Goal: Information Seeking & Learning: Learn about a topic

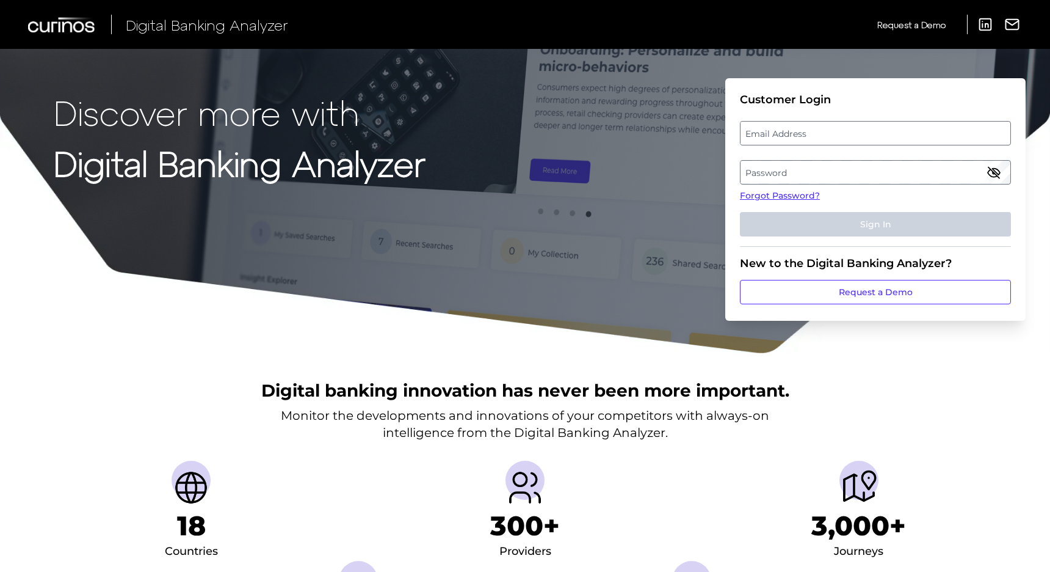
click at [765, 140] on label "Email Address" at bounding box center [875, 133] width 269 height 22
click at [765, 140] on input "email" at bounding box center [875, 133] width 271 height 24
click at [763, 194] on link "Forgot Password?" at bounding box center [875, 195] width 271 height 13
click at [801, 140] on label "Email Address" at bounding box center [875, 133] width 269 height 22
click at [801, 140] on input "email" at bounding box center [875, 133] width 271 height 24
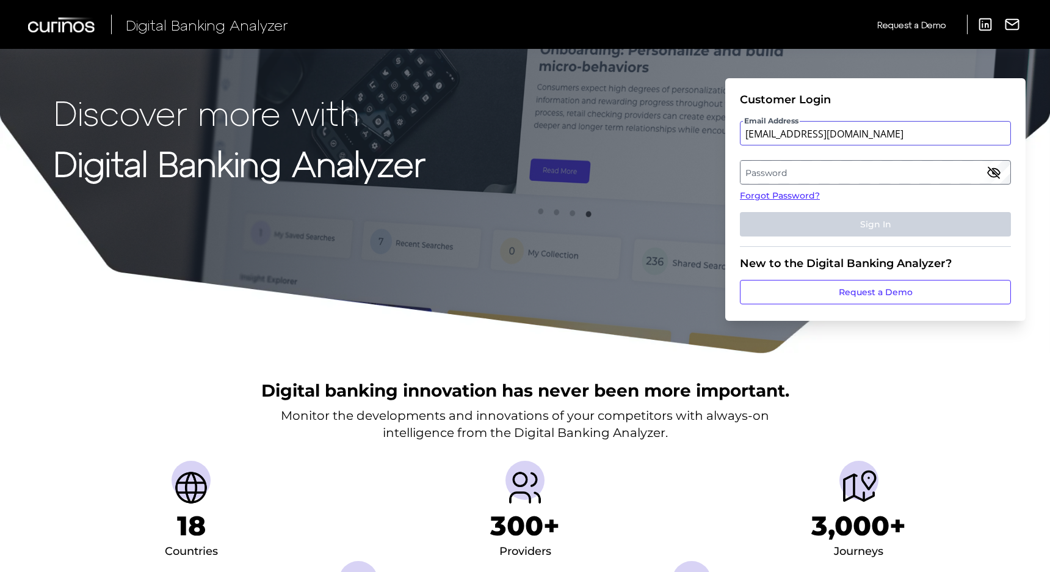
type input "[EMAIL_ADDRESS][DOMAIN_NAME]"
click at [766, 176] on label "Password" at bounding box center [875, 172] width 269 height 22
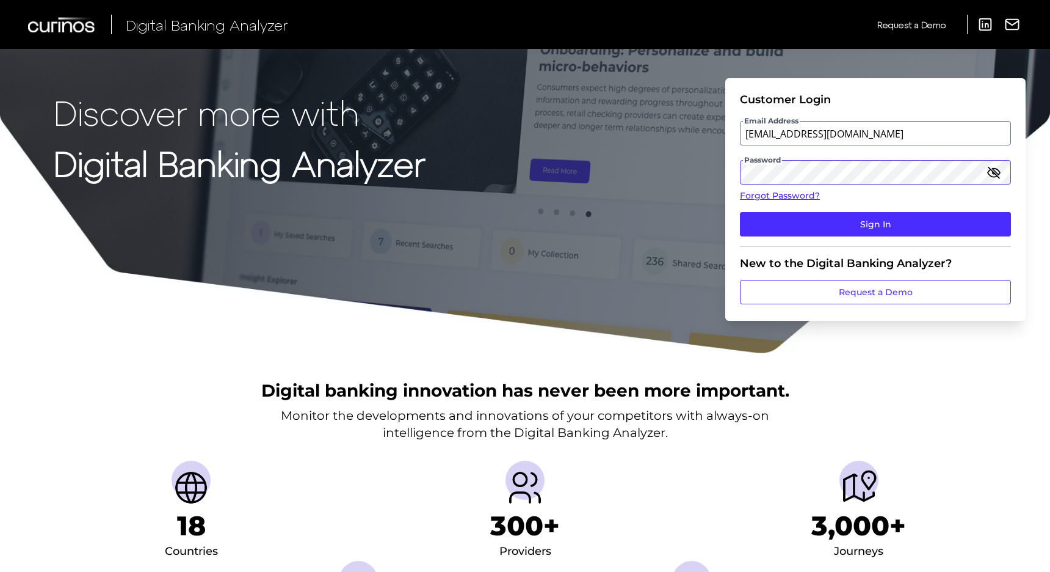
click at [740, 212] on button "Sign In" at bounding box center [875, 224] width 271 height 24
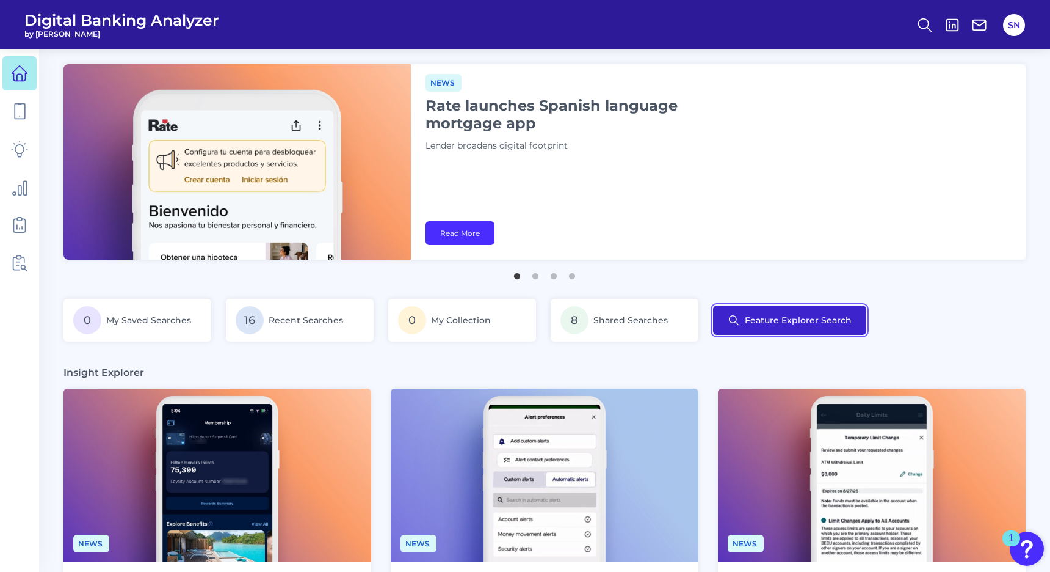
click at [800, 326] on button "Feature Explorer Search" at bounding box center [789, 319] width 153 height 29
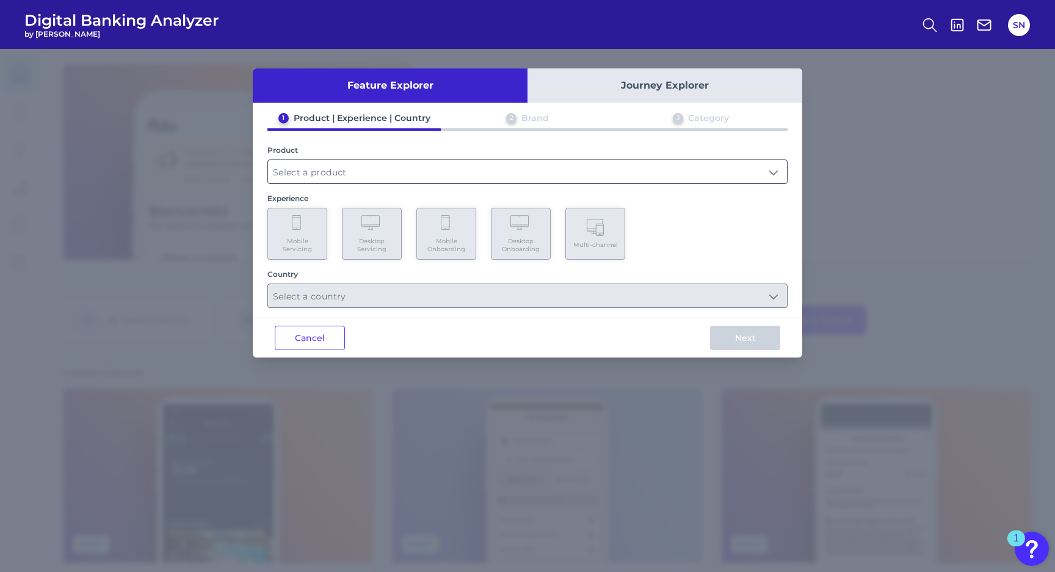
click at [353, 178] on input "text" at bounding box center [527, 171] width 519 height 23
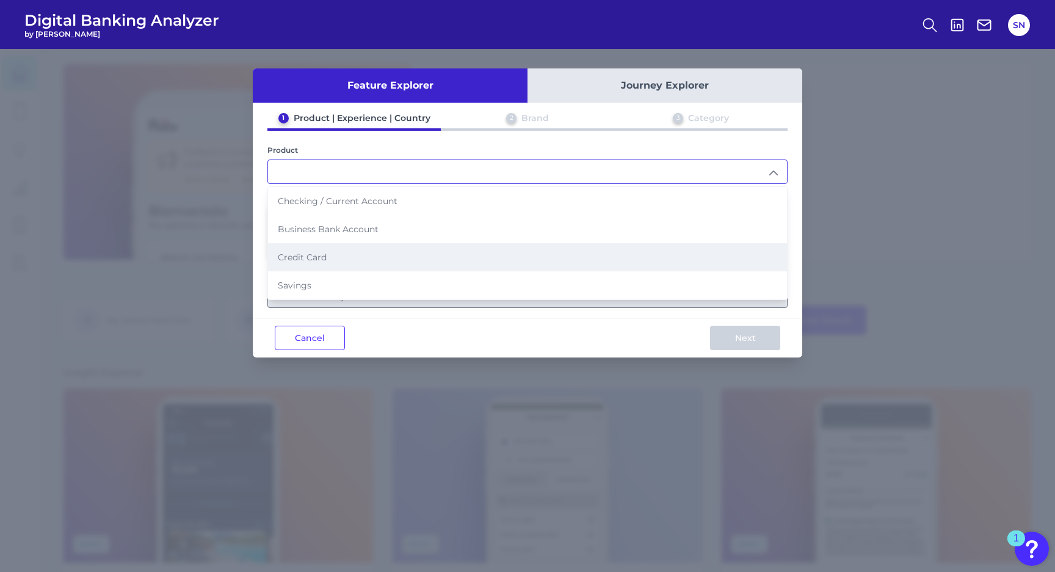
click at [329, 245] on li "Credit Card" at bounding box center [527, 257] width 519 height 28
type input "Credit Card"
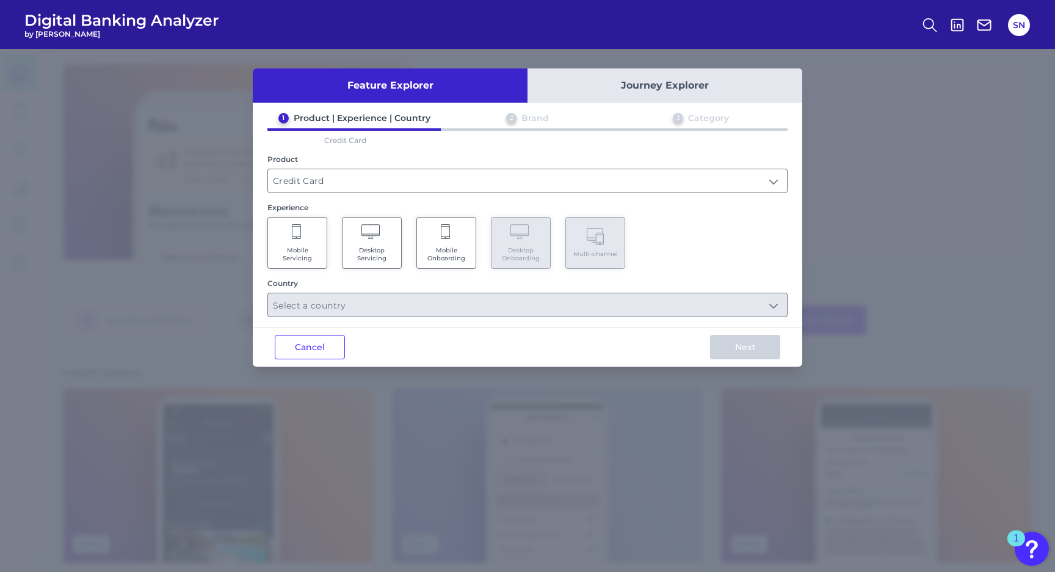
click at [432, 238] on Onboarding "Mobile Onboarding" at bounding box center [446, 243] width 60 height 52
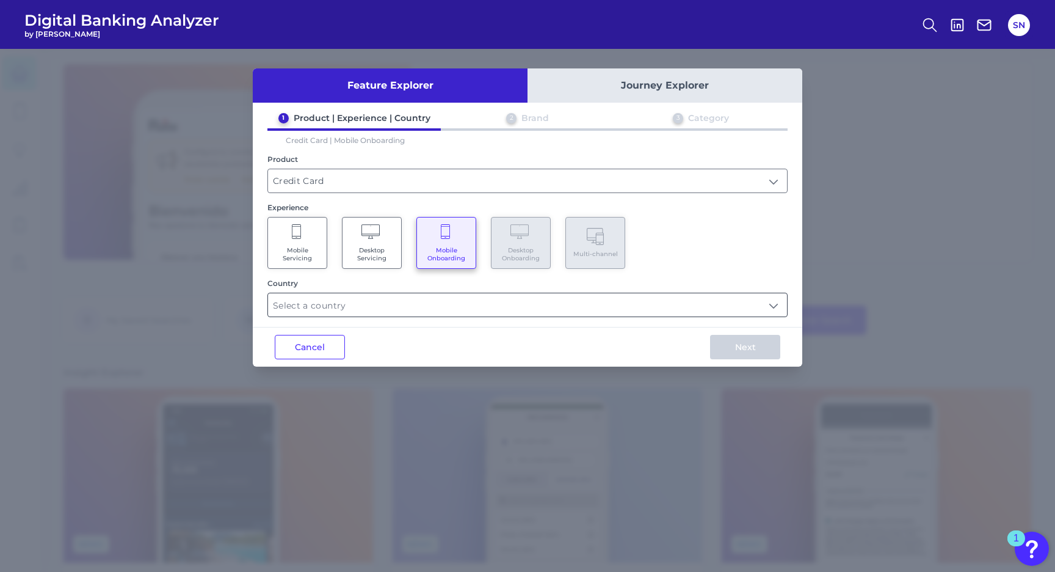
click at [375, 310] on input "text" at bounding box center [527, 304] width 519 height 23
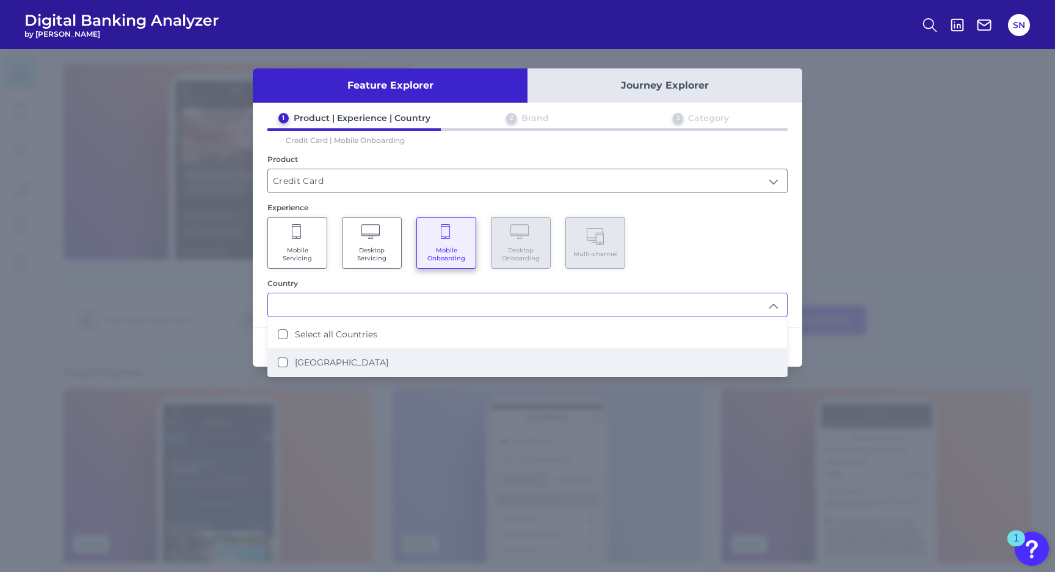
click at [355, 357] on label "[GEOGRAPHIC_DATA]" at bounding box center [341, 362] width 93 height 11
type input "Select all Countries"
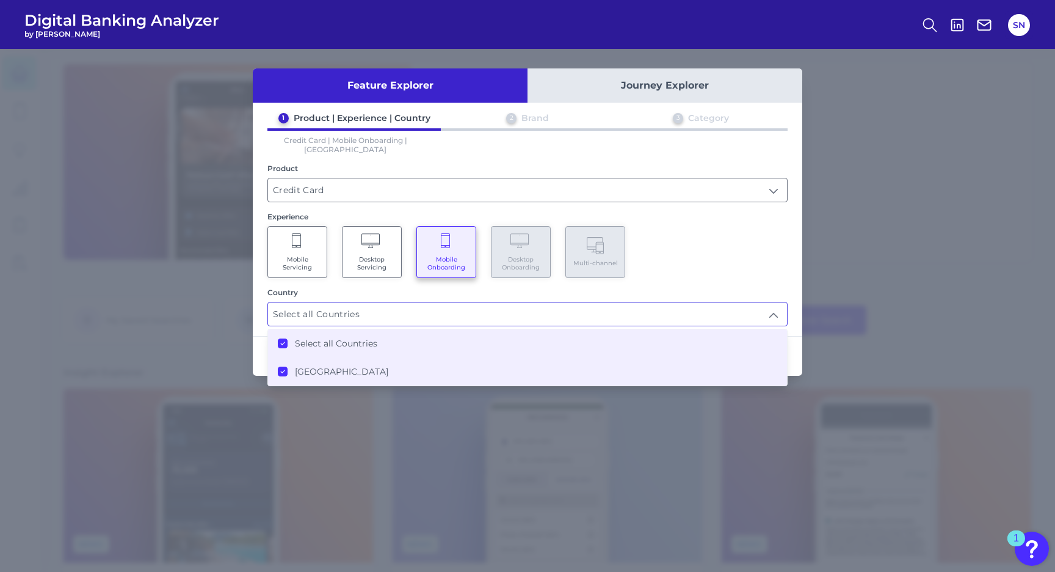
click at [407, 288] on div "Country" at bounding box center [527, 292] width 520 height 9
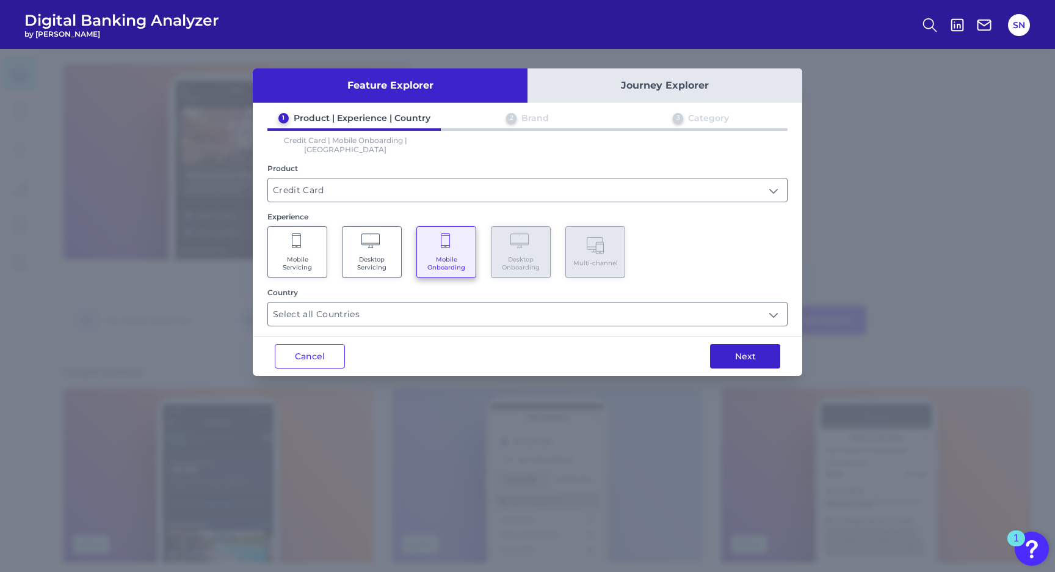
click at [741, 351] on button "Next" at bounding box center [745, 356] width 70 height 24
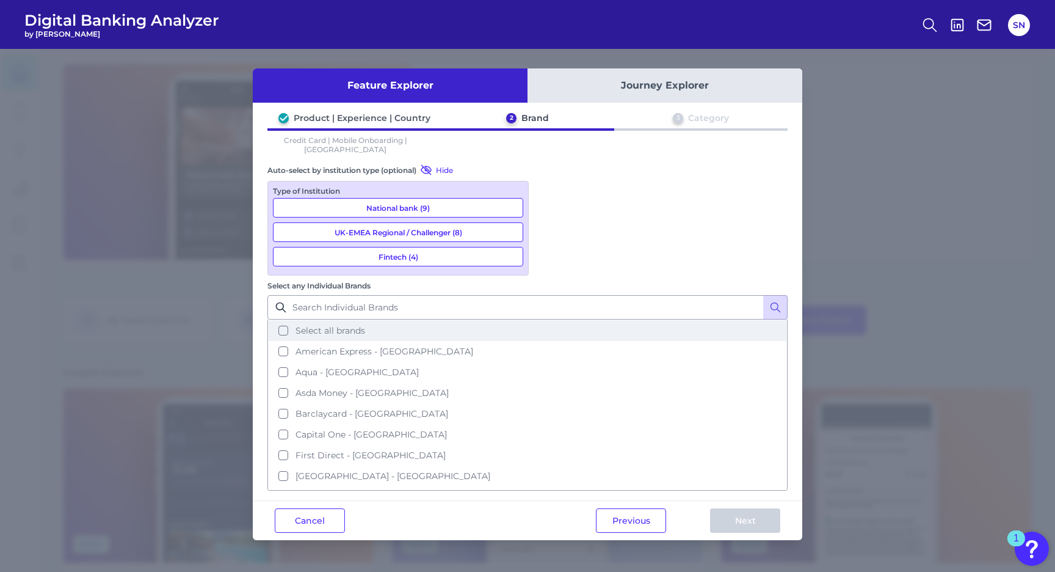
click at [365, 325] on span "Select all brands" at bounding box center [331, 330] width 70 height 11
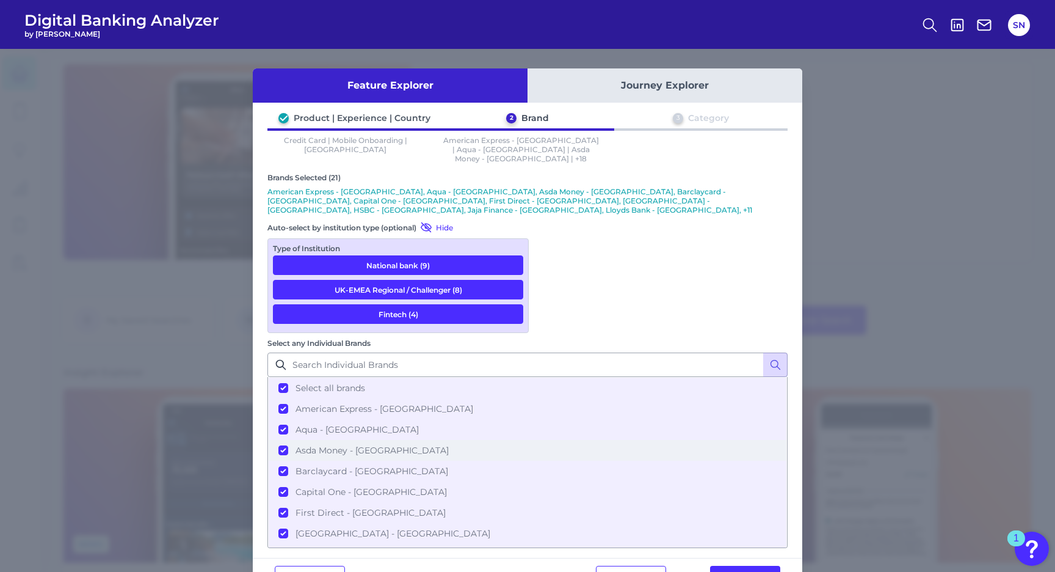
scroll to position [274, 0]
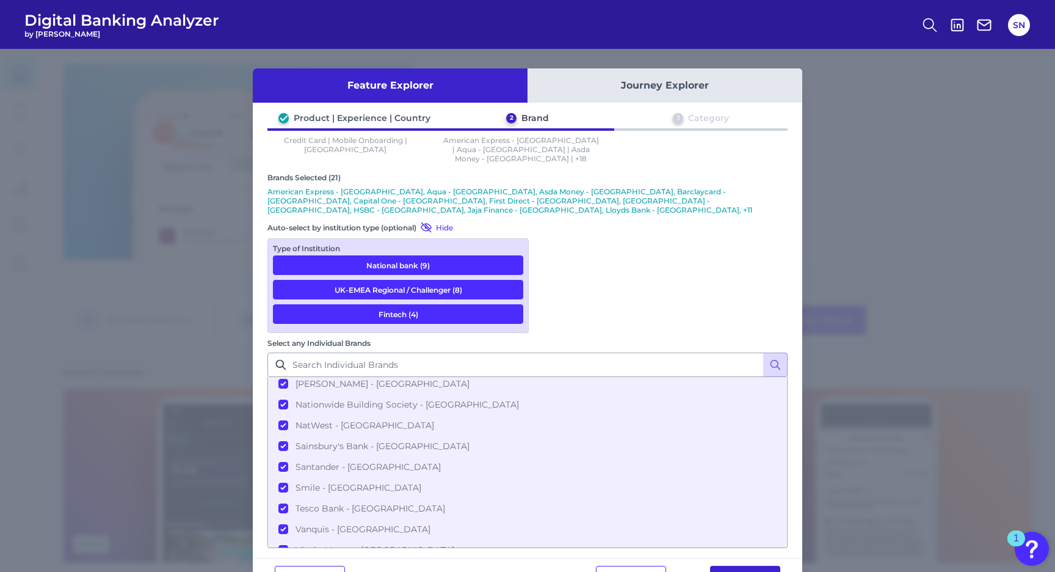
click at [725, 565] on button "Next" at bounding box center [745, 577] width 70 height 24
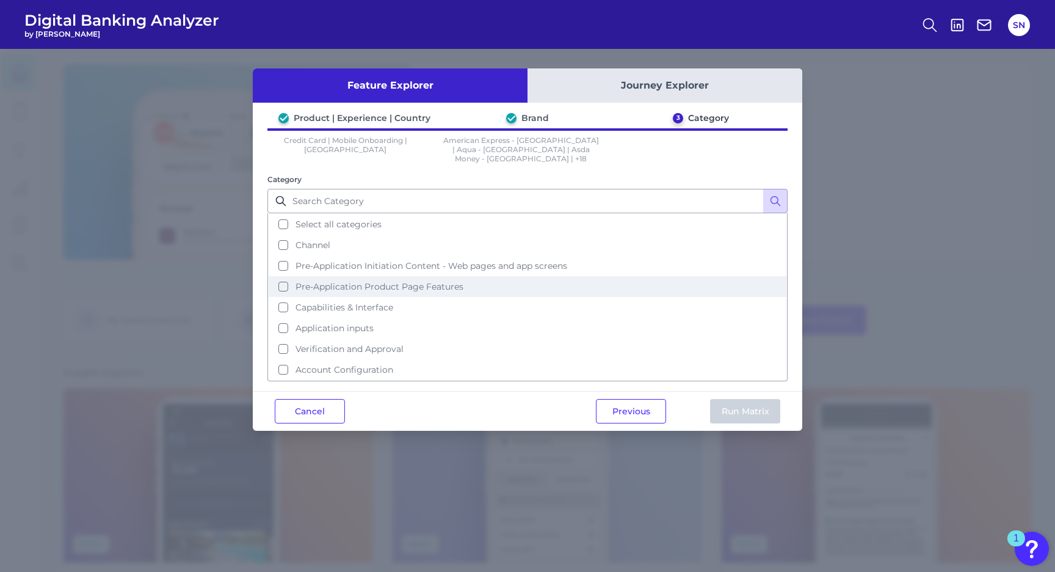
click at [432, 281] on span "Pre-Application Product Page Features" at bounding box center [380, 286] width 168 height 11
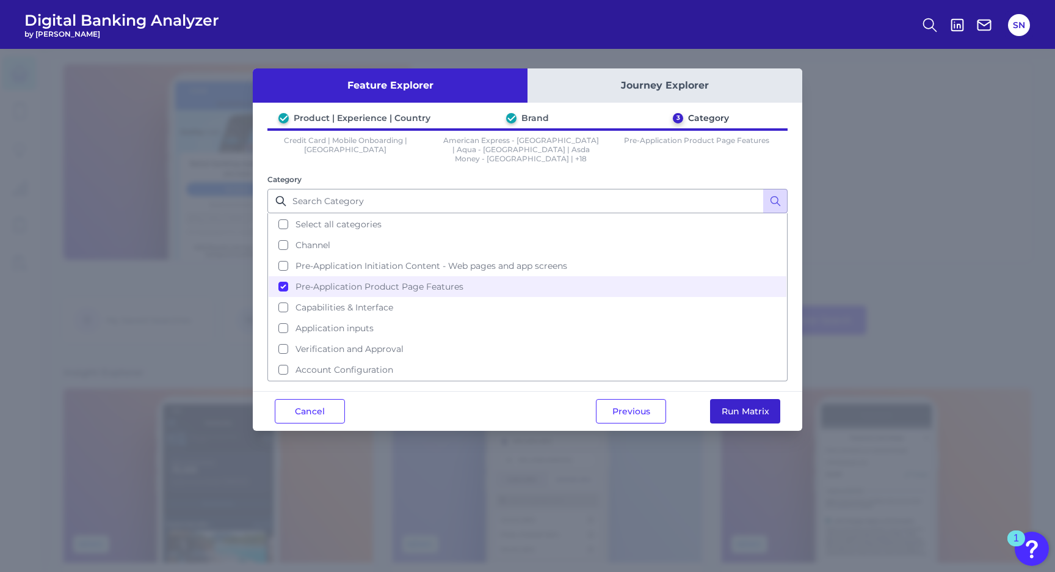
click at [747, 399] on button "Run Matrix" at bounding box center [745, 411] width 70 height 24
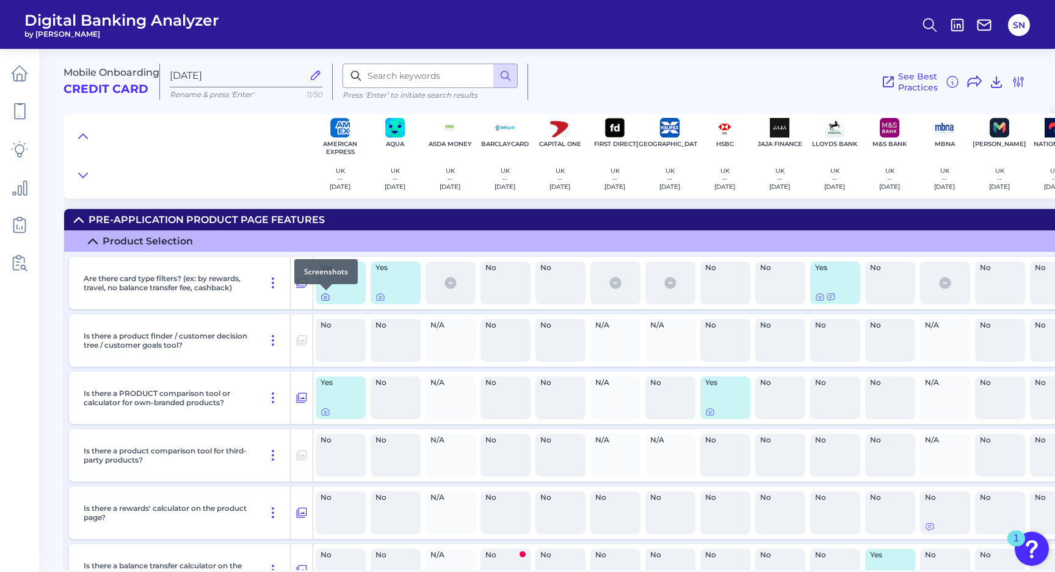
click at [321, 294] on div at bounding box center [326, 290] width 12 height 12
click at [327, 300] on icon at bounding box center [326, 297] width 10 height 10
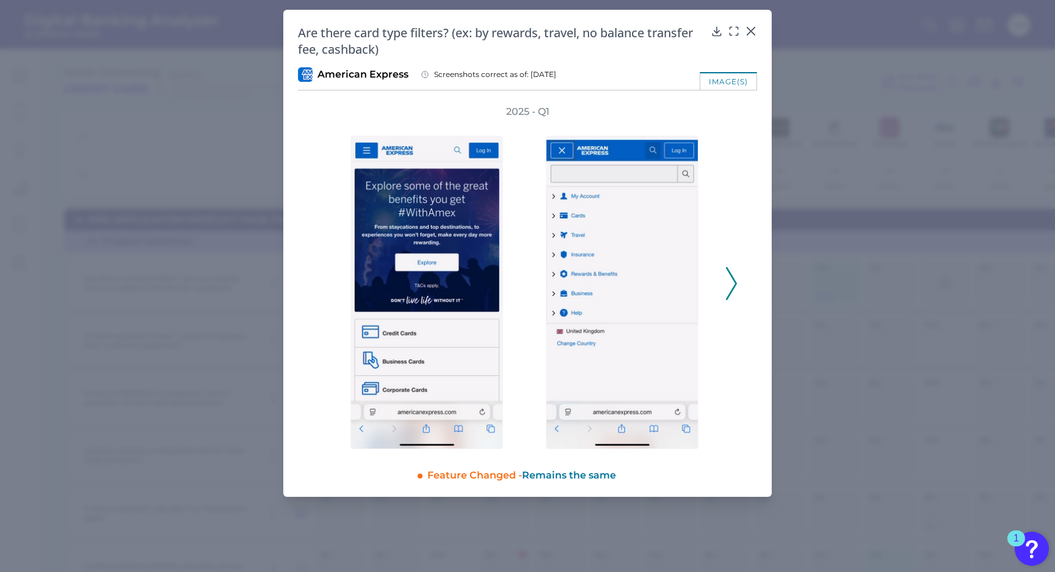
click at [734, 288] on icon at bounding box center [731, 283] width 11 height 33
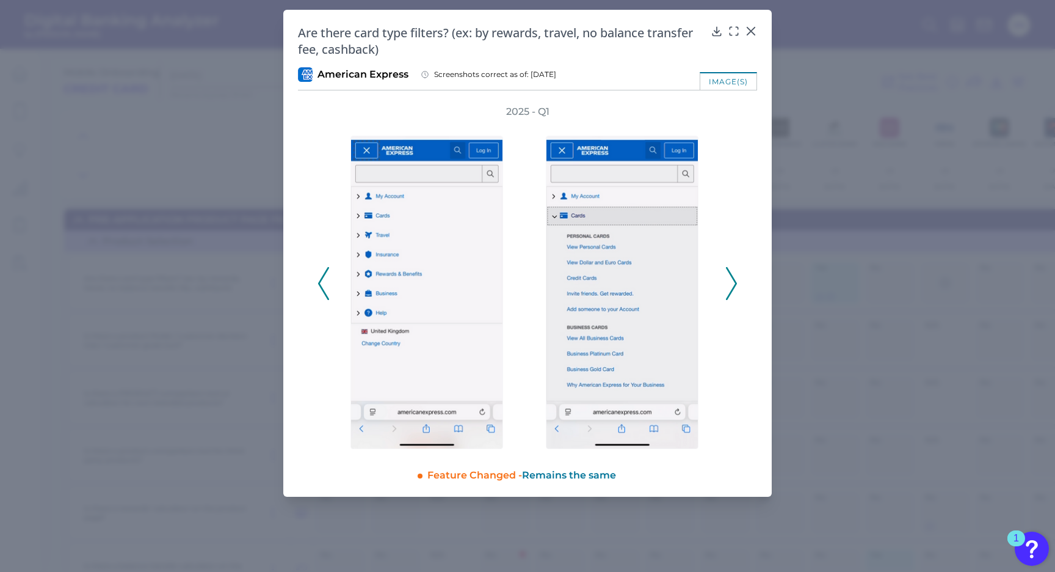
click at [734, 288] on icon at bounding box center [731, 283] width 11 height 33
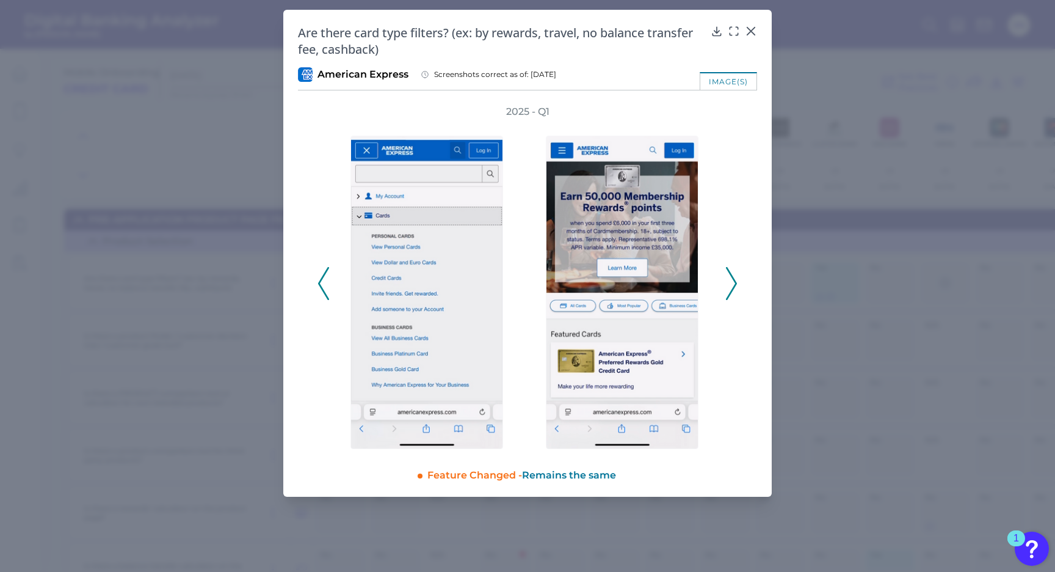
click at [733, 288] on polyline at bounding box center [731, 283] width 9 height 31
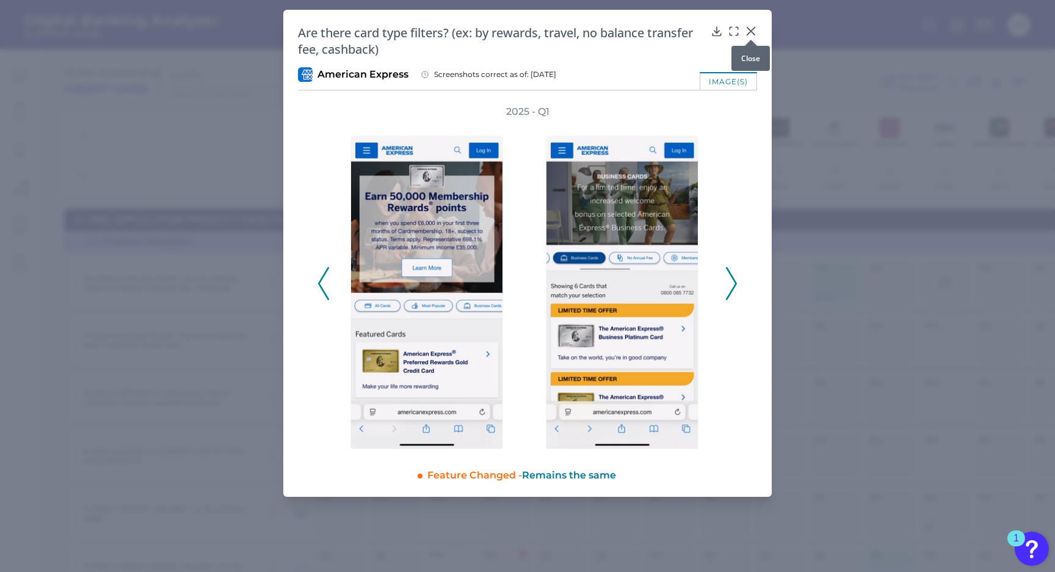
click at [760, 29] on div "Are there card type filters? (ex: by rewards, travel, no balance transfer fee, …" at bounding box center [527, 253] width 489 height 487
click at [753, 32] on icon at bounding box center [751, 31] width 12 height 12
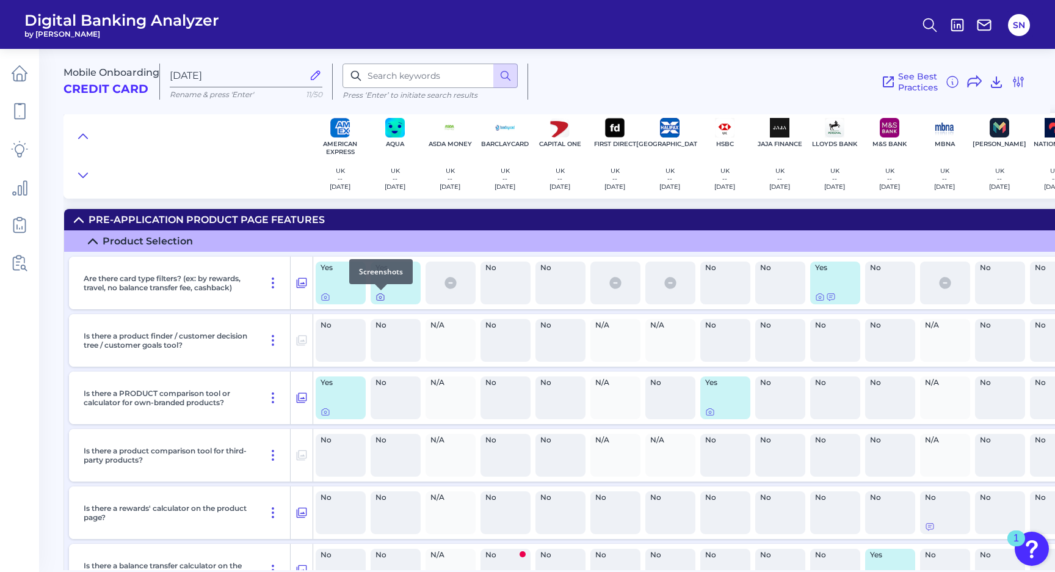
click at [380, 294] on div at bounding box center [381, 290] width 12 height 12
click at [383, 300] on icon at bounding box center [381, 297] width 10 height 10
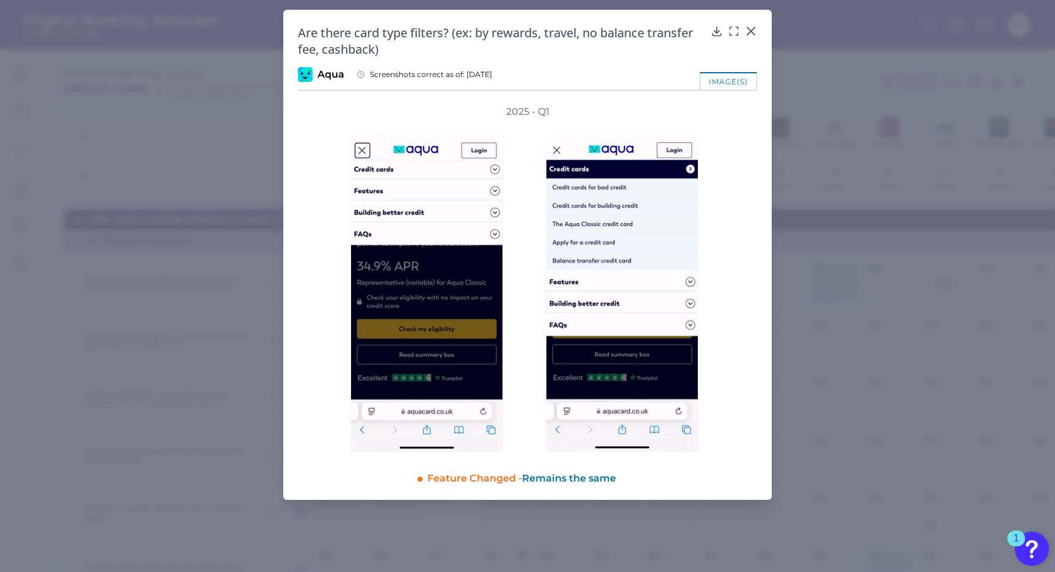
click at [744, 233] on div "2025 - Q1" at bounding box center [527, 278] width 459 height 347
click at [752, 29] on icon at bounding box center [751, 31] width 12 height 12
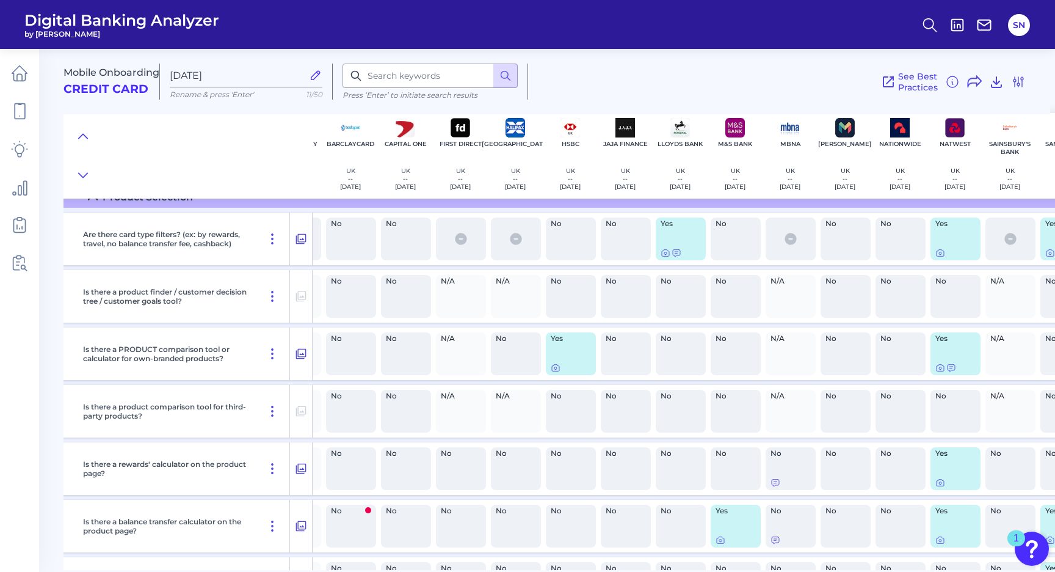
scroll to position [44, 169]
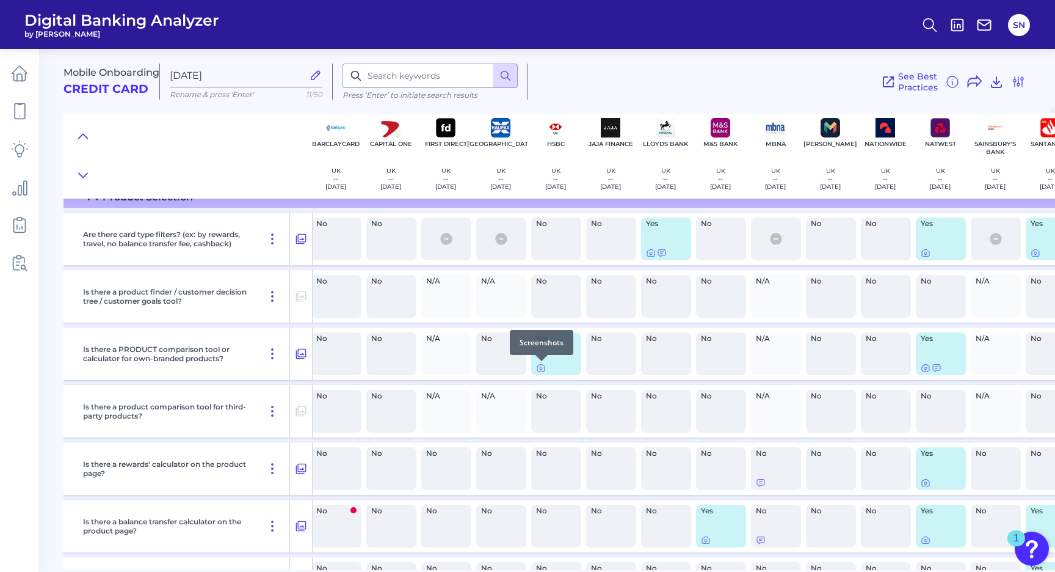
click at [542, 366] on div at bounding box center [542, 361] width 12 height 12
click at [540, 368] on icon at bounding box center [541, 368] width 10 height 10
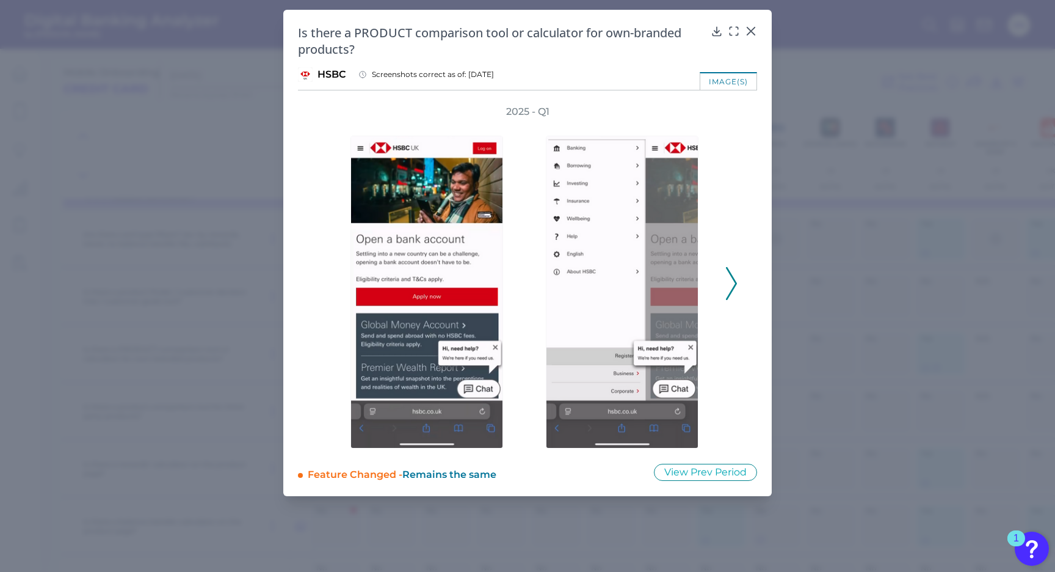
click at [735, 282] on polyline at bounding box center [731, 282] width 9 height 31
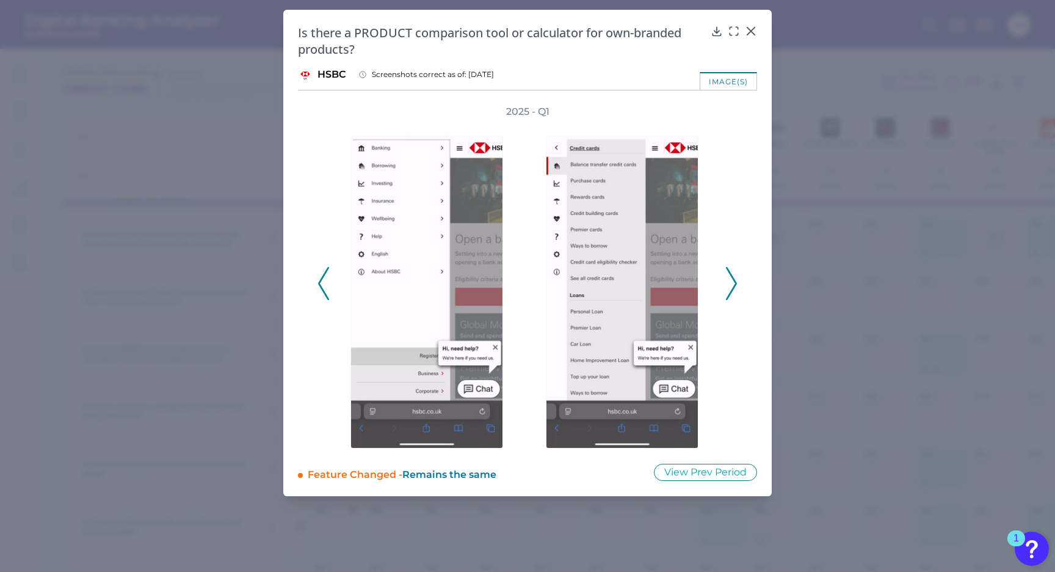
click at [735, 282] on polyline at bounding box center [731, 282] width 9 height 31
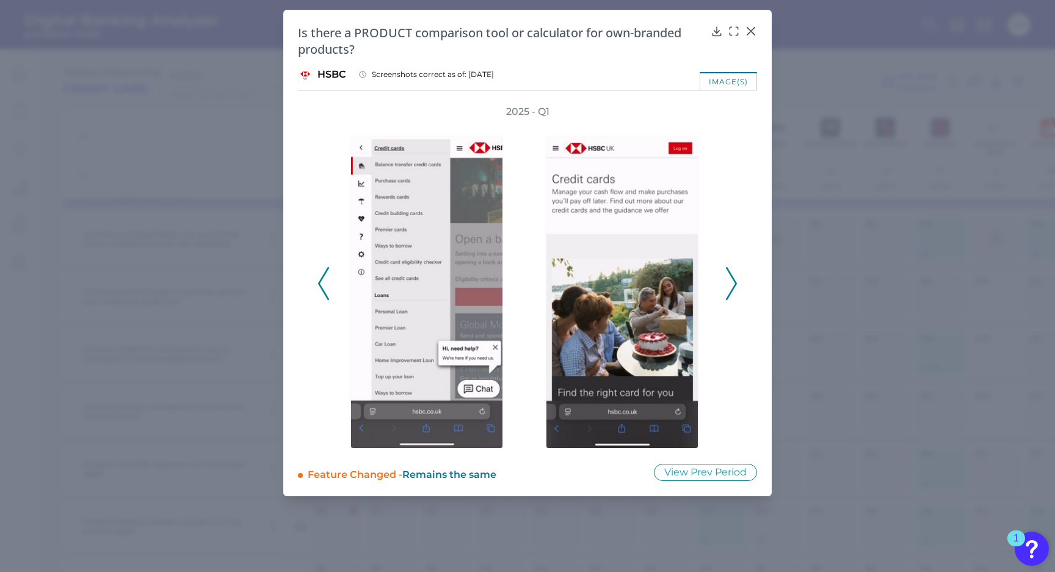
click at [735, 282] on polyline at bounding box center [731, 282] width 9 height 31
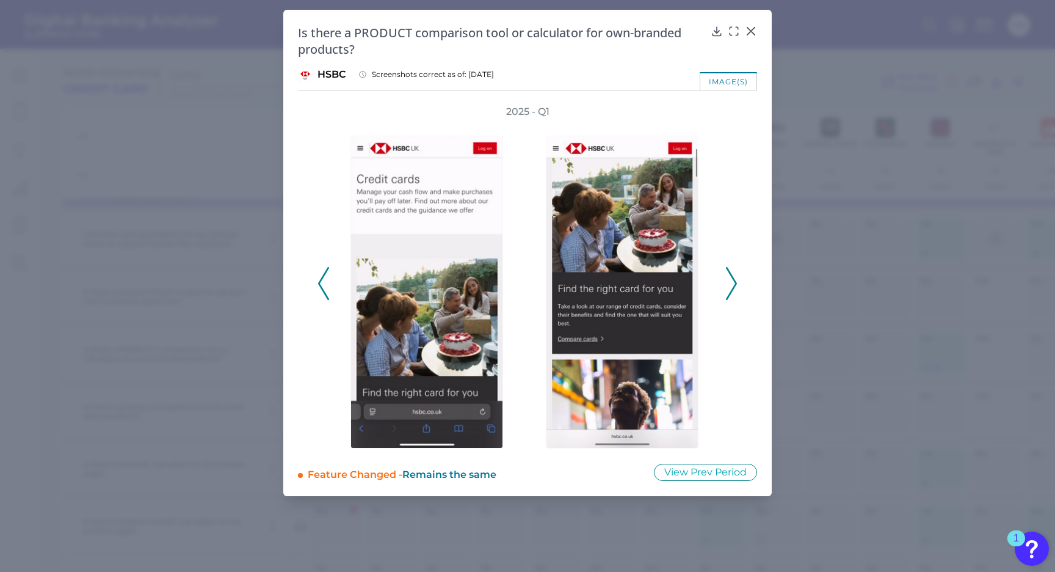
click at [735, 282] on polyline at bounding box center [731, 282] width 9 height 31
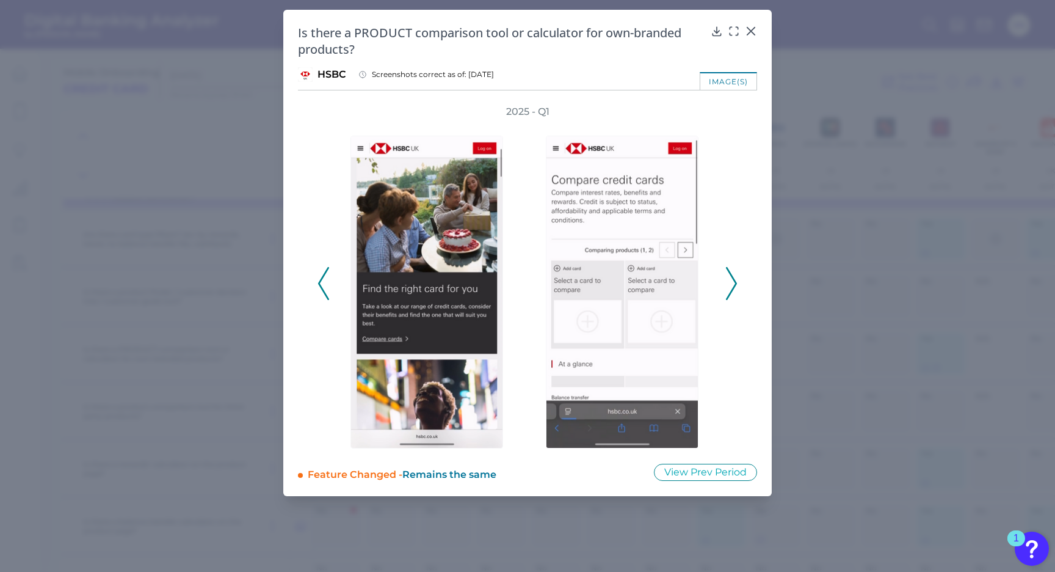
click at [735, 282] on polyline at bounding box center [731, 282] width 9 height 31
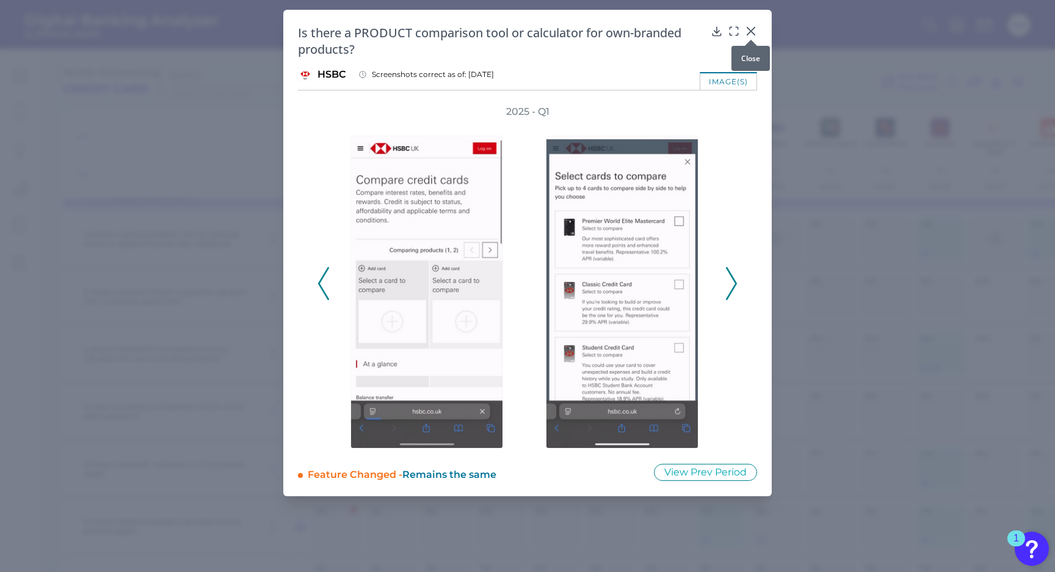
click at [754, 32] on icon at bounding box center [751, 31] width 12 height 12
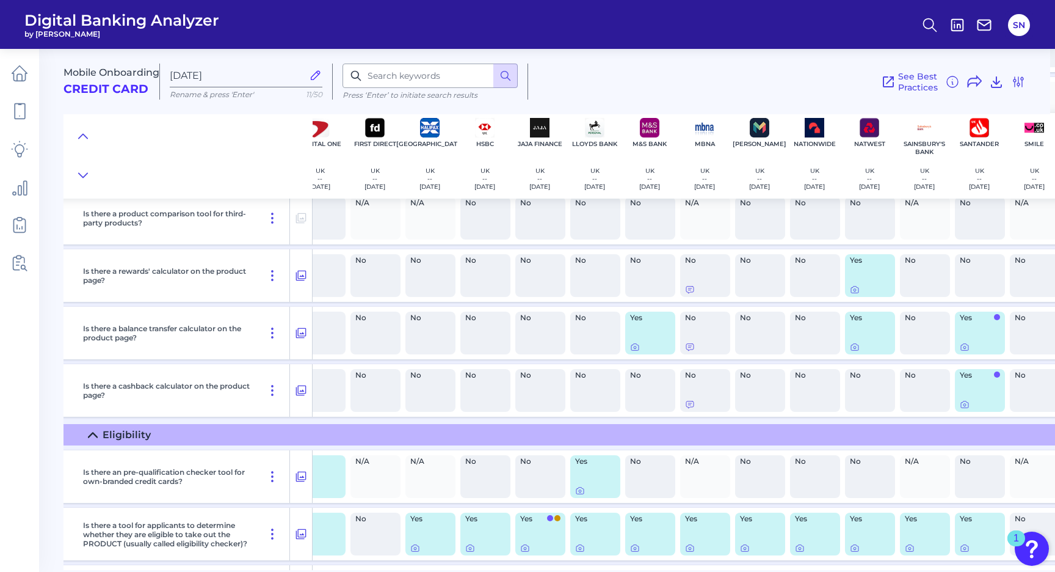
scroll to position [237, 423]
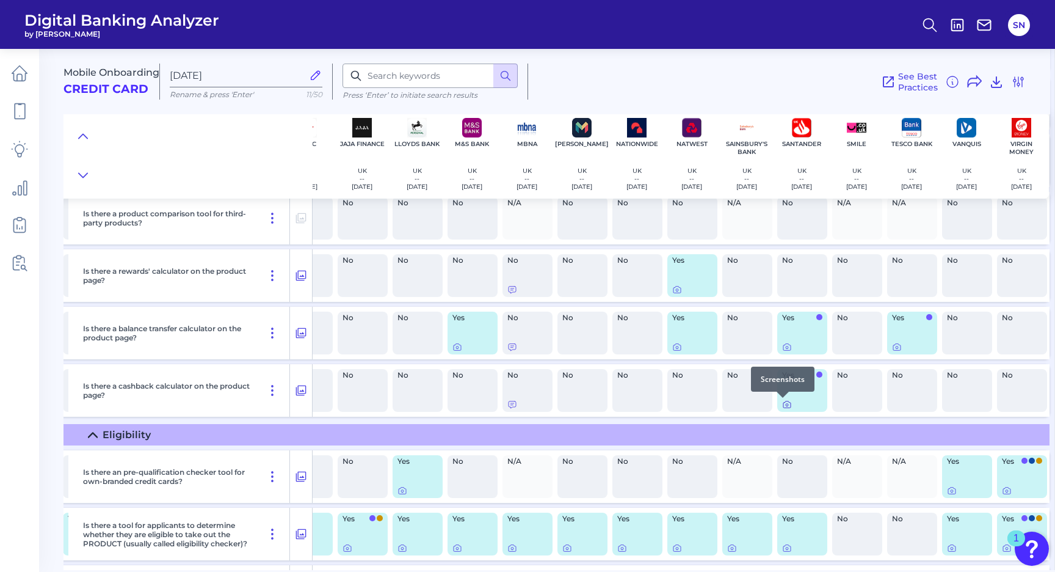
click at [782, 406] on icon at bounding box center [787, 404] width 10 height 10
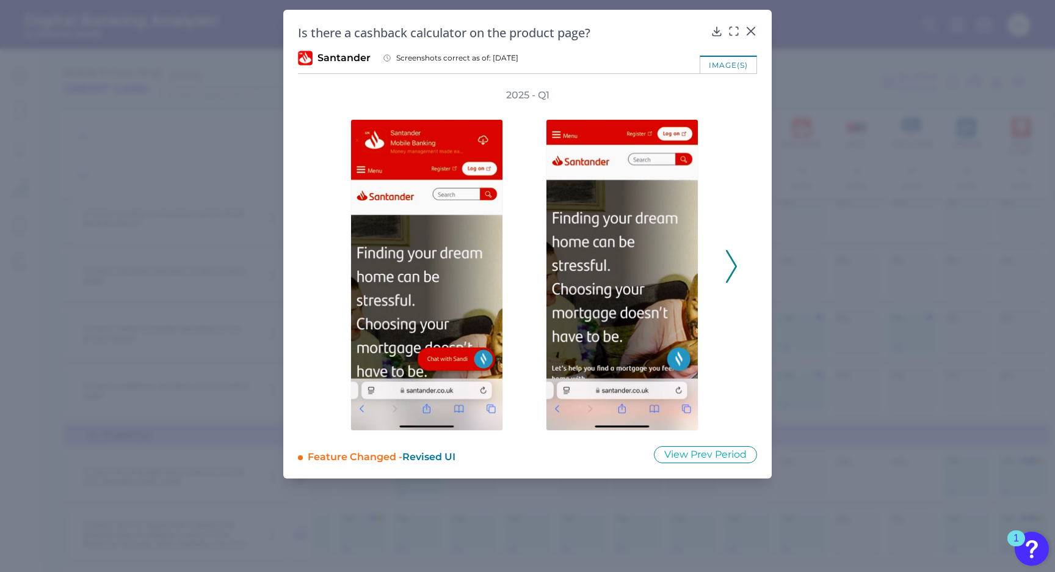
click at [752, 30] on icon at bounding box center [750, 30] width 7 height 7
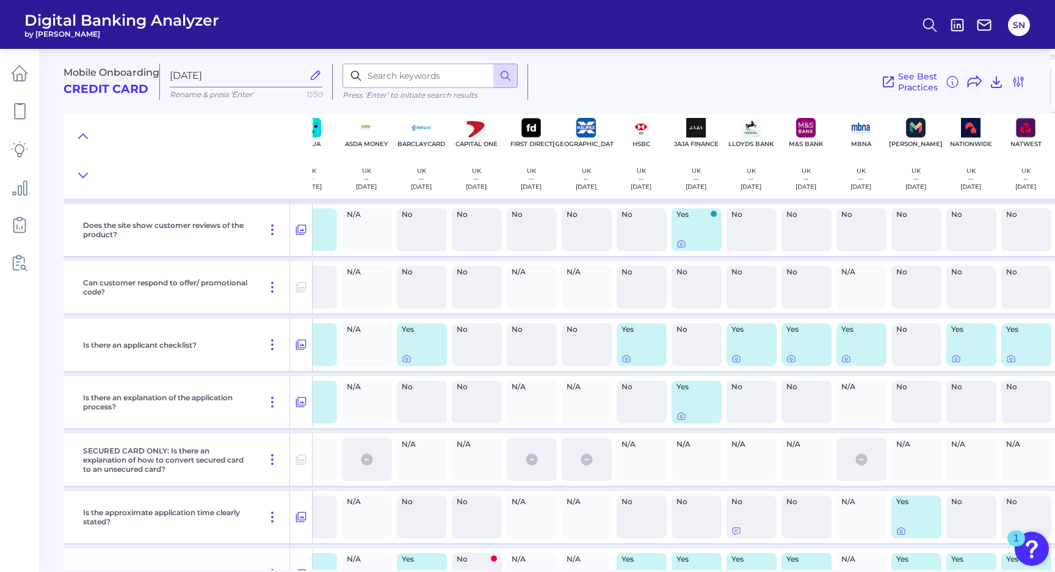
scroll to position [799, 0]
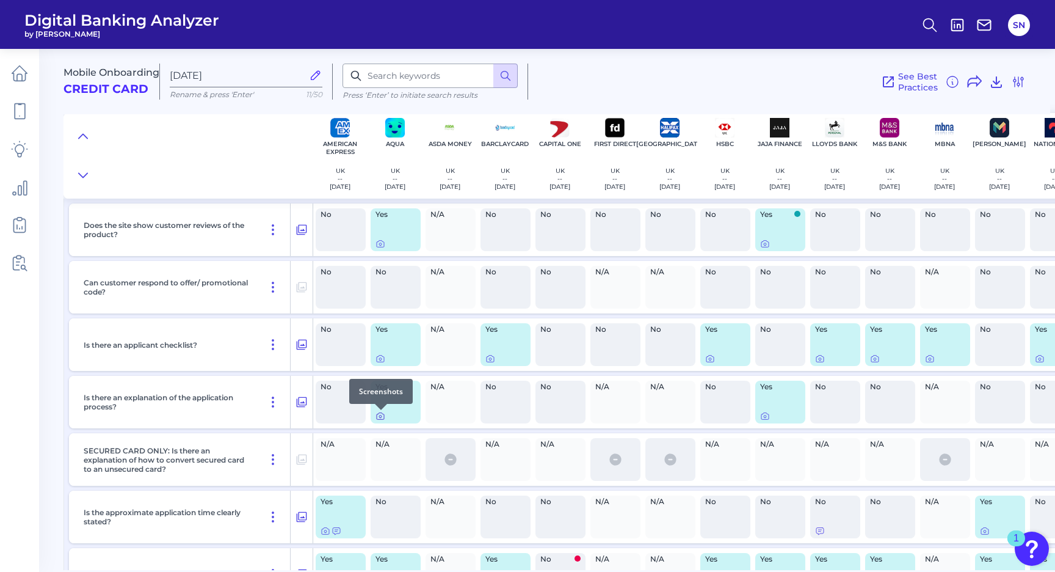
click at [377, 420] on icon at bounding box center [381, 416] width 10 height 10
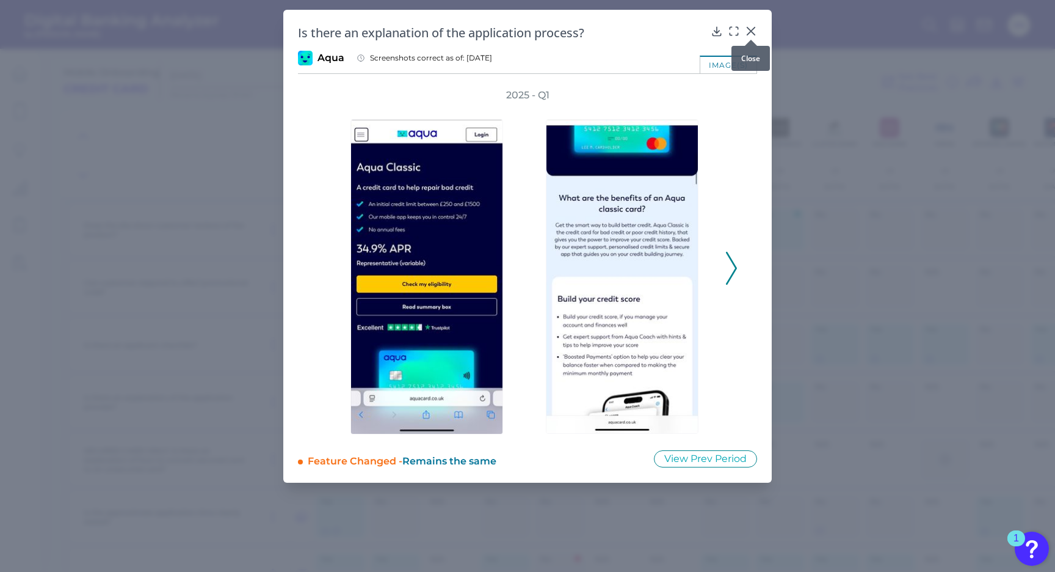
click at [755, 32] on icon at bounding box center [751, 31] width 12 height 12
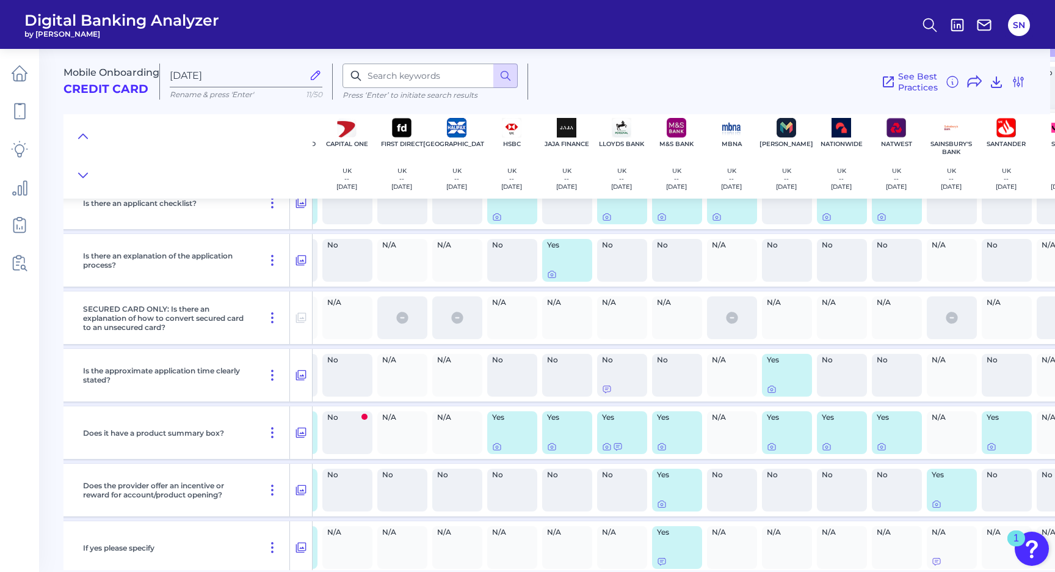
scroll to position [941, 214]
click at [991, 453] on div "Yes" at bounding box center [1006, 432] width 50 height 43
click at [991, 443] on div at bounding box center [991, 440] width 12 height 12
click at [989, 448] on icon at bounding box center [990, 447] width 2 height 2
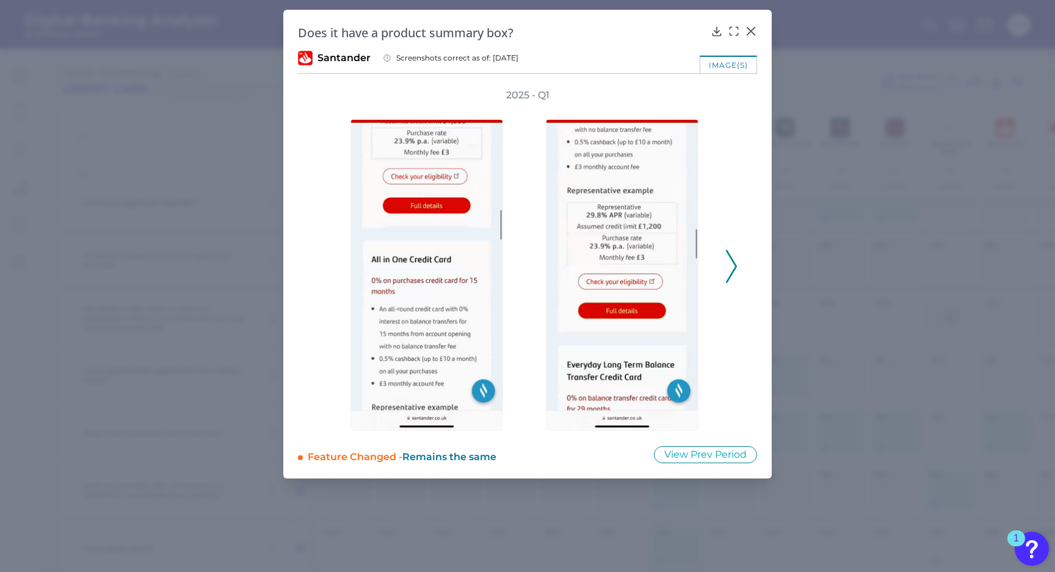
click at [725, 269] on div "2025 - Q1" at bounding box center [528, 260] width 420 height 342
click at [729, 267] on icon at bounding box center [731, 266] width 11 height 33
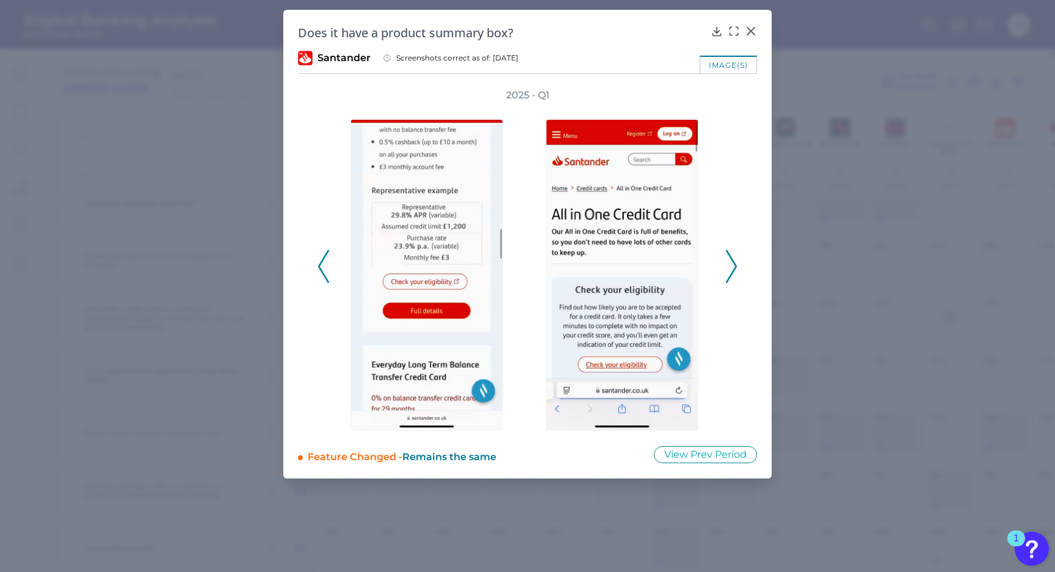
click at [729, 267] on icon at bounding box center [731, 266] width 11 height 33
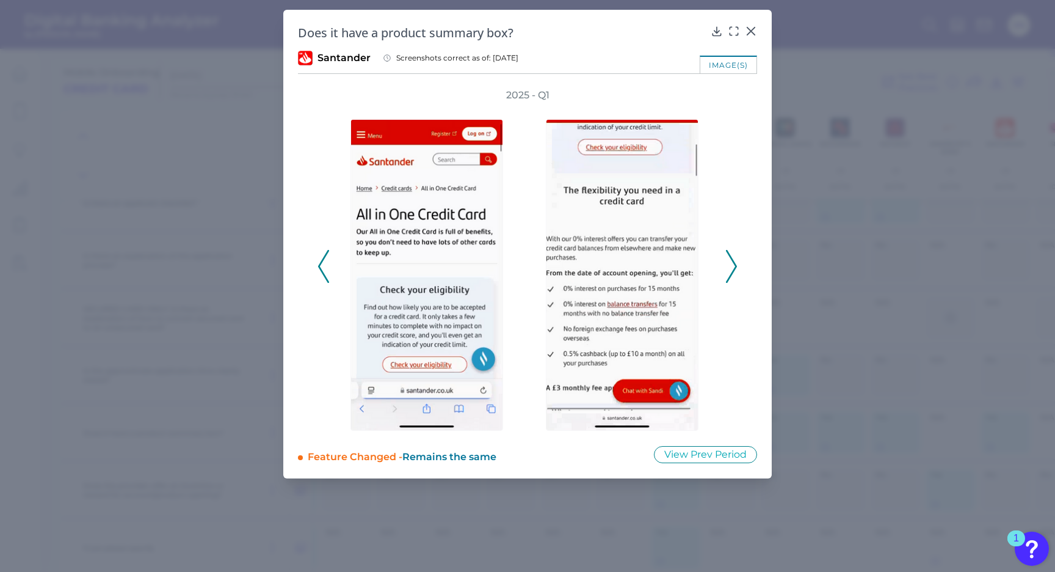
click at [729, 267] on icon at bounding box center [731, 266] width 11 height 33
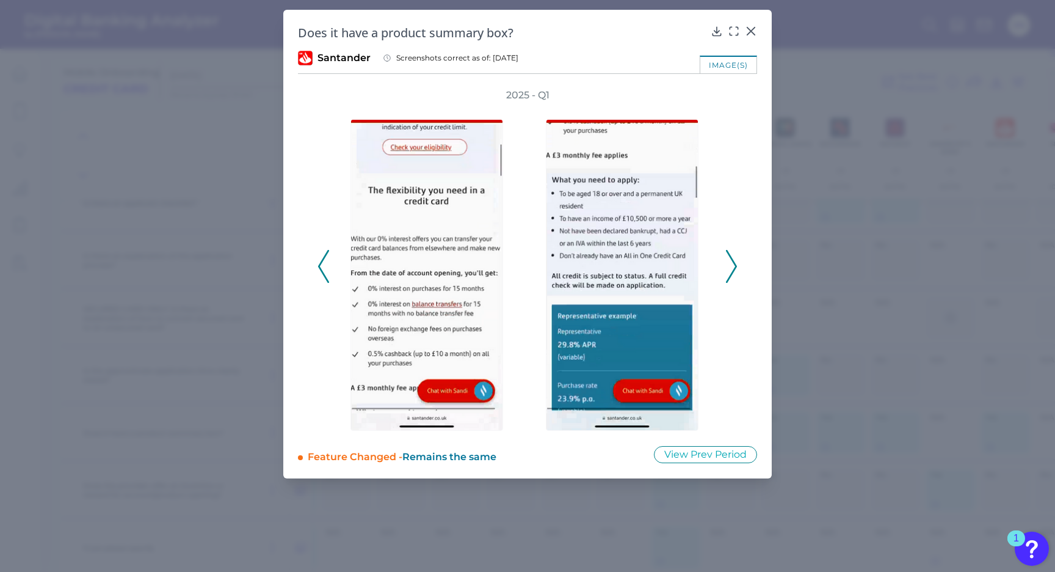
click at [729, 268] on icon at bounding box center [731, 266] width 11 height 33
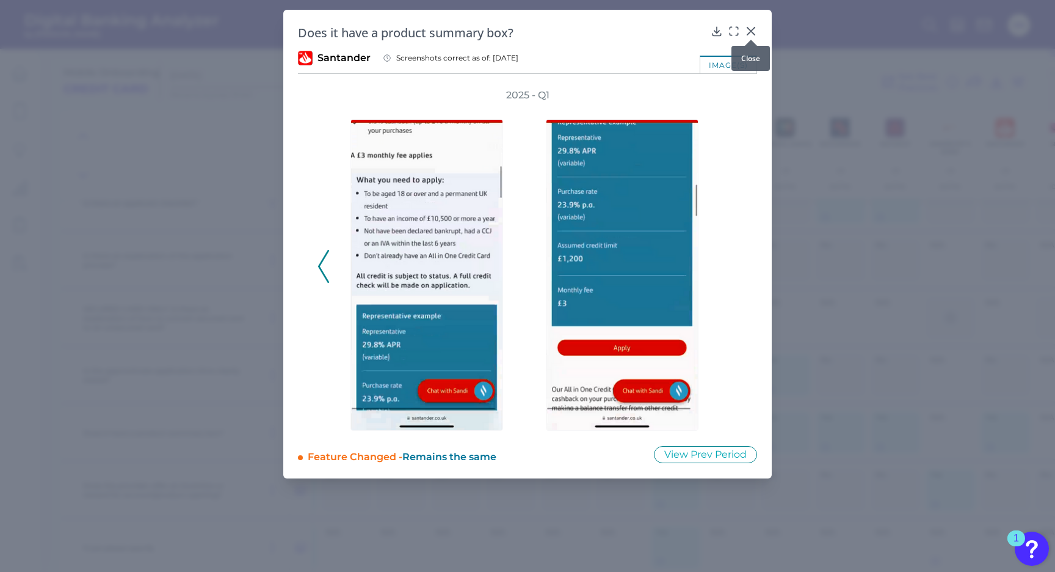
click at [749, 34] on div at bounding box center [751, 40] width 12 height 12
click at [750, 29] on icon at bounding box center [751, 31] width 12 height 12
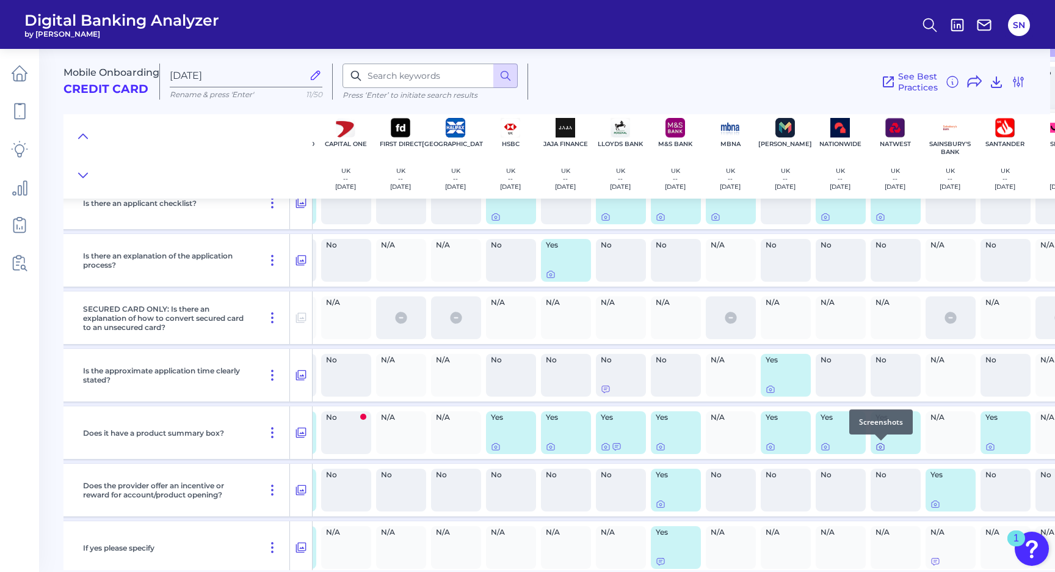
click at [882, 451] on icon at bounding box center [881, 447] width 10 height 10
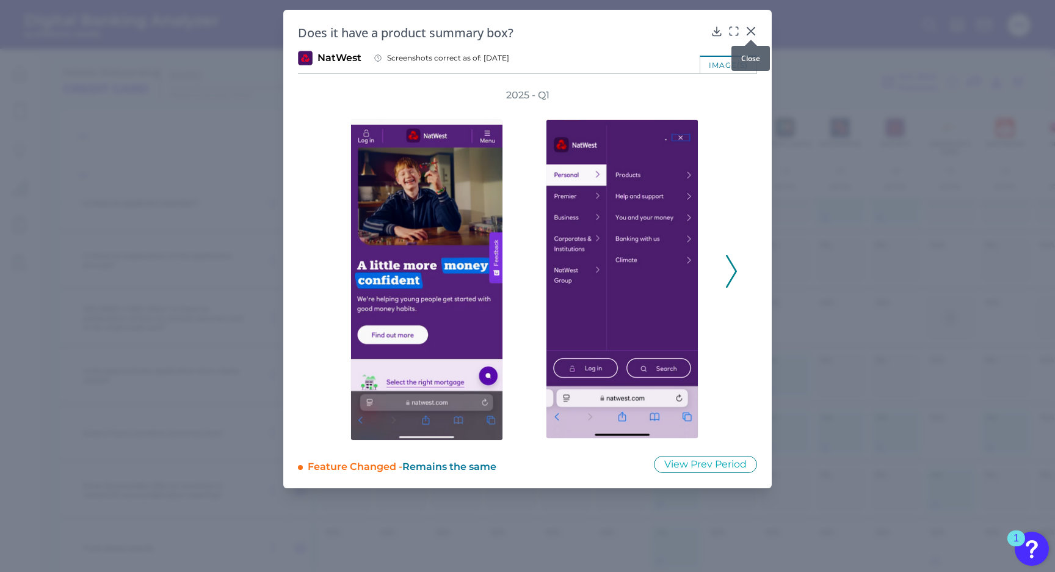
click at [751, 34] on div at bounding box center [751, 40] width 12 height 12
click at [741, 255] on div "2025 - Q1" at bounding box center [527, 265] width 459 height 352
click at [735, 266] on icon at bounding box center [731, 271] width 11 height 33
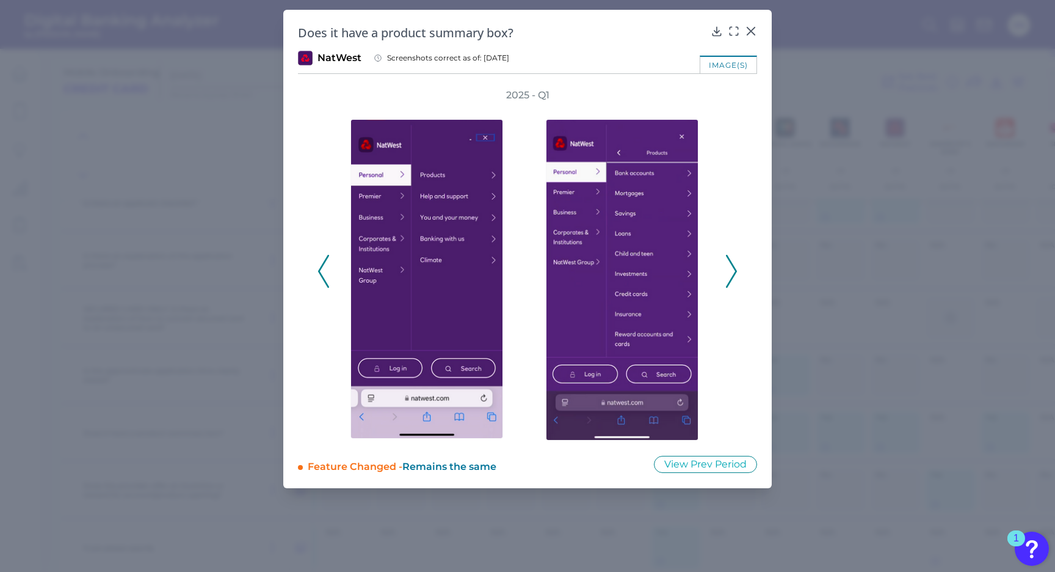
click at [735, 266] on icon at bounding box center [731, 271] width 11 height 33
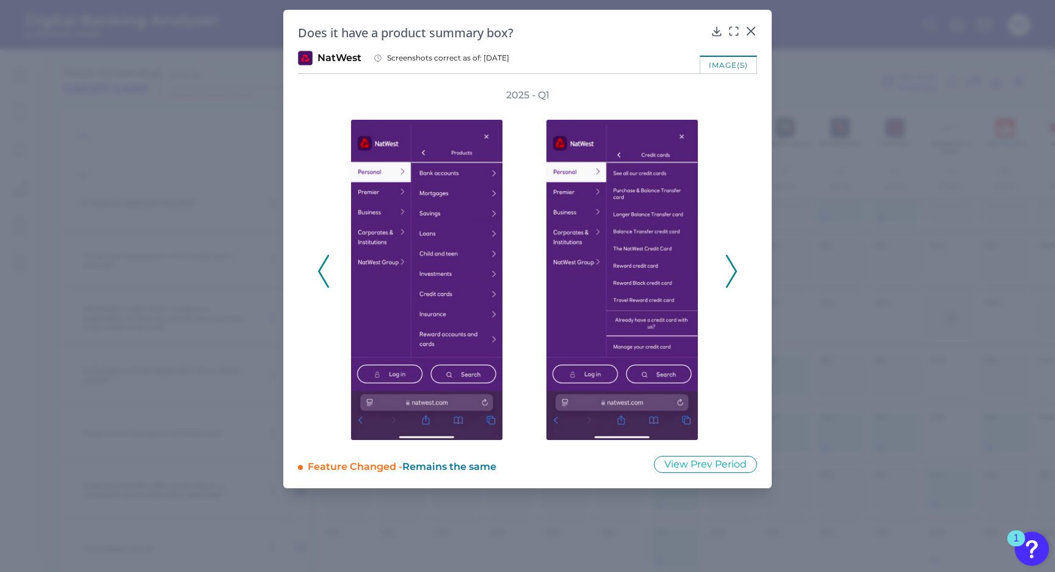
click at [730, 272] on icon at bounding box center [731, 271] width 11 height 33
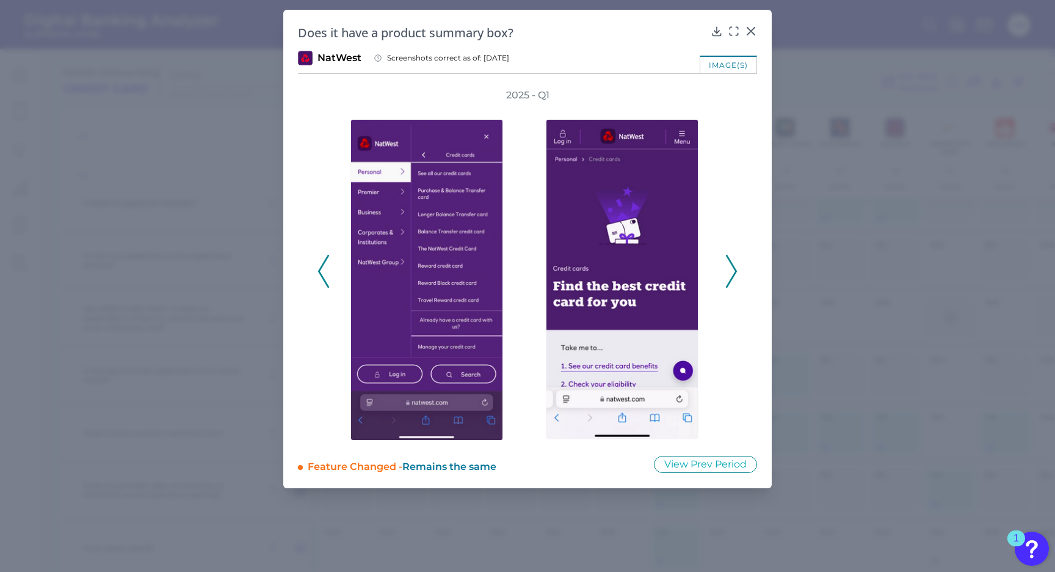
click at [731, 272] on icon at bounding box center [731, 271] width 11 height 33
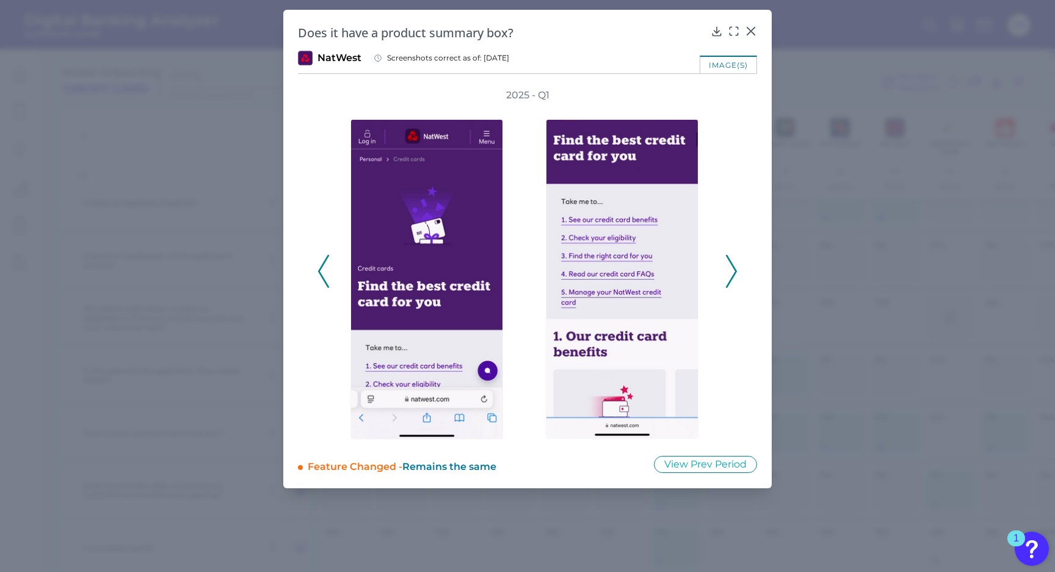
click at [731, 272] on icon at bounding box center [731, 271] width 11 height 33
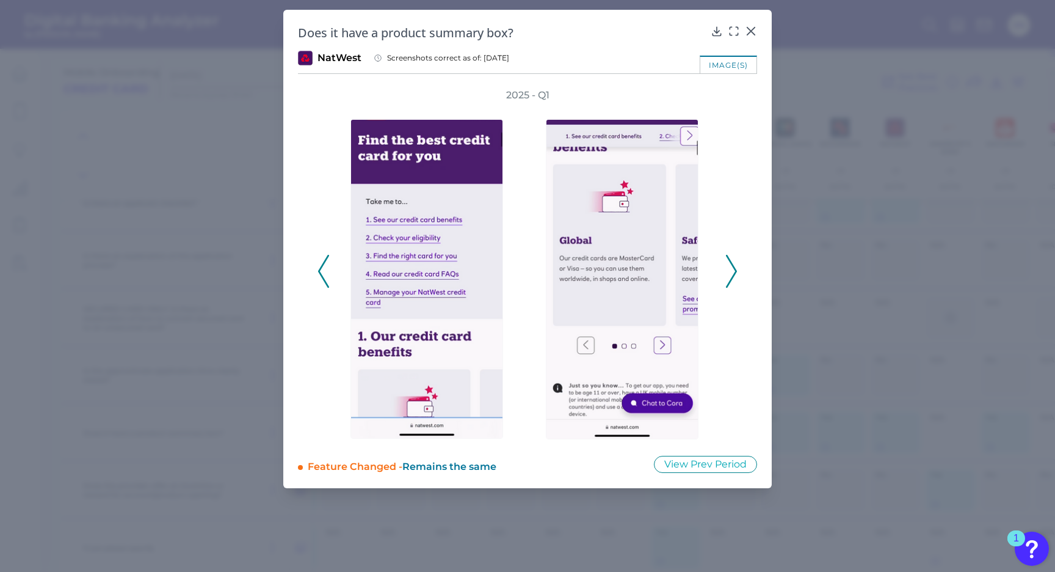
click at [731, 272] on icon at bounding box center [731, 271] width 11 height 33
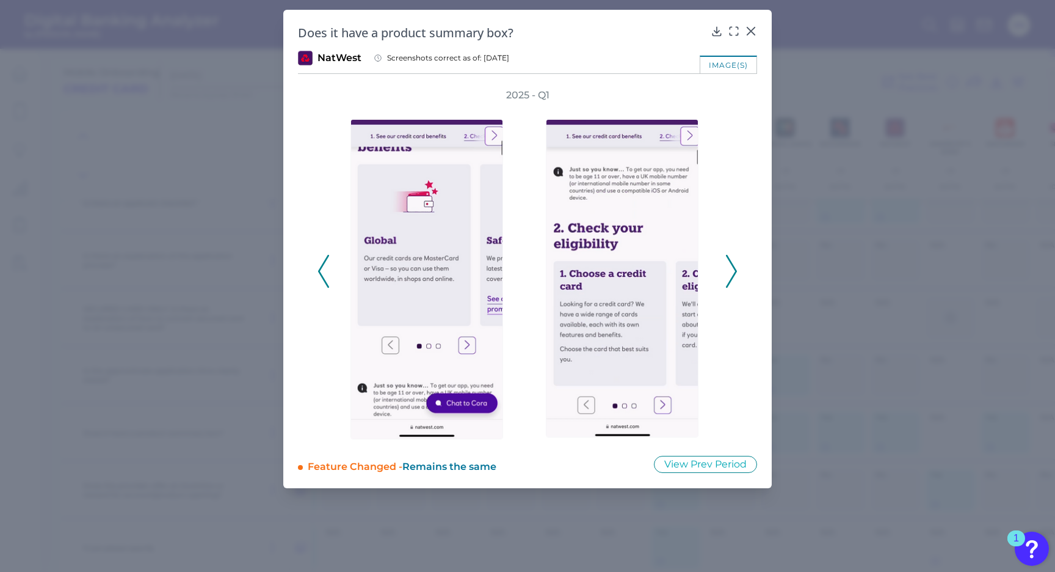
click at [731, 272] on icon at bounding box center [731, 271] width 11 height 33
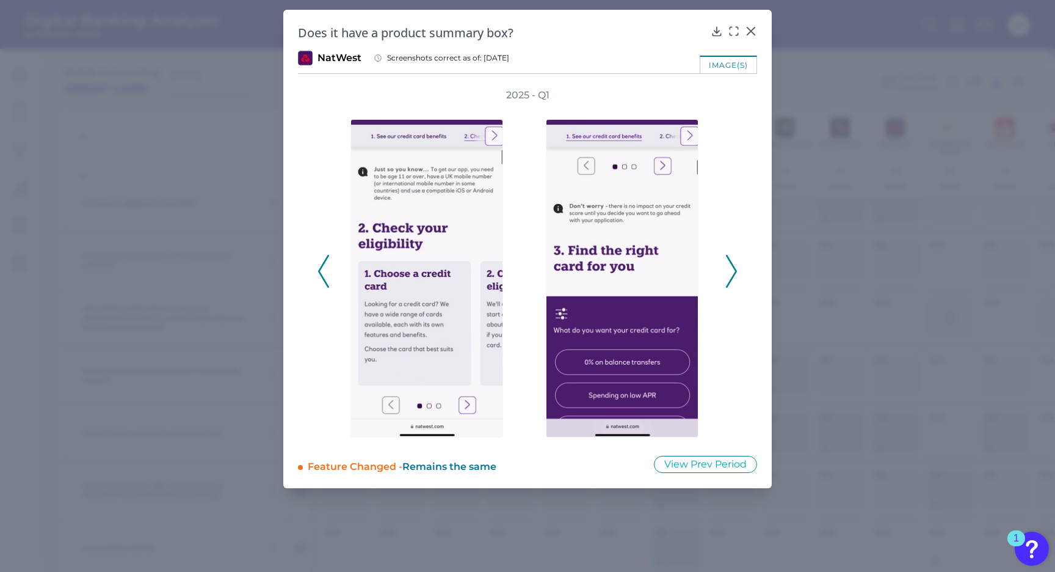
click at [731, 272] on icon at bounding box center [731, 271] width 11 height 33
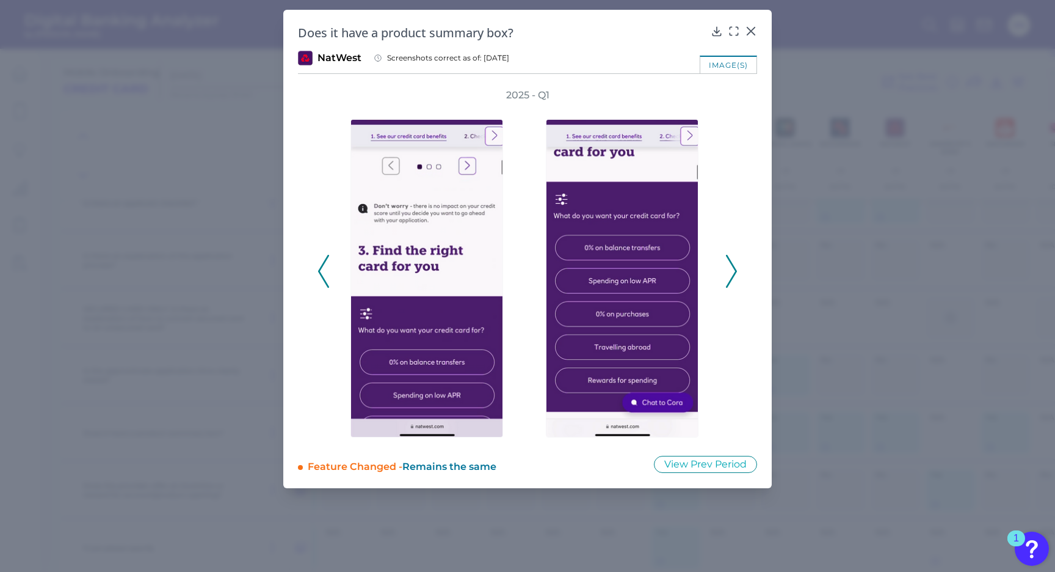
click at [731, 272] on icon at bounding box center [731, 271] width 11 height 33
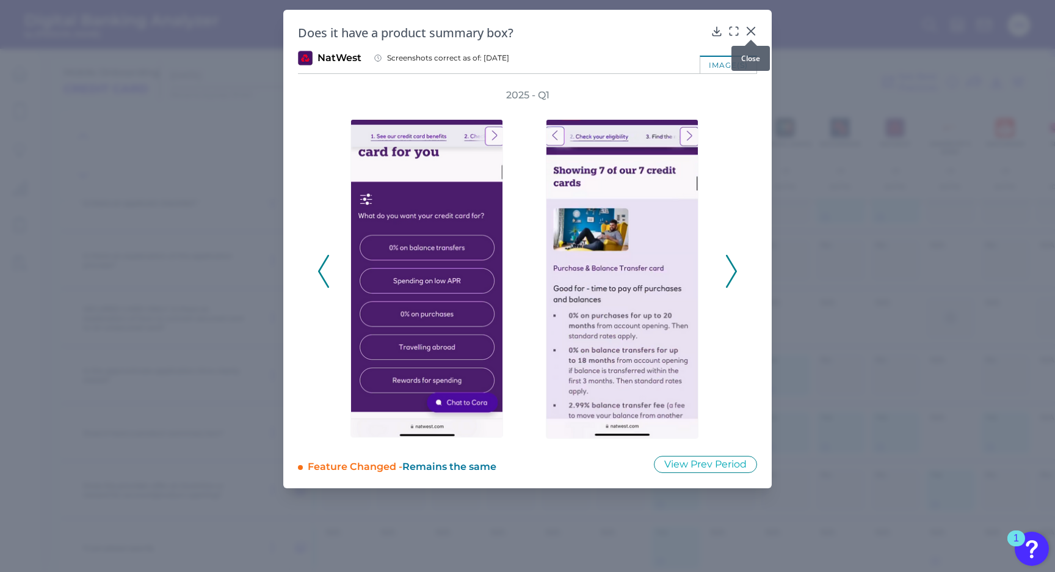
click at [752, 31] on icon at bounding box center [750, 30] width 7 height 7
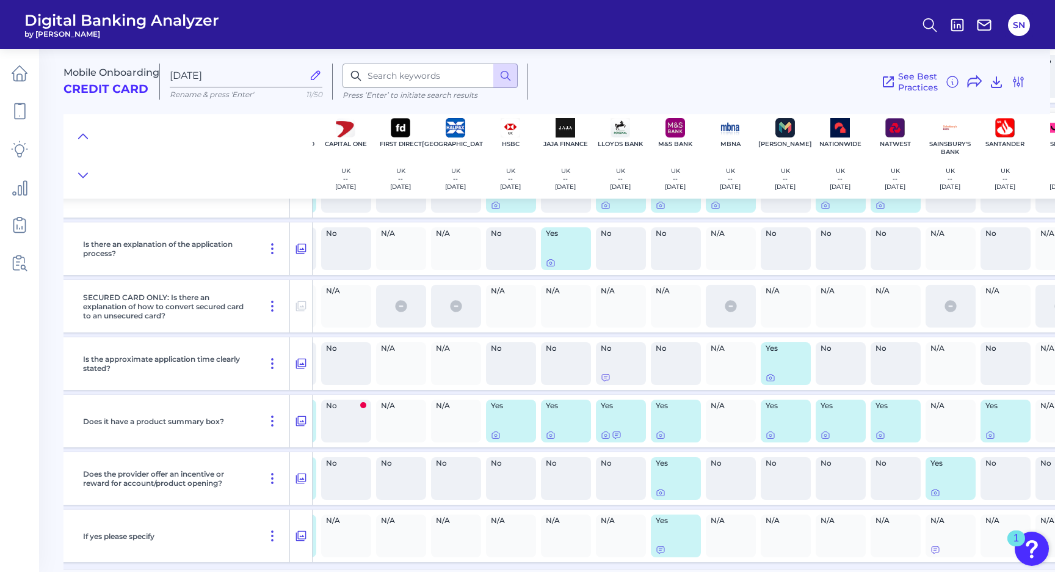
scroll to position [959, 214]
click at [663, 484] on div at bounding box center [662, 480] width 12 height 12
click at [658, 490] on icon at bounding box center [661, 492] width 7 height 7
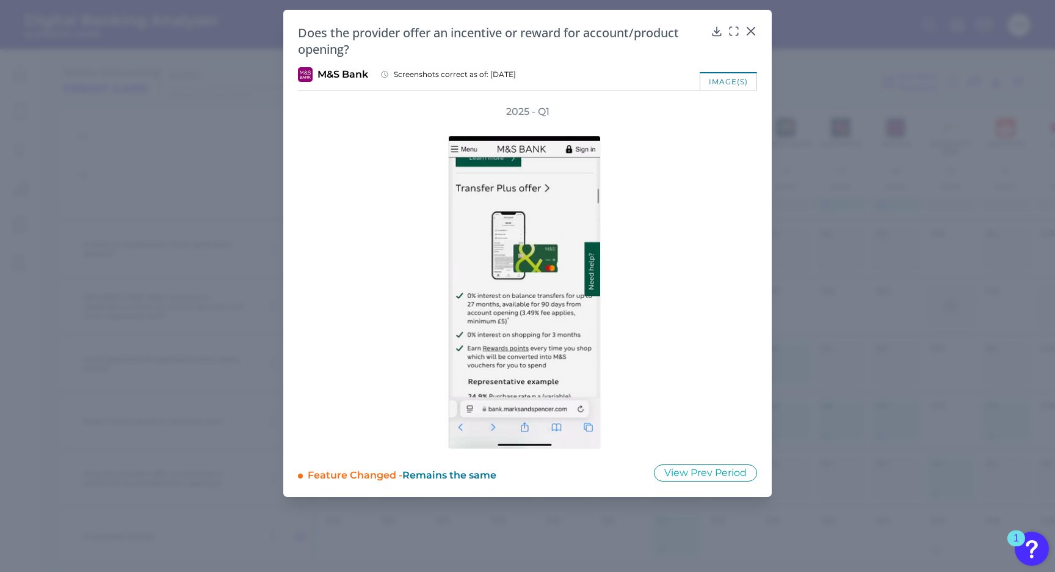
click at [736, 250] on div "2025 - Q1" at bounding box center [528, 277] width 420 height 344
click at [749, 30] on icon at bounding box center [751, 31] width 12 height 12
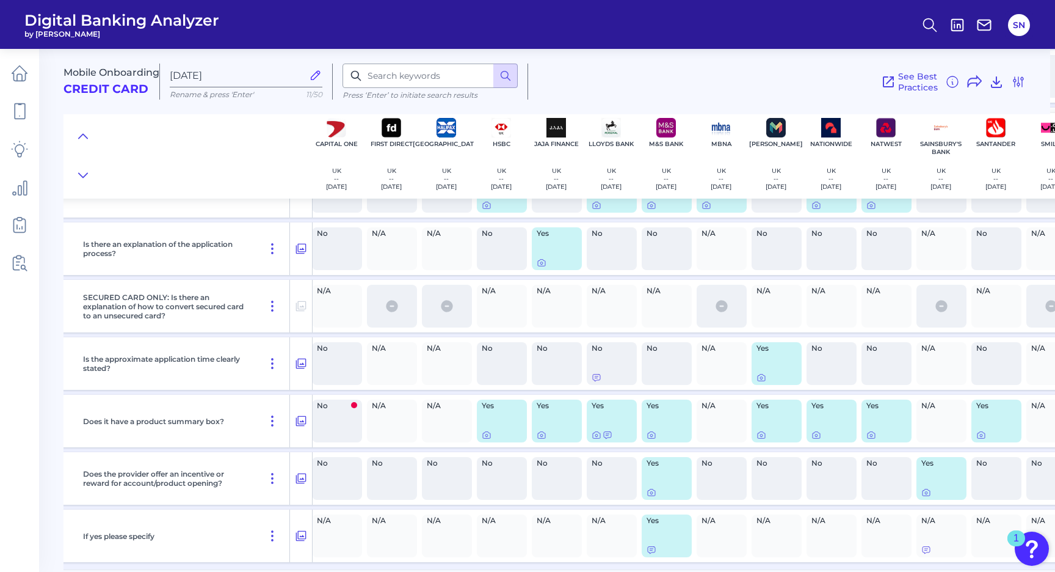
scroll to position [959, 231]
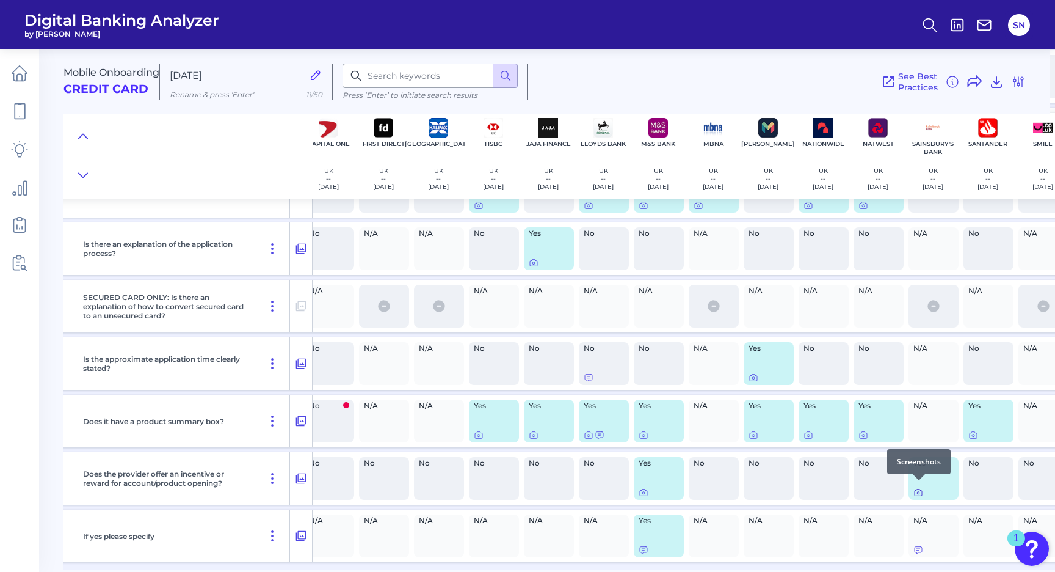
click at [919, 487] on icon at bounding box center [919, 492] width 10 height 10
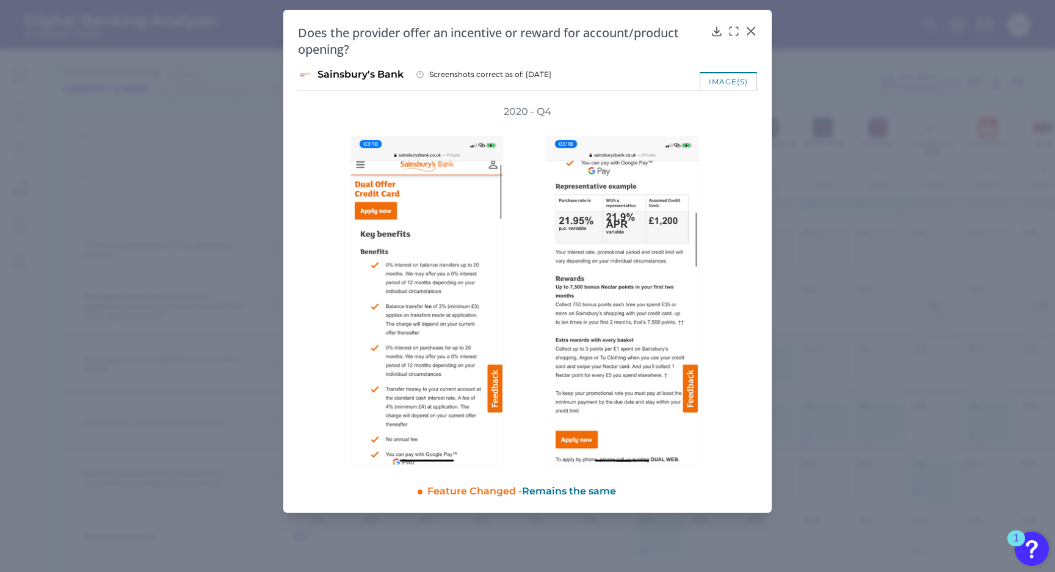
click at [755, 38] on div "Does the provider offer an incentive or reward for account/product opening?" at bounding box center [527, 40] width 459 height 33
click at [753, 35] on div at bounding box center [751, 40] width 12 height 12
click at [753, 30] on icon at bounding box center [750, 30] width 7 height 7
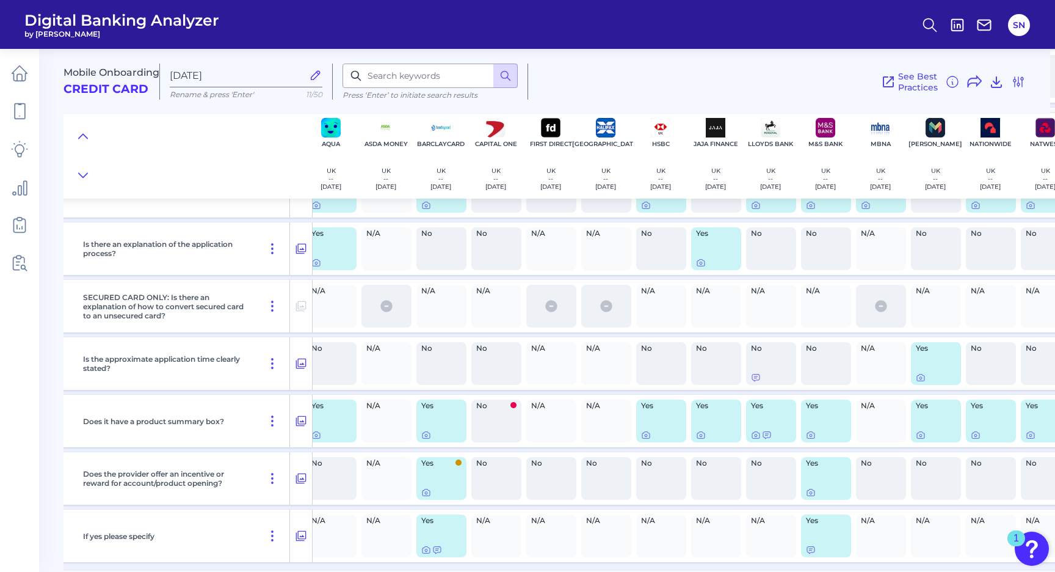
scroll to position [959, 0]
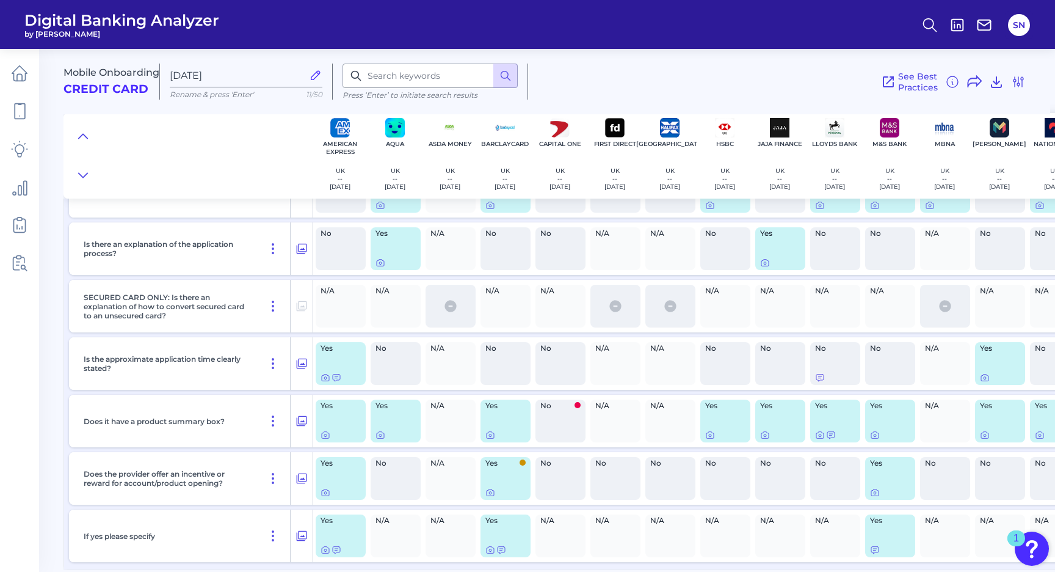
click at [513, 538] on div "Yes" at bounding box center [506, 535] width 50 height 43
click at [493, 545] on icon at bounding box center [490, 550] width 10 height 10
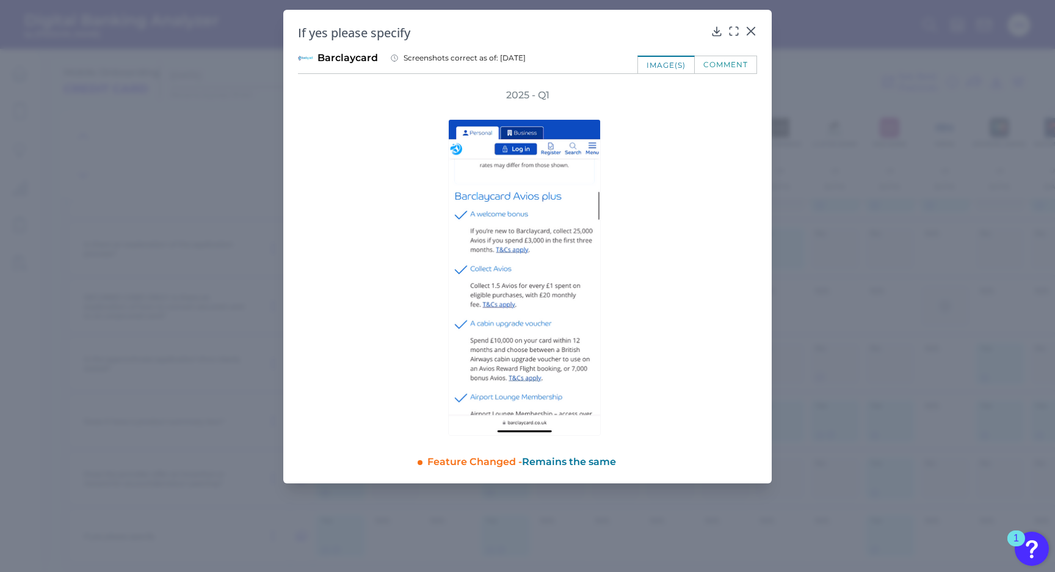
click at [751, 32] on icon at bounding box center [750, 30] width 7 height 7
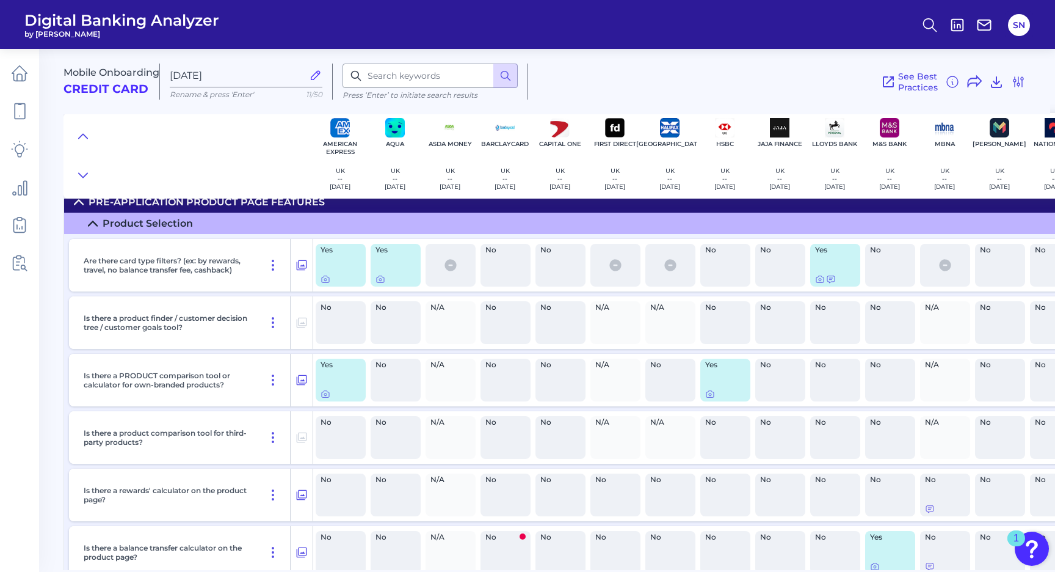
scroll to position [0, 0]
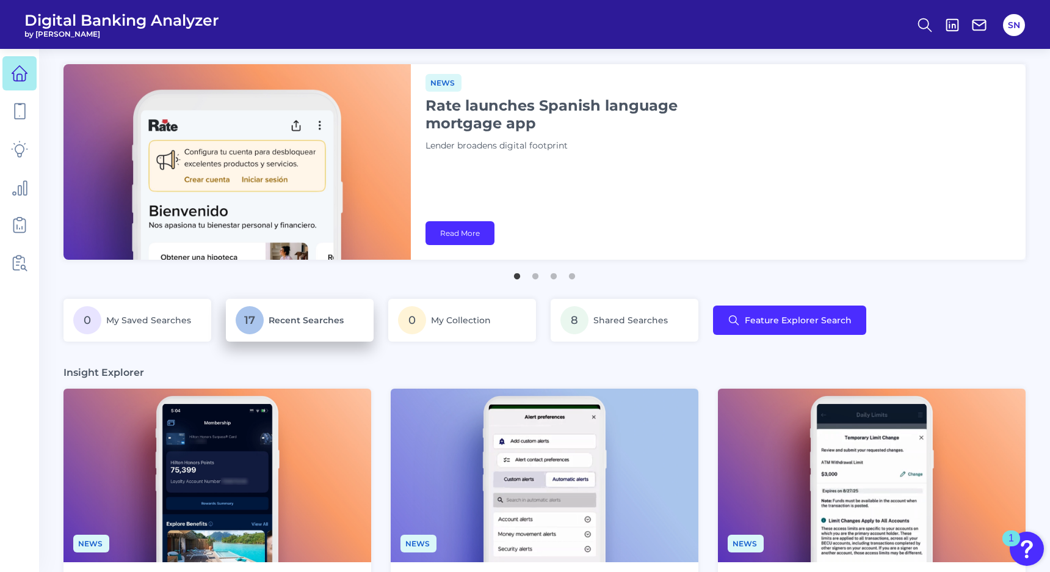
click at [307, 313] on p "17 Recent Searches" at bounding box center [300, 320] width 128 height 28
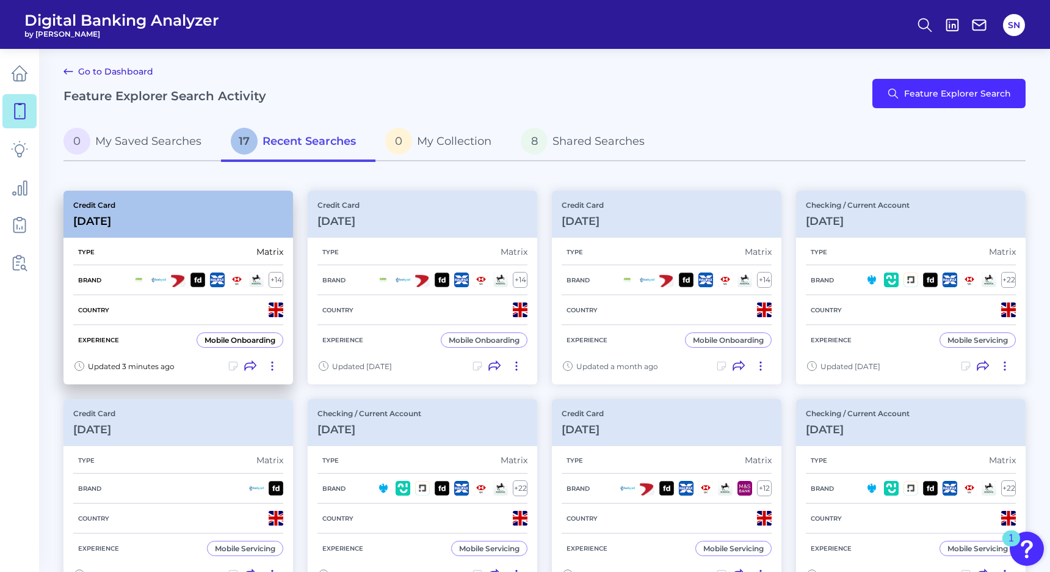
click at [212, 367] on div "Updated 3 minutes ago" at bounding box center [179, 369] width 230 height 29
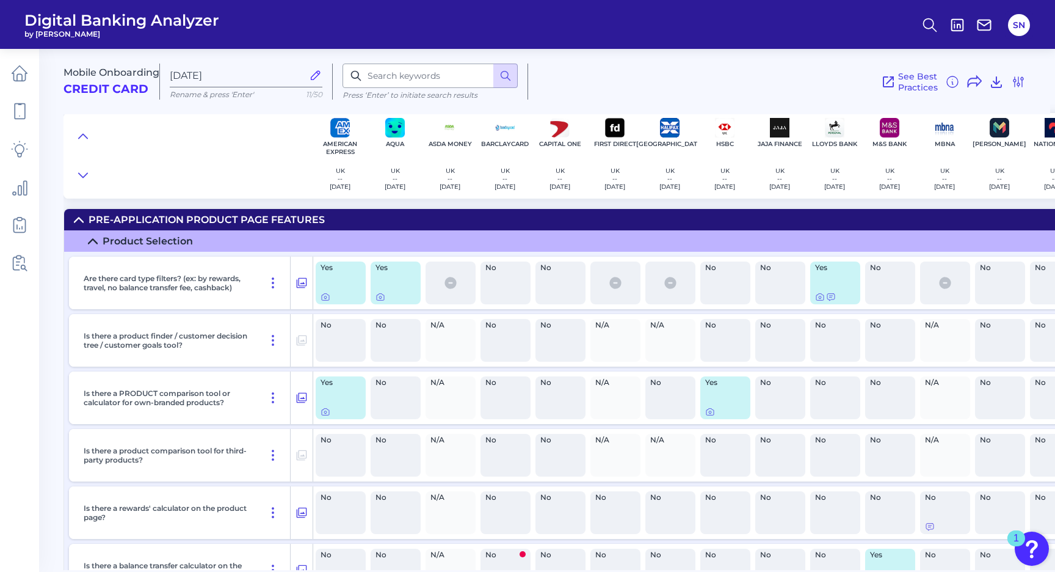
click at [136, 71] on span "Mobile Onboarding" at bounding box center [112, 73] width 96 height 12
click at [24, 71] on icon at bounding box center [19, 73] width 17 height 17
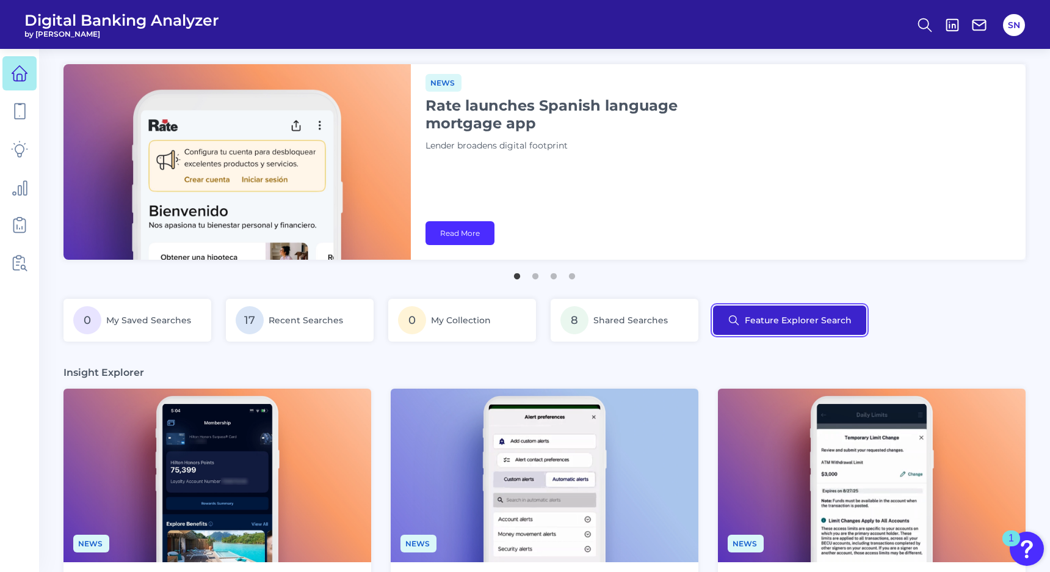
click at [752, 315] on button "Feature Explorer Search" at bounding box center [789, 319] width 153 height 29
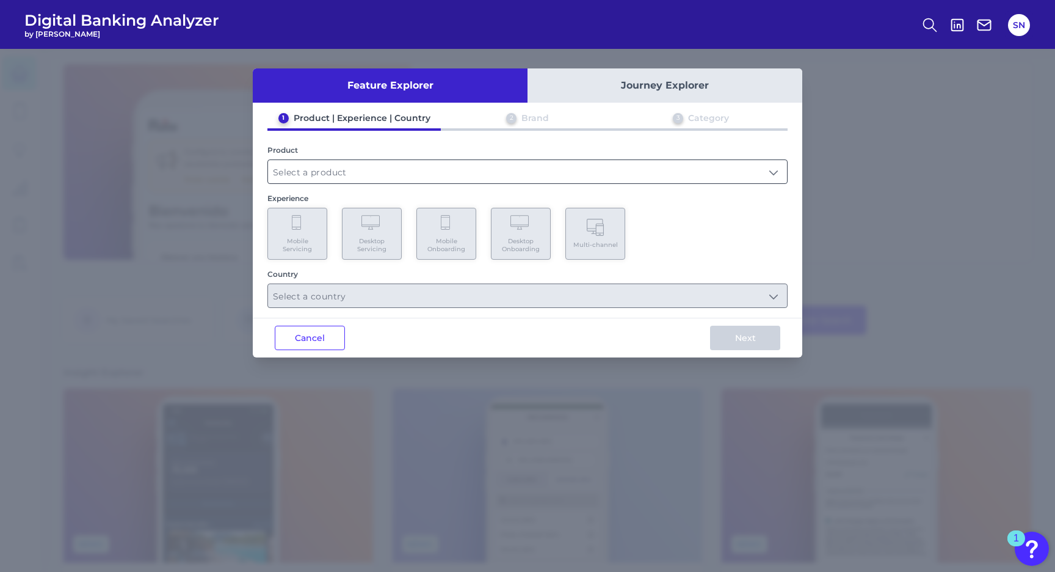
click at [378, 172] on input "text" at bounding box center [527, 171] width 519 height 23
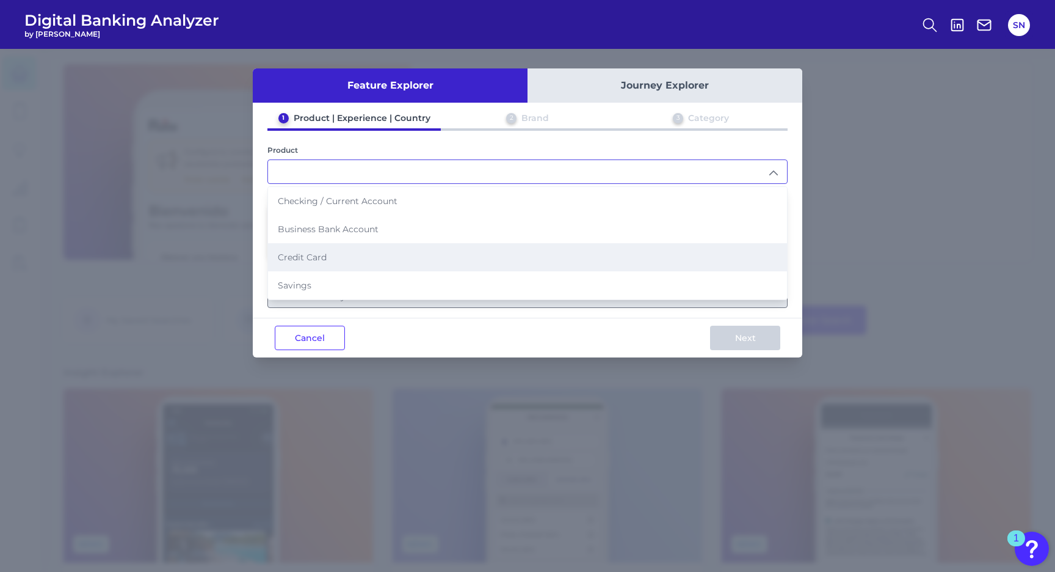
click at [340, 254] on li "Credit Card" at bounding box center [527, 257] width 519 height 28
type input "Credit Card"
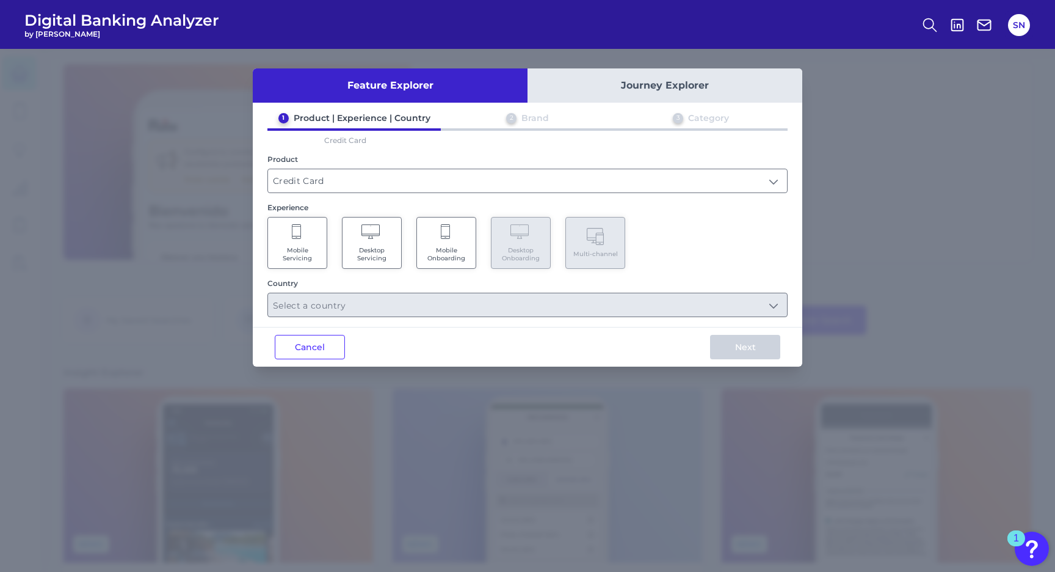
click at [433, 247] on span "Mobile Onboarding" at bounding box center [446, 254] width 46 height 16
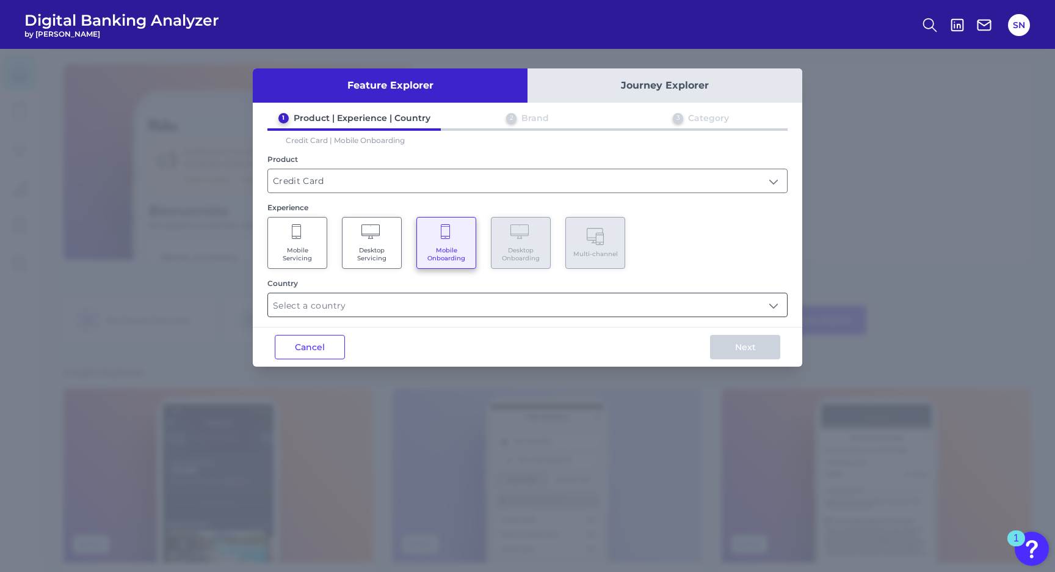
click at [355, 294] on input "text" at bounding box center [527, 304] width 519 height 23
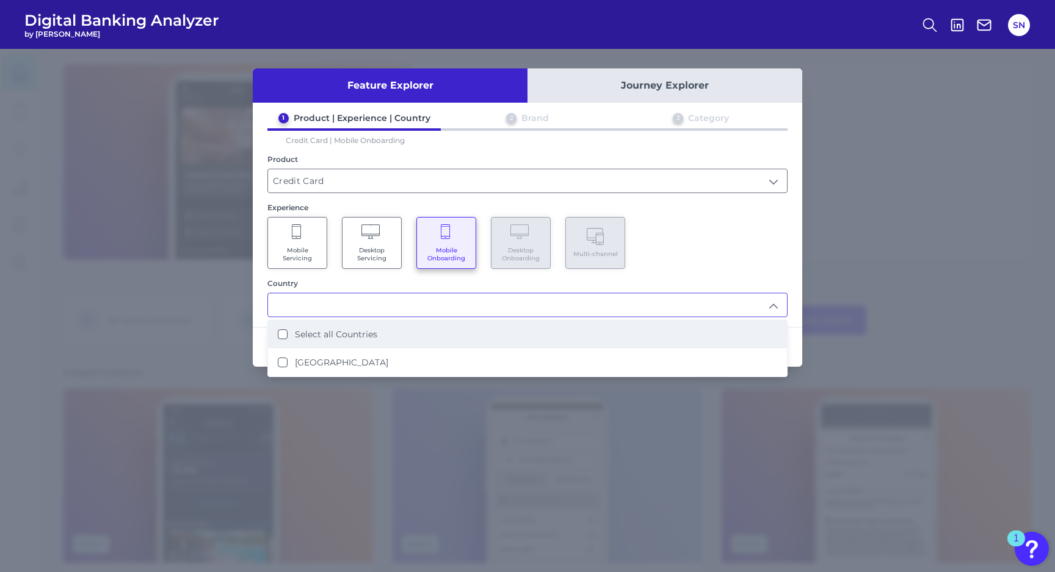
click at [341, 333] on label "Select all Countries" at bounding box center [336, 334] width 82 height 11
type input "Select all Countries"
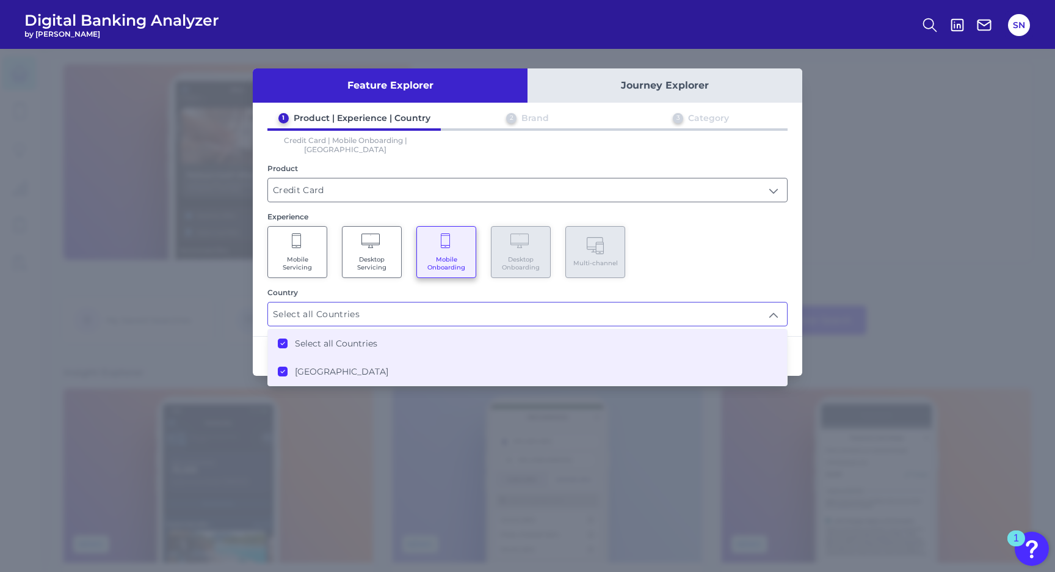
click at [710, 254] on div "Mobile Servicing Desktop Servicing Mobile Onboarding Desktop Onboarding Multi-c…" at bounding box center [527, 252] width 520 height 52
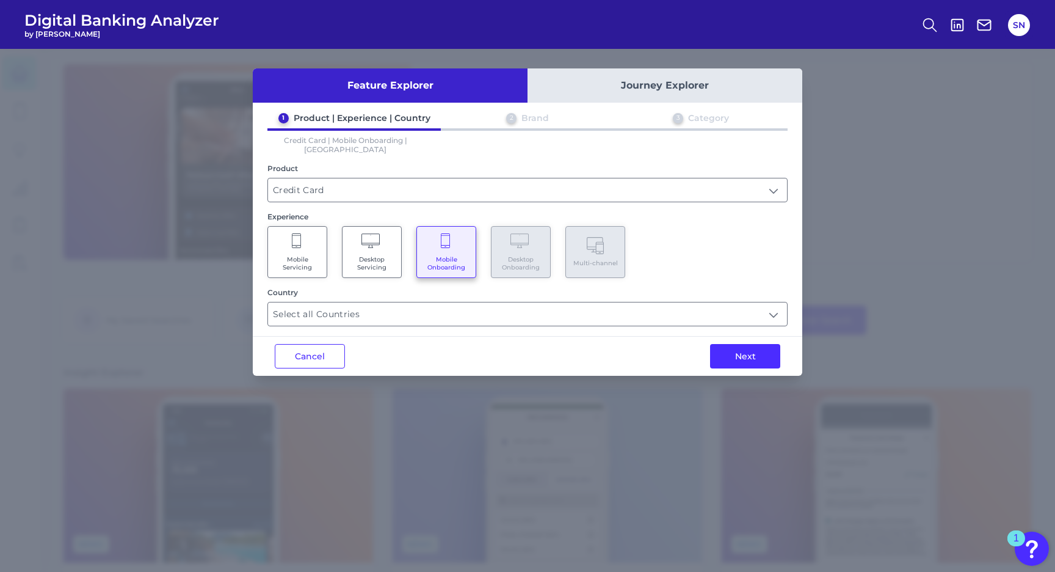
click at [739, 336] on div "Next" at bounding box center [745, 355] width 114 height 39
click at [739, 344] on button "Next" at bounding box center [745, 356] width 70 height 24
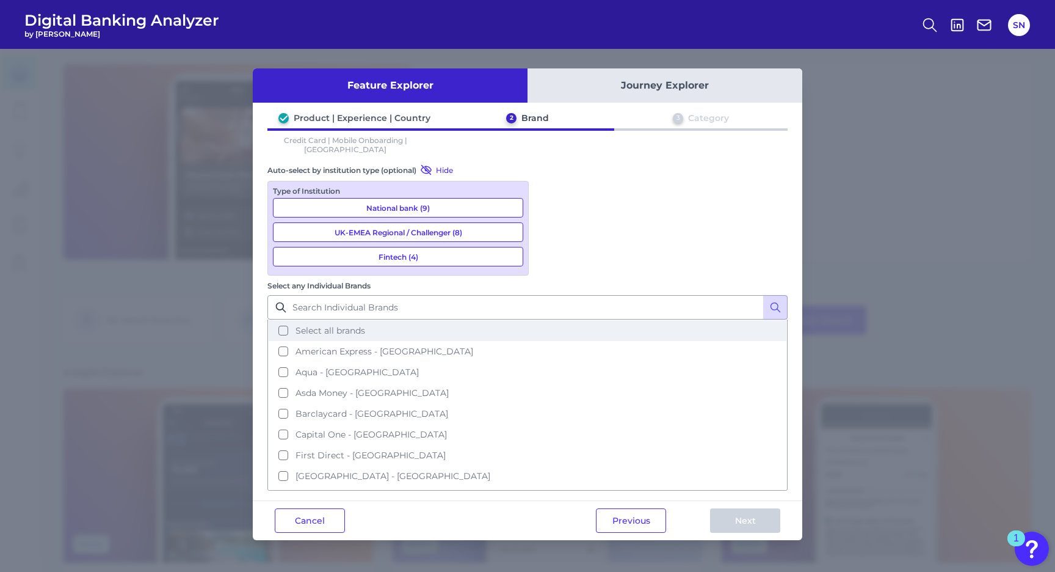
click at [365, 325] on span "Select all brands" at bounding box center [331, 330] width 70 height 11
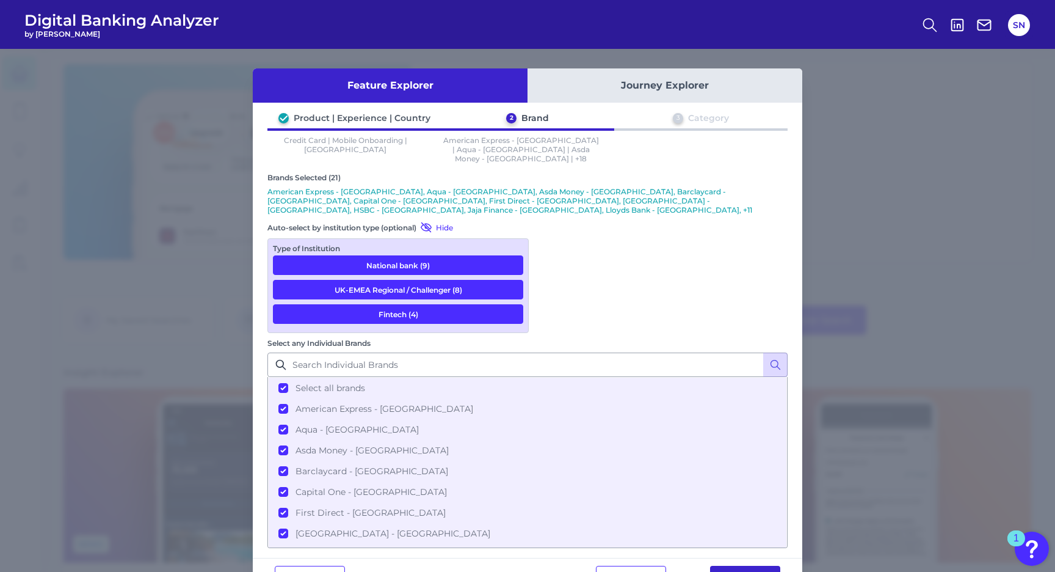
click at [747, 565] on button "Next" at bounding box center [745, 577] width 70 height 24
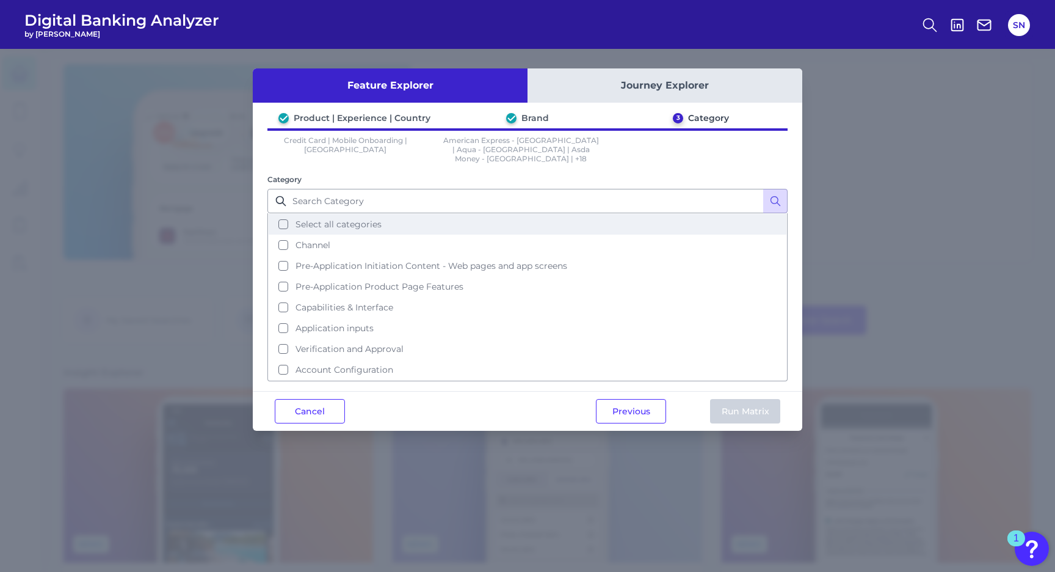
click at [429, 214] on button "Select all categories" at bounding box center [528, 224] width 518 height 21
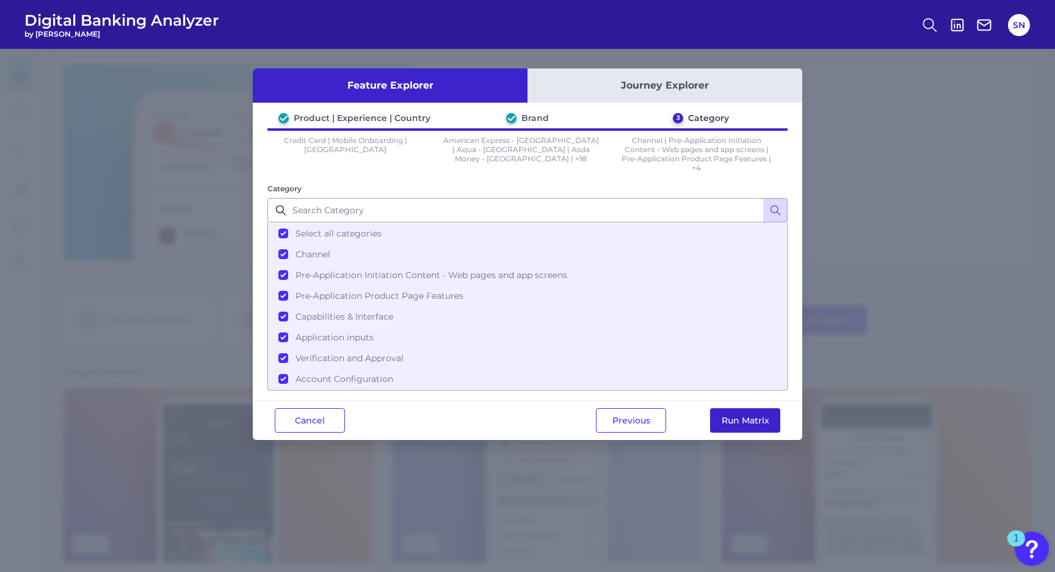
click at [740, 413] on button "Run Matrix" at bounding box center [745, 420] width 70 height 24
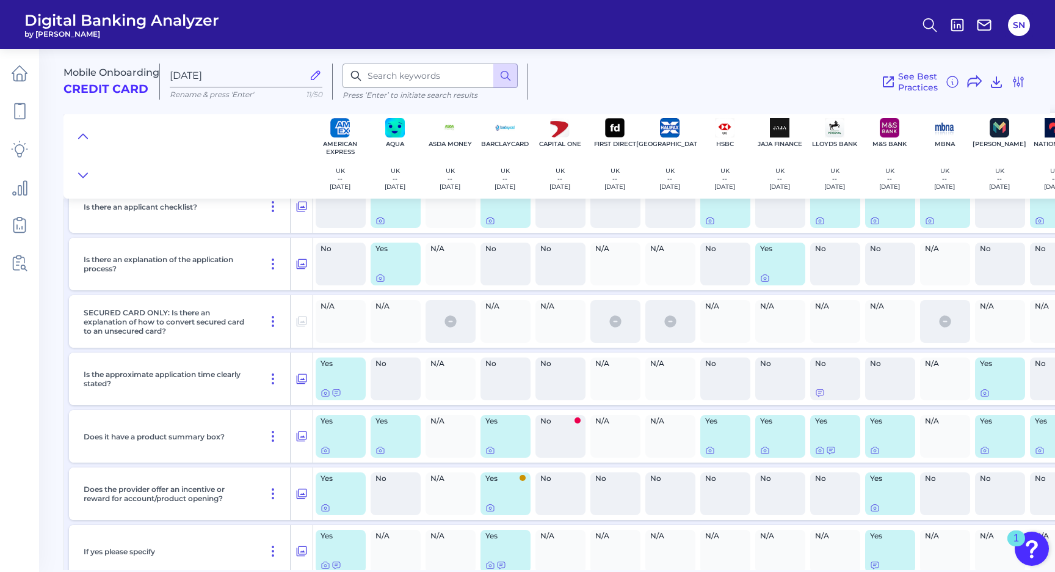
scroll to position [2158, 0]
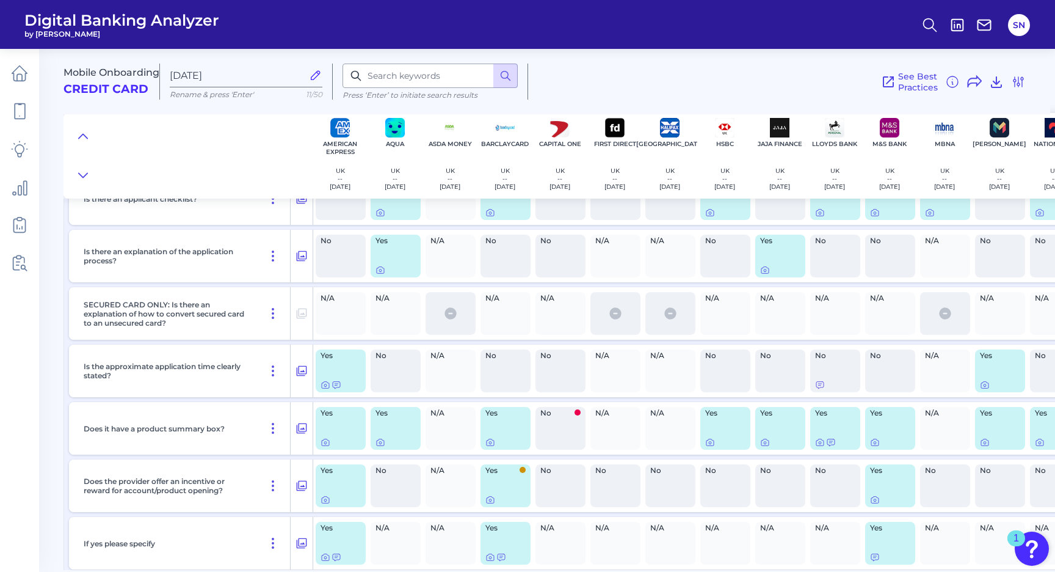
click at [340, 378] on div "Yes" at bounding box center [341, 370] width 50 height 43
click at [327, 390] on icon at bounding box center [326, 385] width 10 height 10
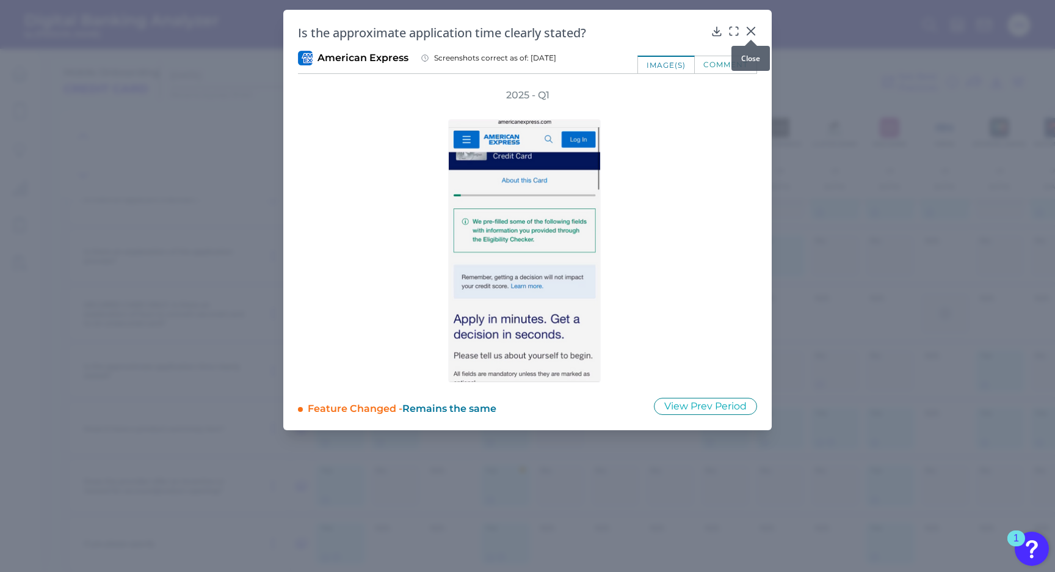
click at [753, 32] on icon at bounding box center [751, 31] width 12 height 12
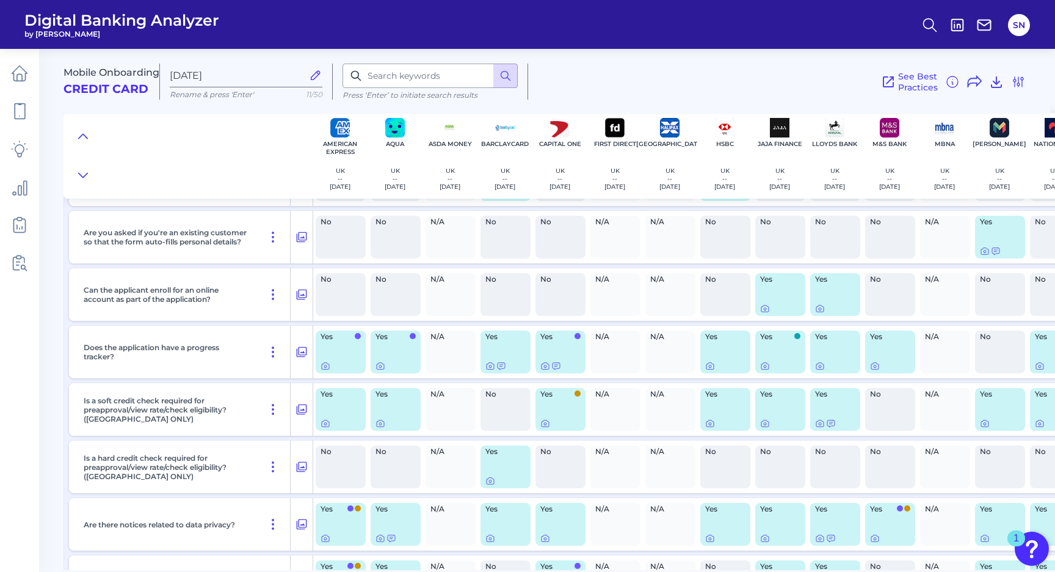
scroll to position [2655, 0]
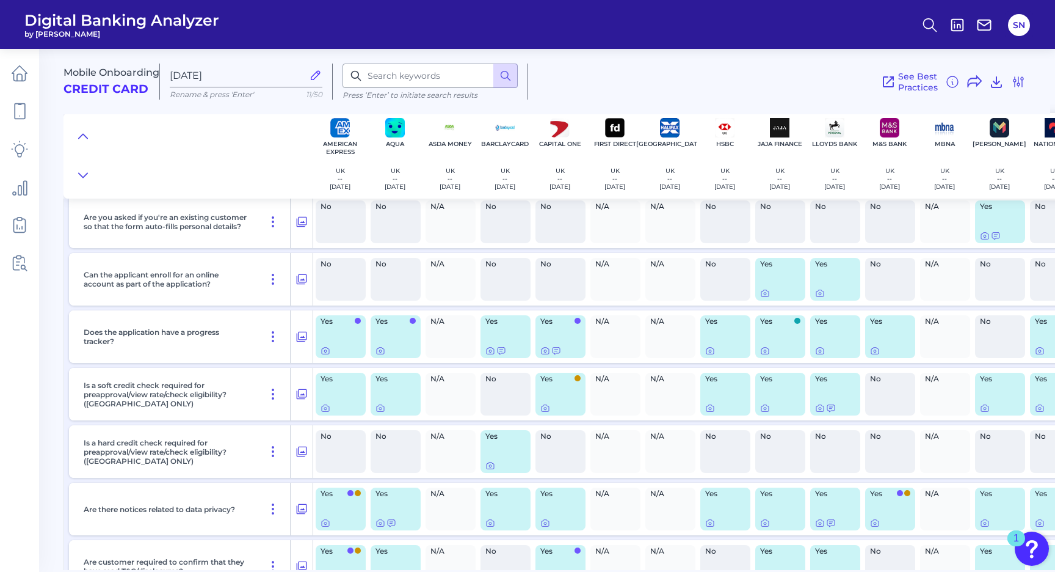
click at [338, 340] on div "Yes" at bounding box center [341, 336] width 50 height 43
click at [549, 351] on div at bounding box center [546, 346] width 12 height 12
click at [558, 333] on div "Yes" at bounding box center [561, 336] width 50 height 43
click at [554, 354] on icon at bounding box center [556, 350] width 7 height 7
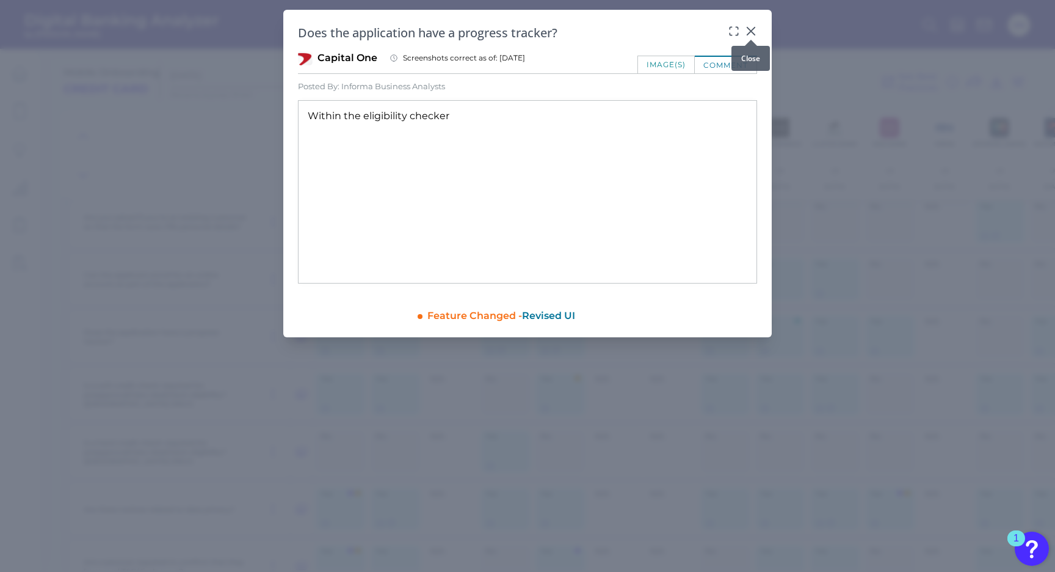
click at [751, 33] on body "Digital Banking Analyzer by Curinos SN Mobile Onboarding Credit Card [DATE] Ren…" at bounding box center [527, 286] width 1055 height 572
click at [750, 32] on icon at bounding box center [750, 30] width 7 height 7
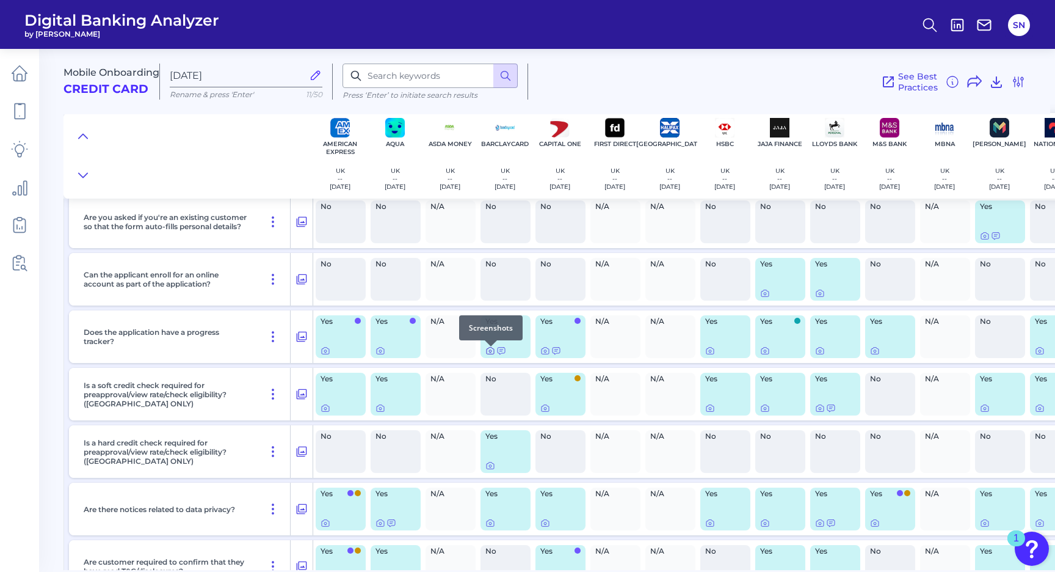
click at [495, 346] on div at bounding box center [491, 346] width 12 height 12
click at [397, 331] on div "Yes" at bounding box center [396, 336] width 50 height 43
click at [377, 355] on icon at bounding box center [381, 351] width 10 height 10
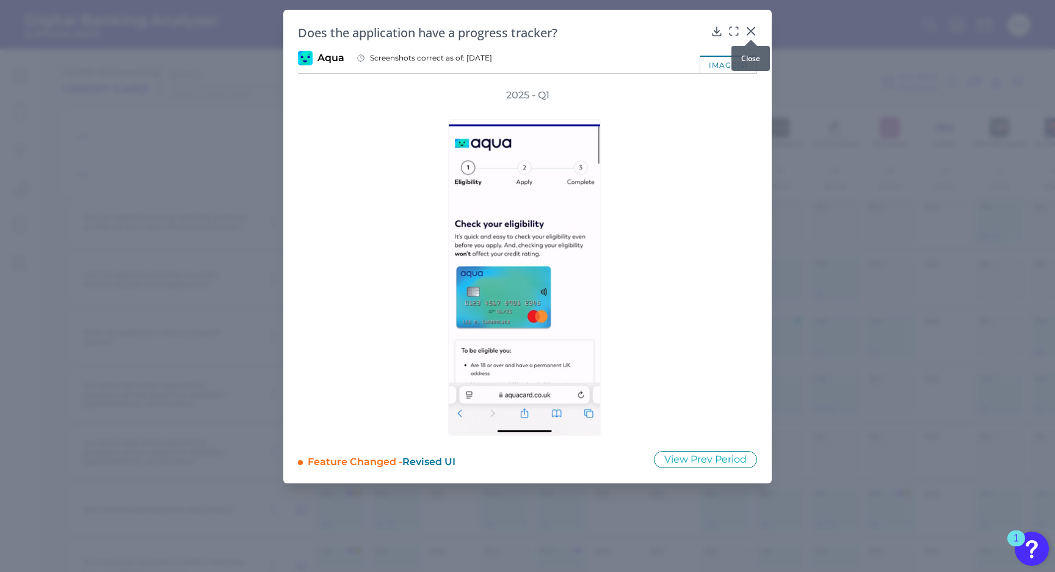
click at [746, 29] on icon at bounding box center [751, 31] width 12 height 12
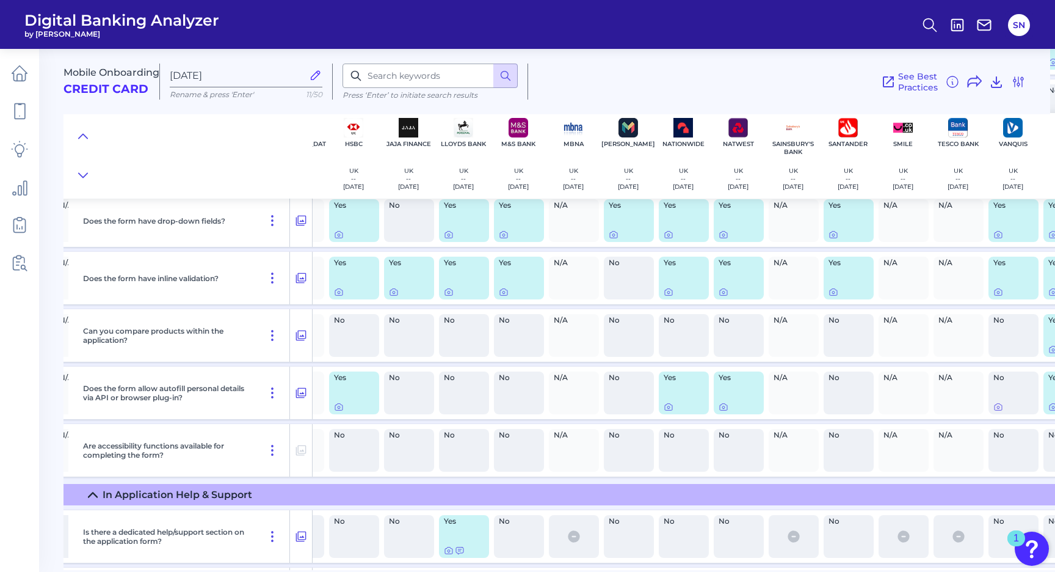
scroll to position [3661, 423]
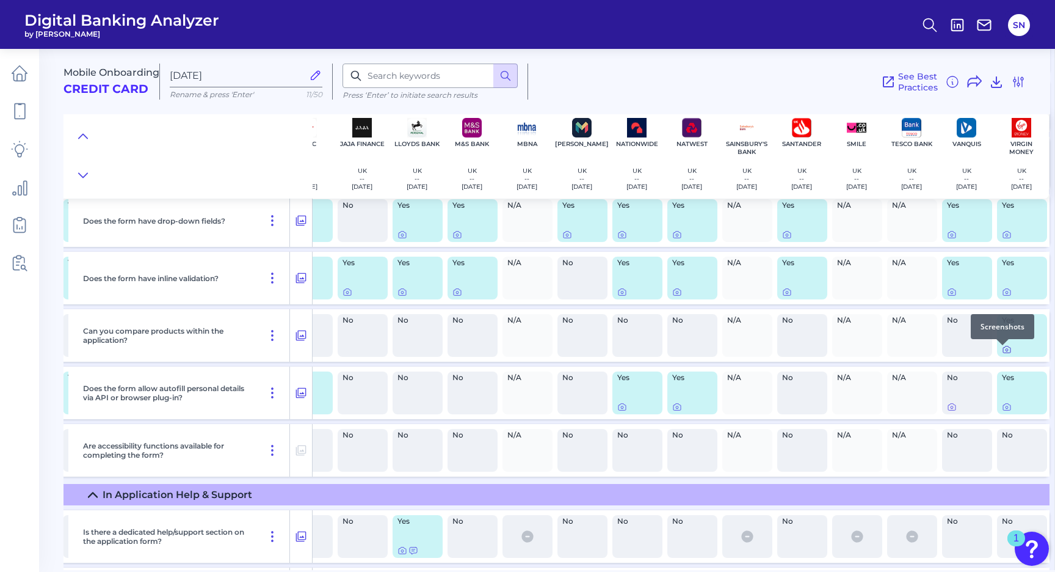
click at [1002, 354] on icon at bounding box center [1007, 349] width 10 height 10
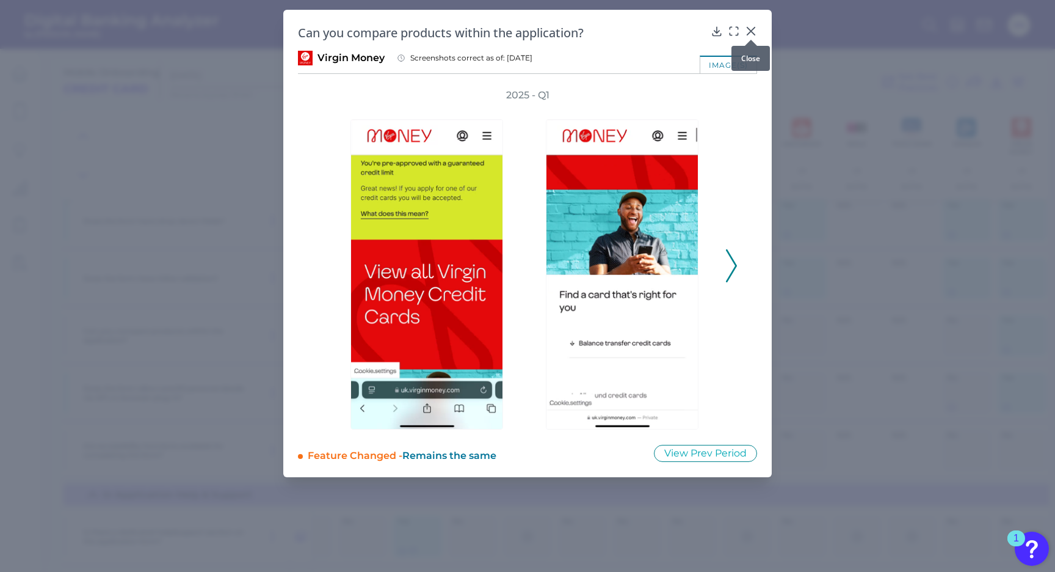
click at [746, 34] on div at bounding box center [751, 40] width 12 height 12
click at [749, 32] on icon at bounding box center [751, 31] width 12 height 12
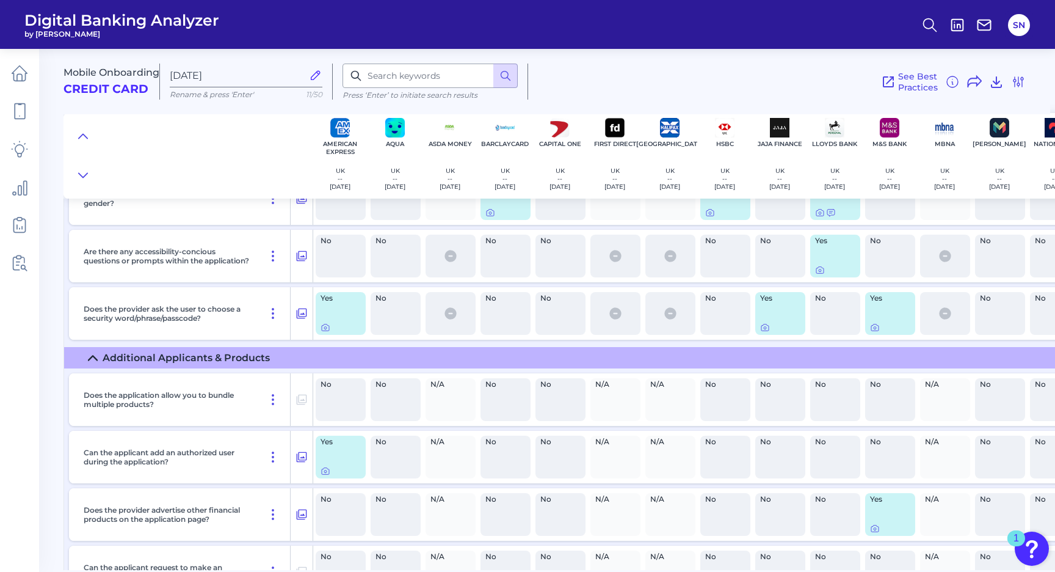
scroll to position [5494, 0]
click at [820, 275] on icon at bounding box center [820, 271] width 10 height 10
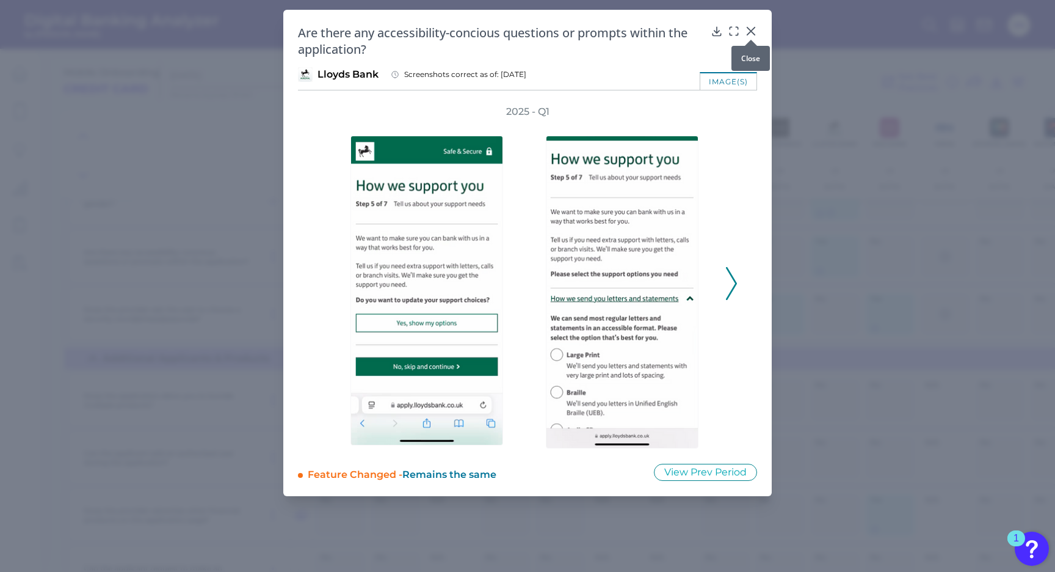
click at [752, 34] on div at bounding box center [751, 40] width 12 height 12
click at [753, 29] on icon at bounding box center [750, 30] width 7 height 7
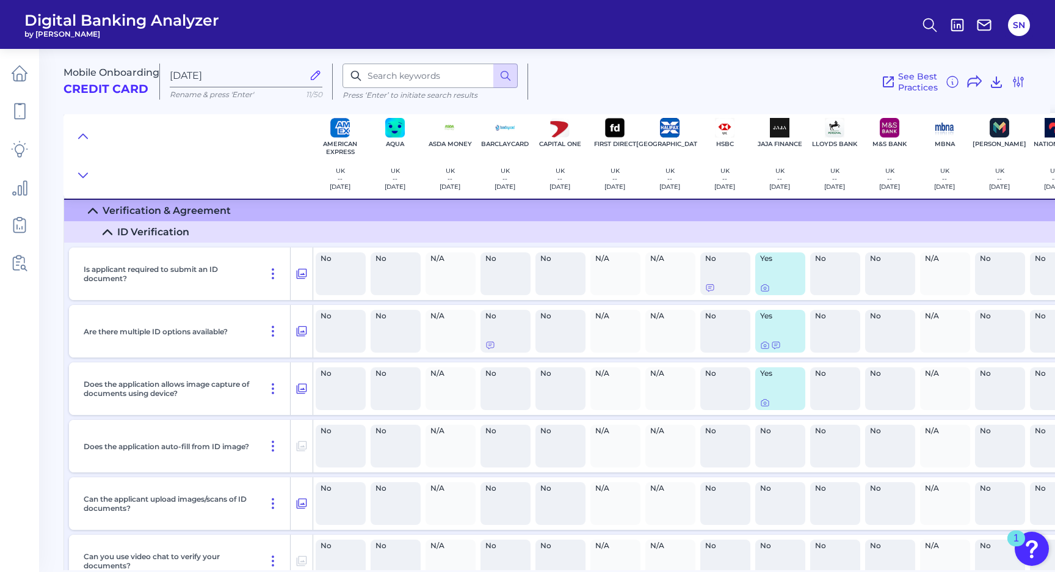
scroll to position [5939, 0]
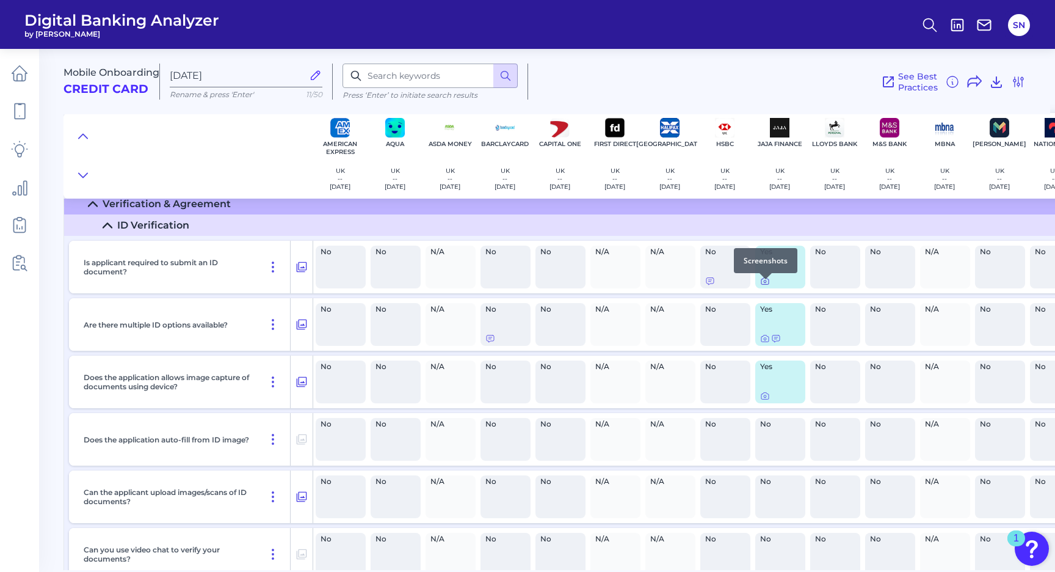
click at [765, 285] on icon at bounding box center [765, 281] width 10 height 10
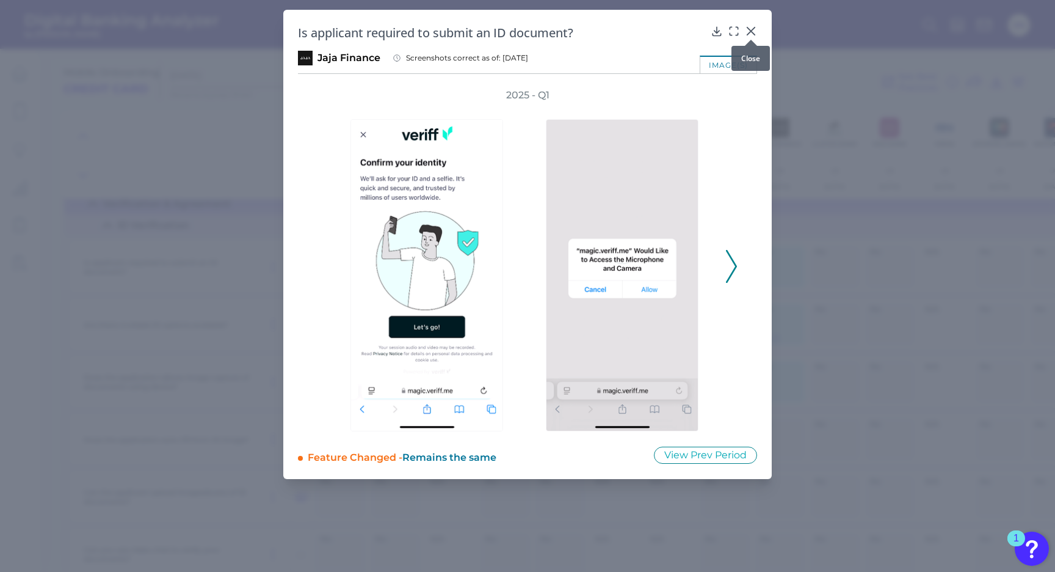
click at [749, 26] on icon at bounding box center [751, 31] width 12 height 12
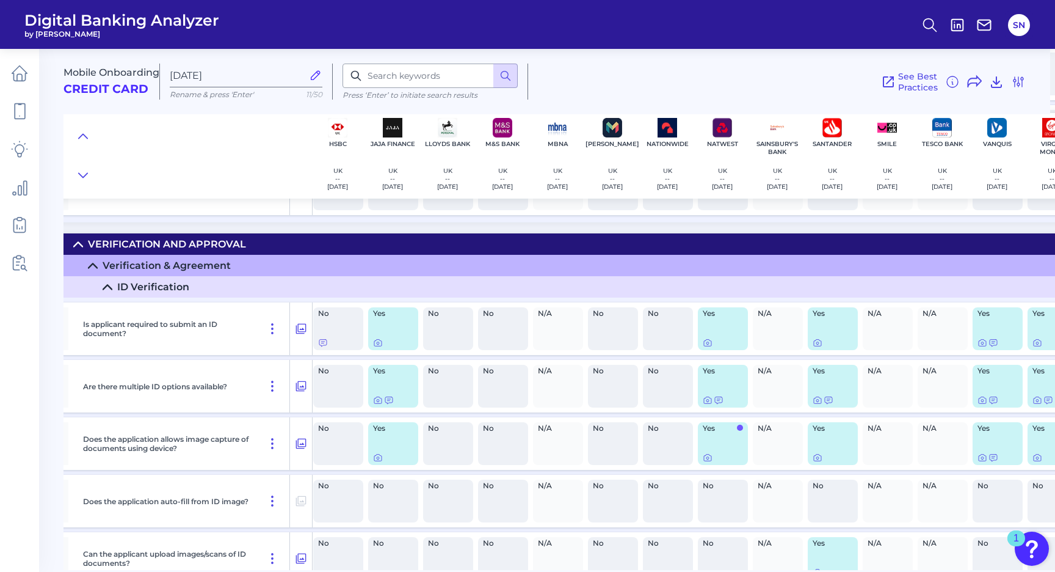
scroll to position [5878, 390]
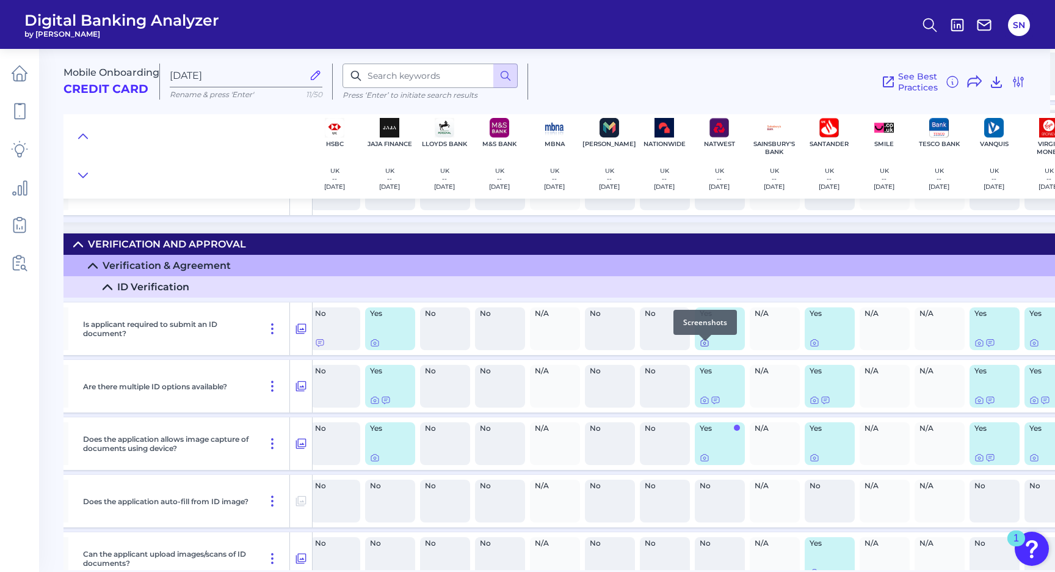
click at [706, 347] on icon at bounding box center [705, 343] width 10 height 10
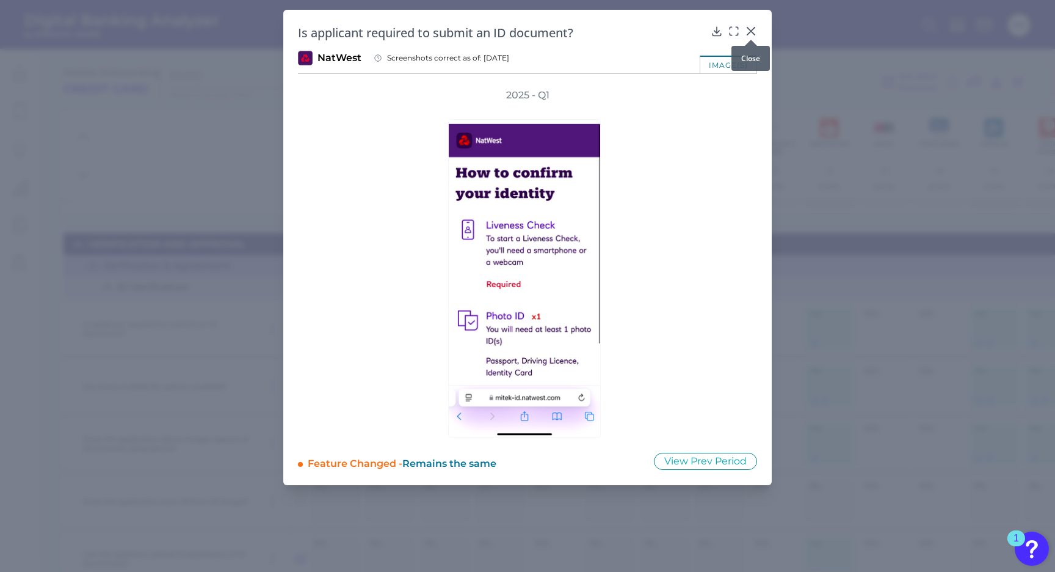
click at [752, 29] on icon at bounding box center [751, 31] width 12 height 12
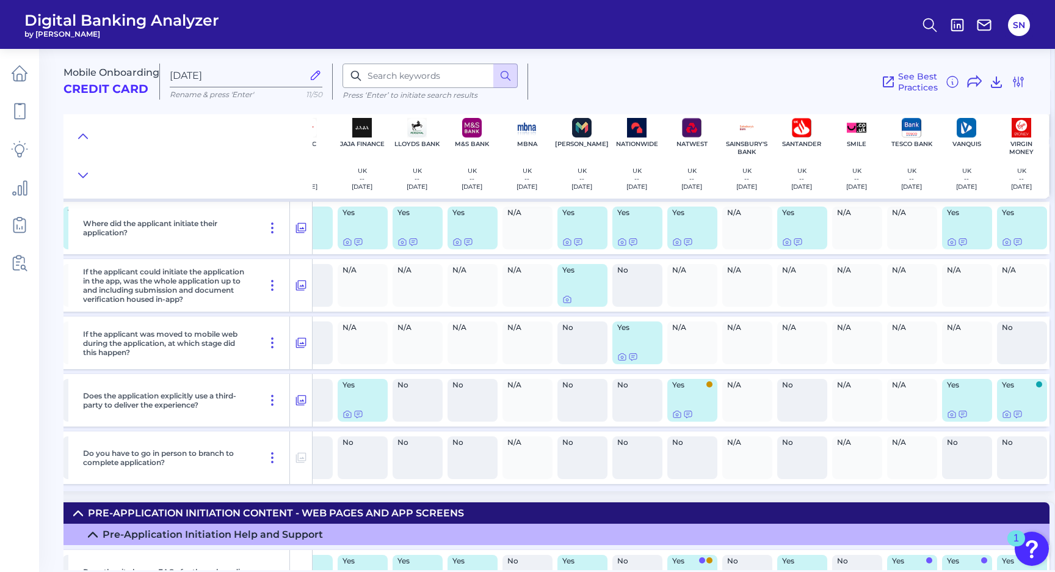
scroll to position [0, 419]
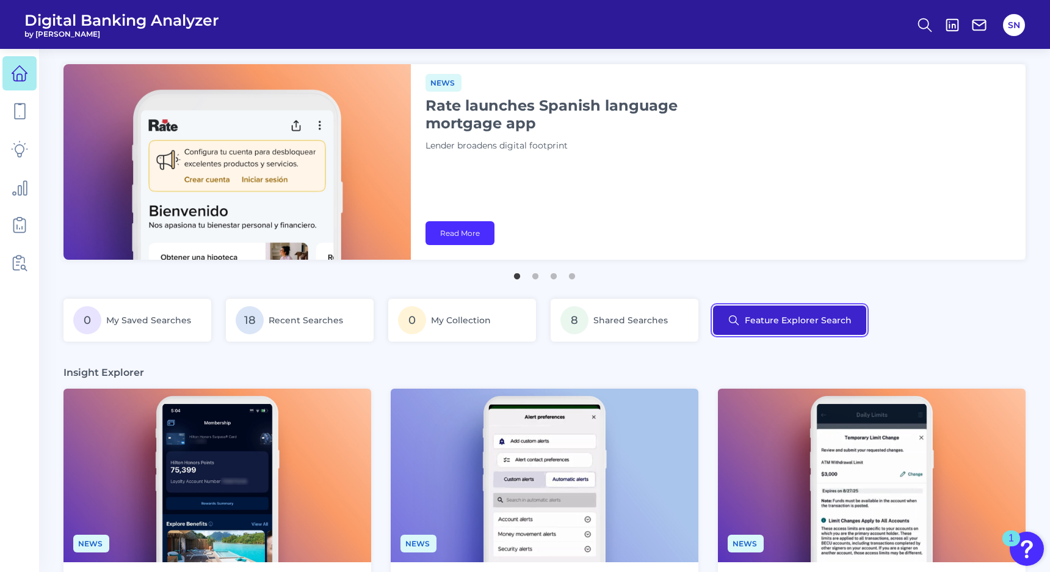
click at [820, 316] on button "Feature Explorer Search" at bounding box center [789, 319] width 153 height 29
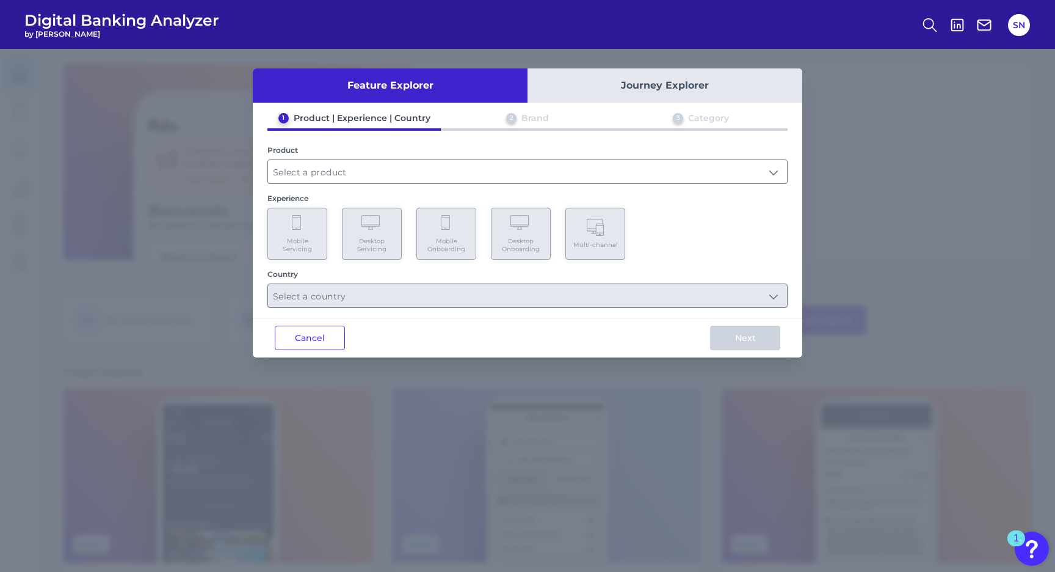
click at [340, 158] on div "Product" at bounding box center [527, 164] width 520 height 38
click at [335, 176] on input "text" at bounding box center [527, 171] width 519 height 23
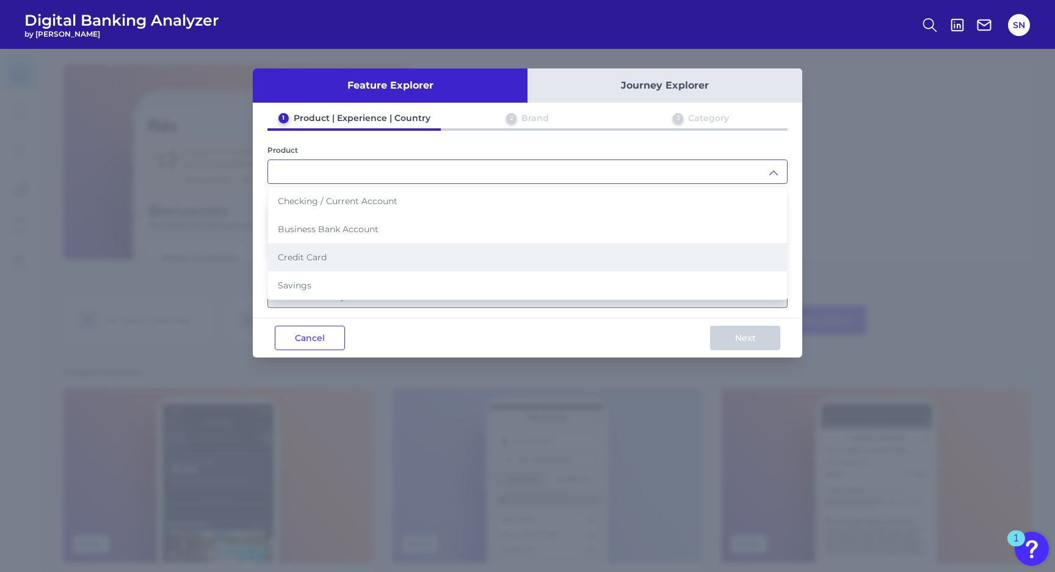
click at [324, 254] on span "Credit Card" at bounding box center [302, 257] width 49 height 11
type input "Credit Card"
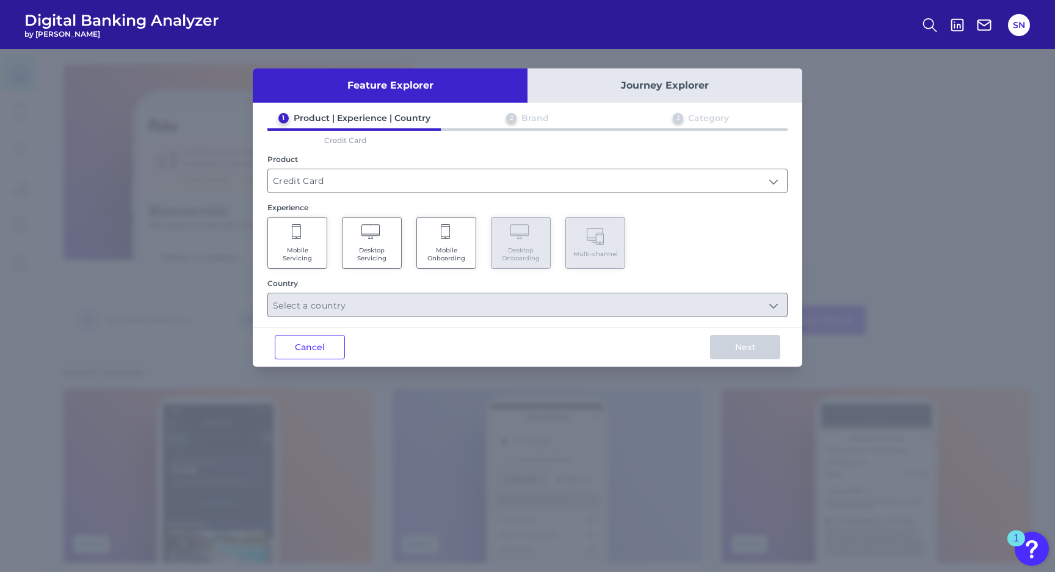
click at [435, 247] on span "Mobile Onboarding" at bounding box center [446, 254] width 46 height 16
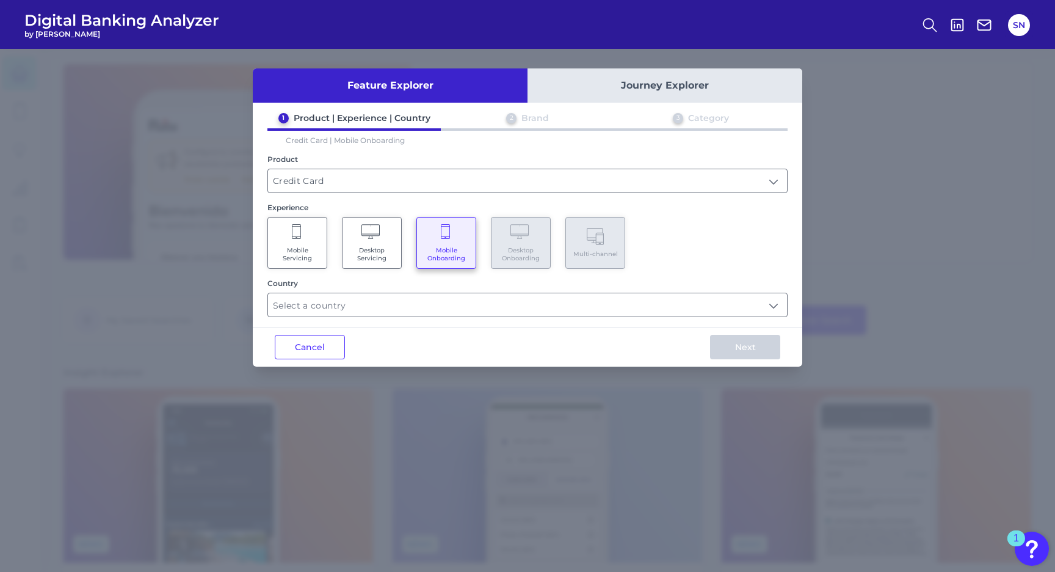
click at [308, 246] on span "Mobile Servicing" at bounding box center [297, 254] width 46 height 16
click at [448, 246] on span "Mobile Onboarding" at bounding box center [446, 254] width 46 height 16
click at [404, 304] on input "text" at bounding box center [527, 304] width 519 height 23
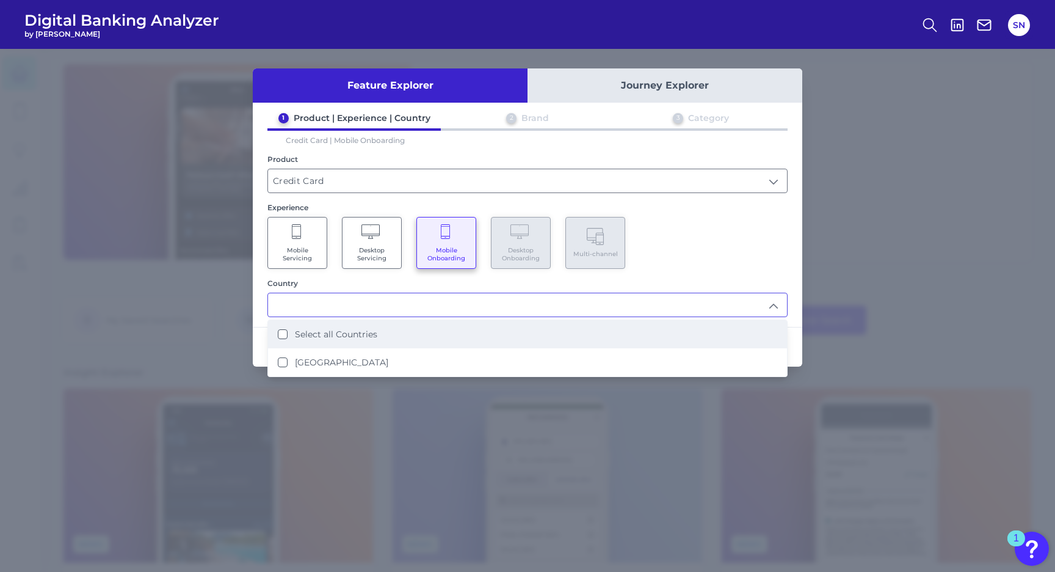
click at [390, 334] on li "Select all Countries" at bounding box center [527, 334] width 519 height 28
type input "Select all Countries"
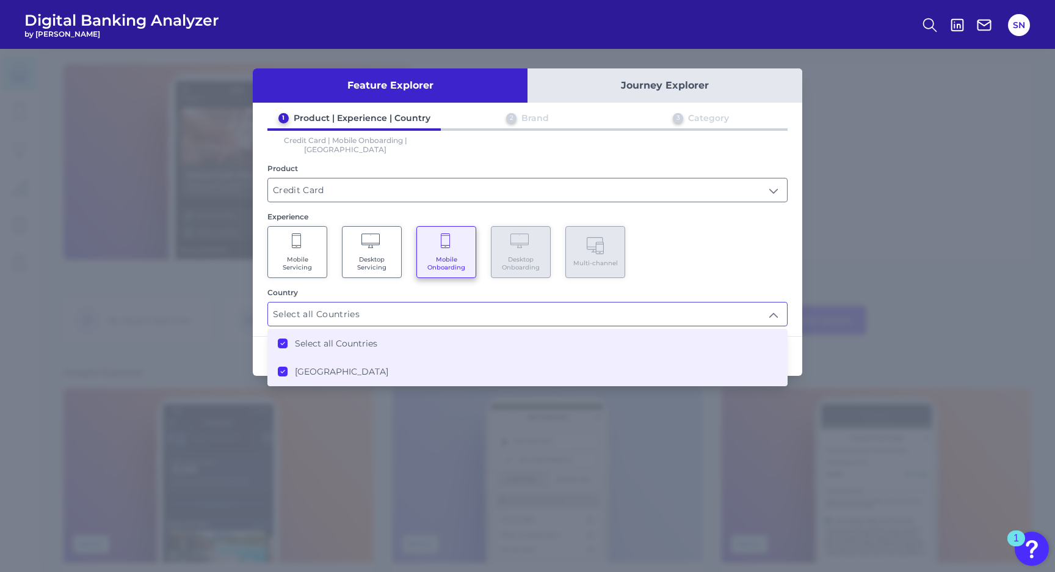
click at [761, 269] on div "1 Product | Experience | Country 2 Brand 3 Category Credit Card | Mobile Onboar…" at bounding box center [528, 219] width 550 height 214
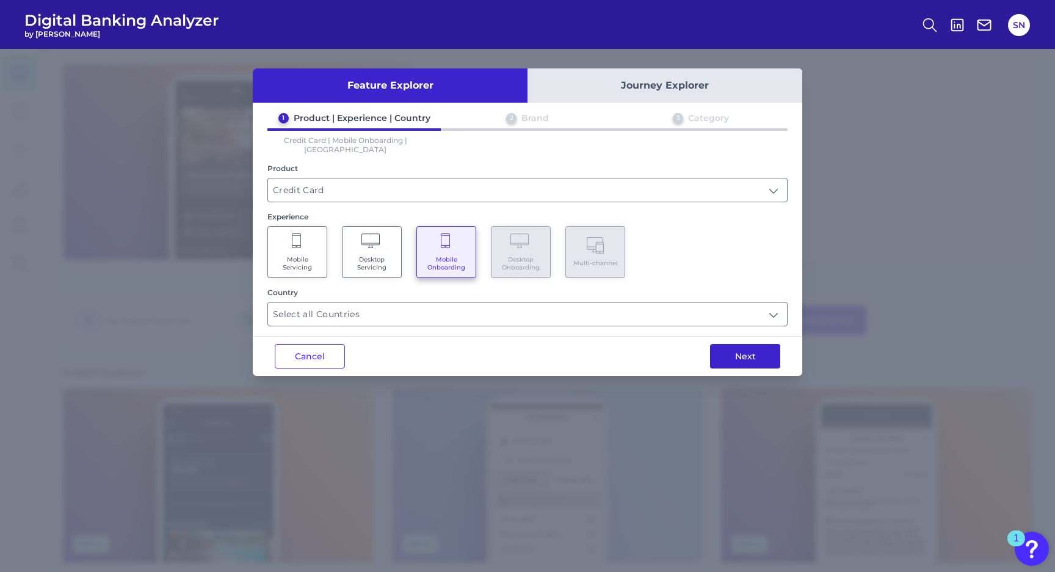
click at [768, 346] on button "Next" at bounding box center [745, 356] width 70 height 24
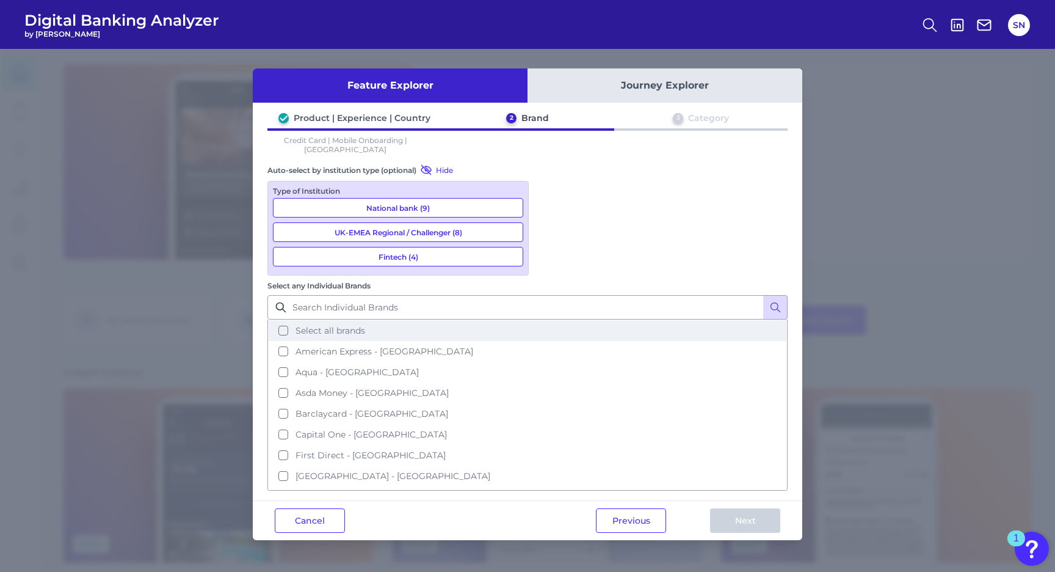
click at [649, 320] on button "Select all brands" at bounding box center [528, 330] width 518 height 21
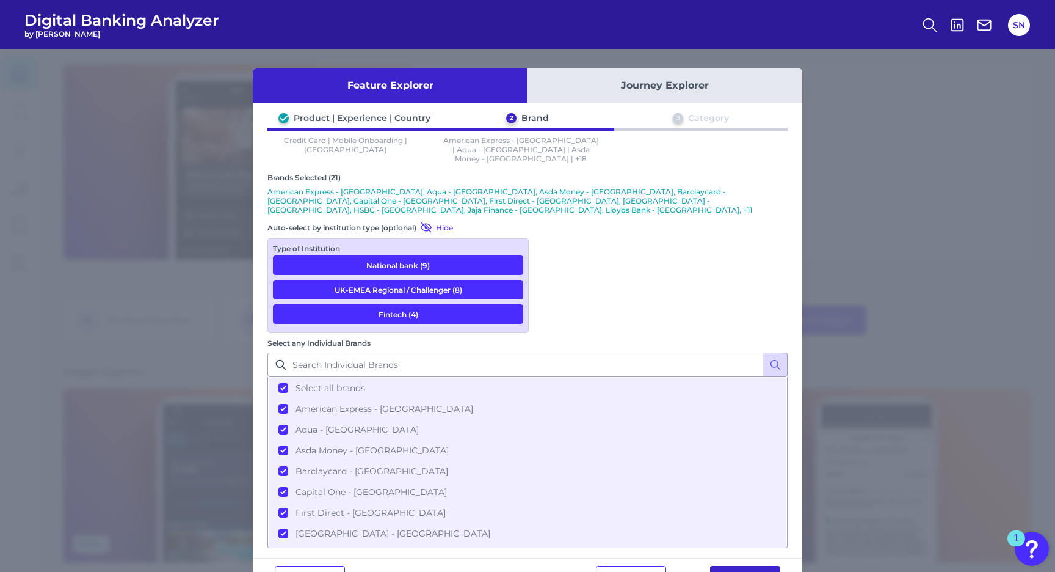
click at [757, 565] on button "Next" at bounding box center [745, 577] width 70 height 24
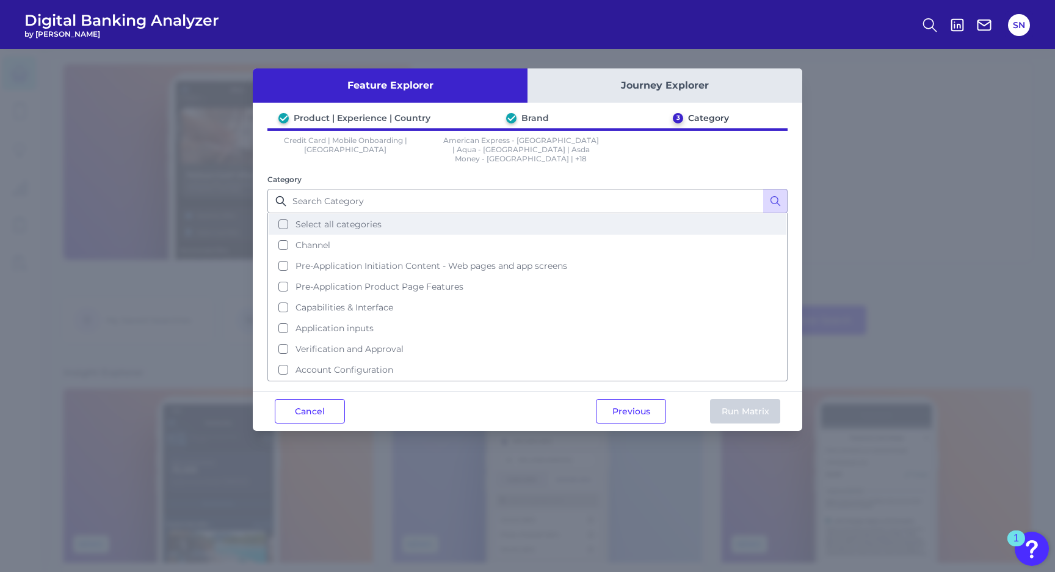
click at [439, 219] on button "Select all categories" at bounding box center [528, 224] width 518 height 21
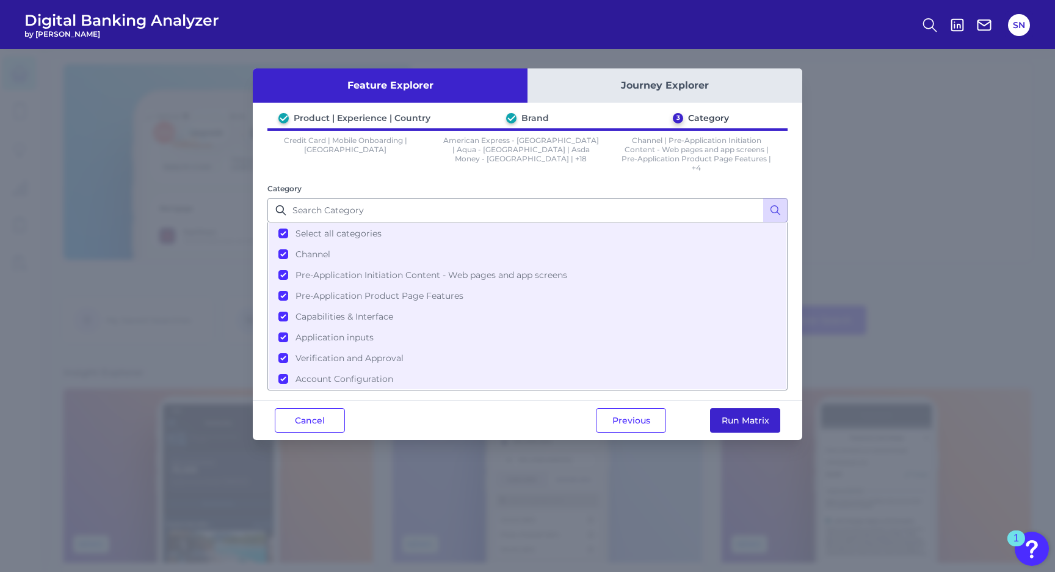
click at [736, 410] on button "Run Matrix" at bounding box center [745, 420] width 70 height 24
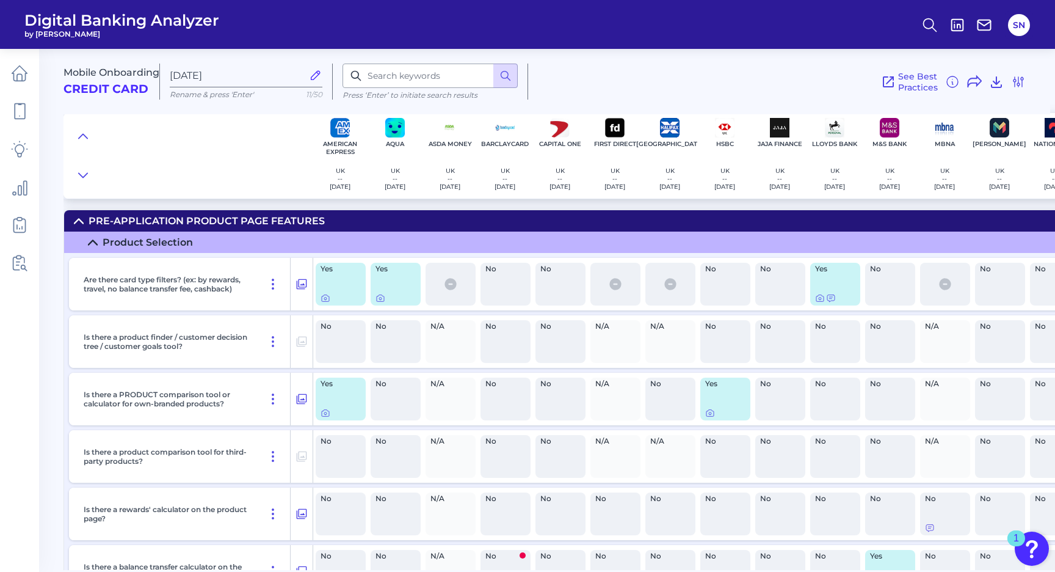
scroll to position [1216, 0]
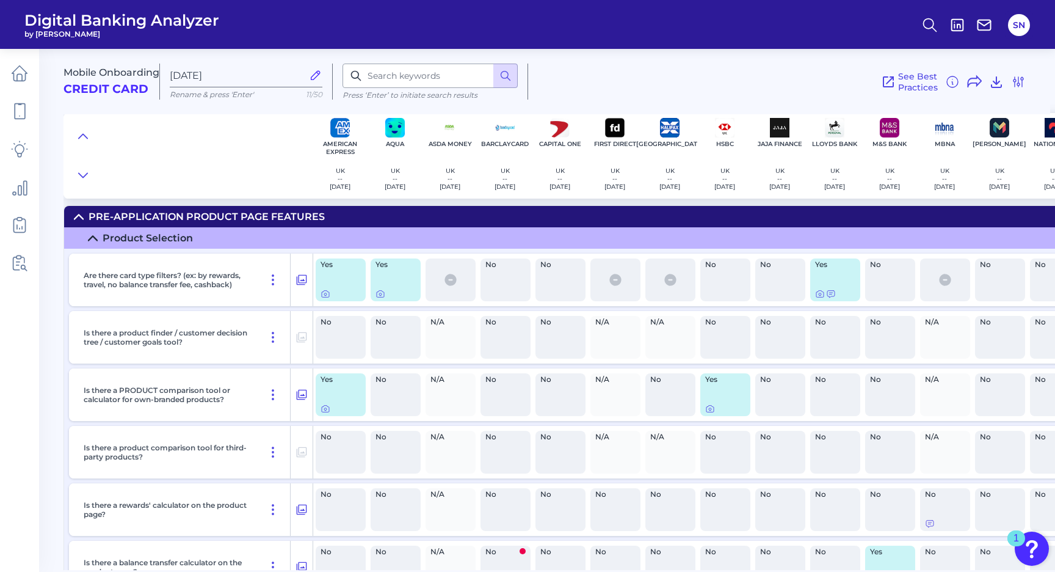
click at [331, 288] on div "Yes" at bounding box center [341, 279] width 50 height 43
click at [326, 293] on div at bounding box center [326, 288] width 12 height 12
click at [327, 297] on icon at bounding box center [326, 294] width 10 height 10
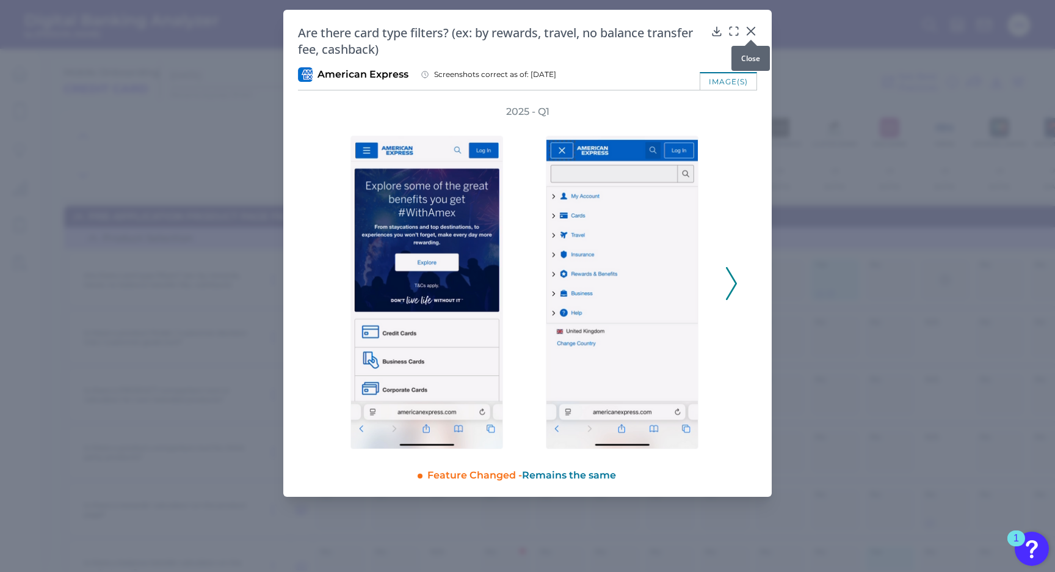
click at [754, 31] on icon at bounding box center [751, 31] width 12 height 12
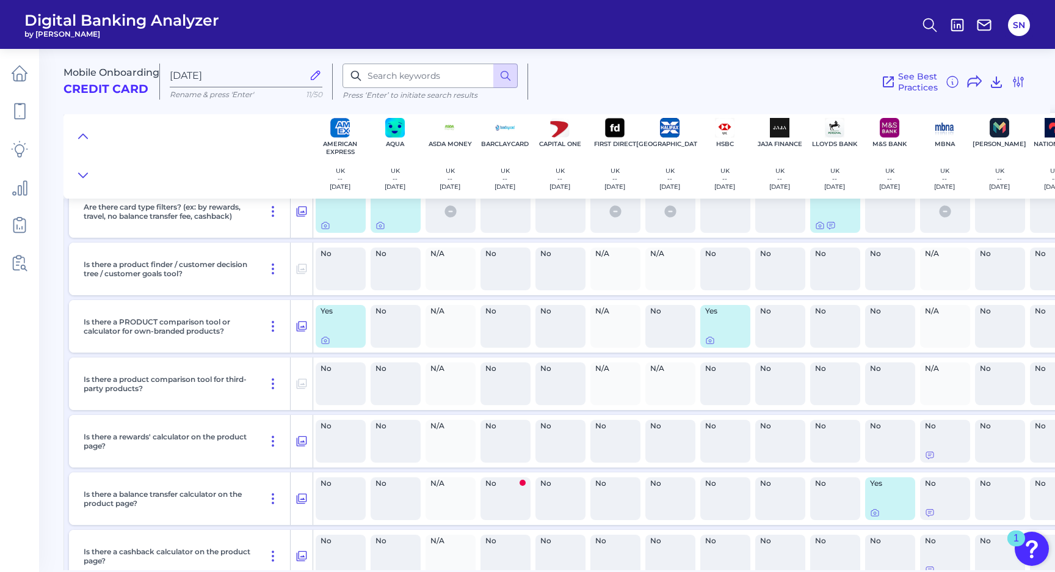
scroll to position [1272, 0]
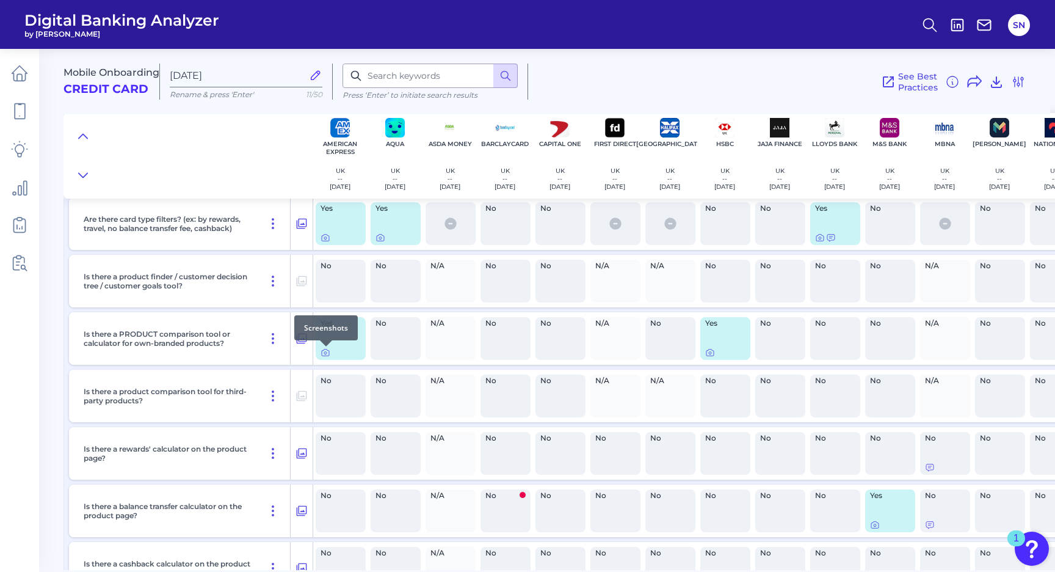
click at [325, 352] on div at bounding box center [326, 346] width 12 height 12
click at [325, 352] on icon at bounding box center [326, 352] width 10 height 10
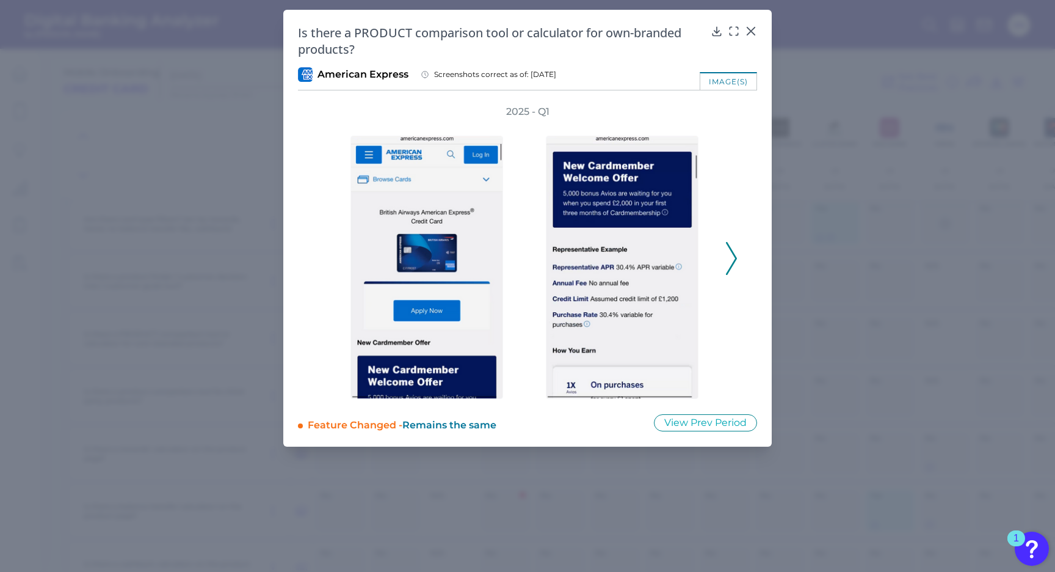
click at [761, 28] on div "Is there a PRODUCT comparison tool or calculator for own-branded products? Amer…" at bounding box center [527, 228] width 489 height 437
click at [751, 31] on icon at bounding box center [750, 30] width 7 height 7
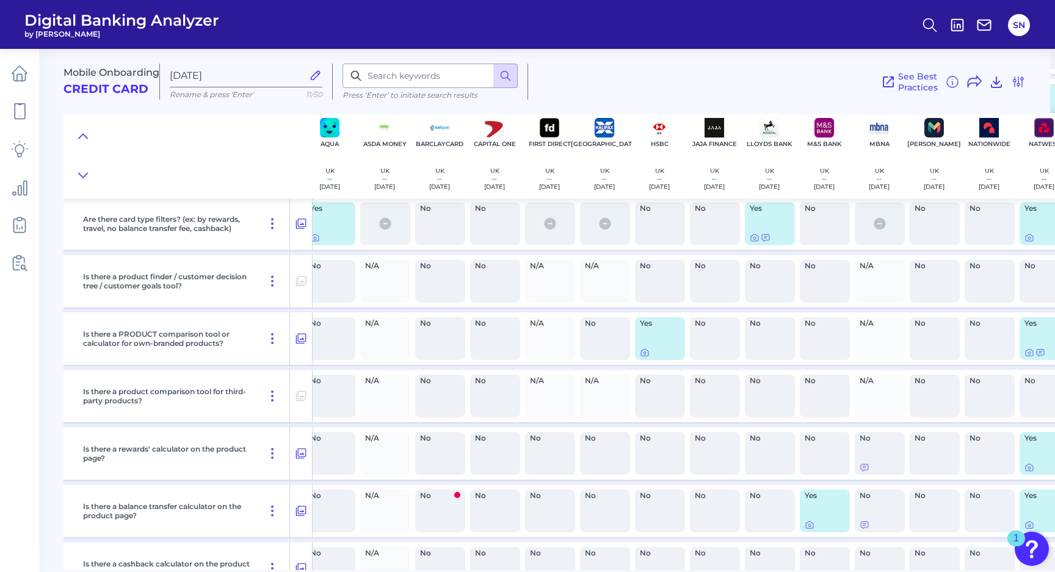
scroll to position [1272, 125]
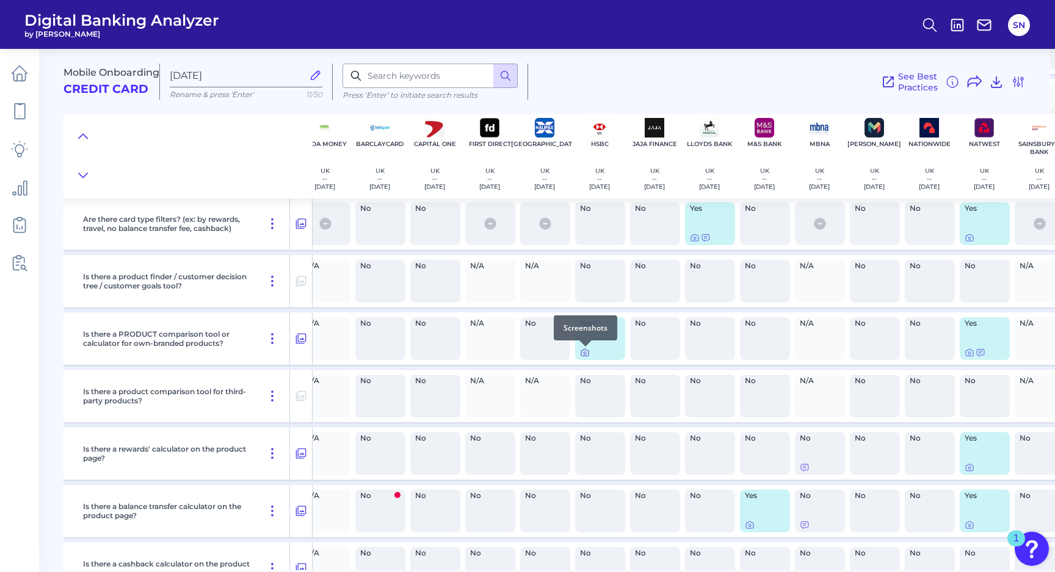
click at [580, 355] on icon at bounding box center [585, 352] width 10 height 10
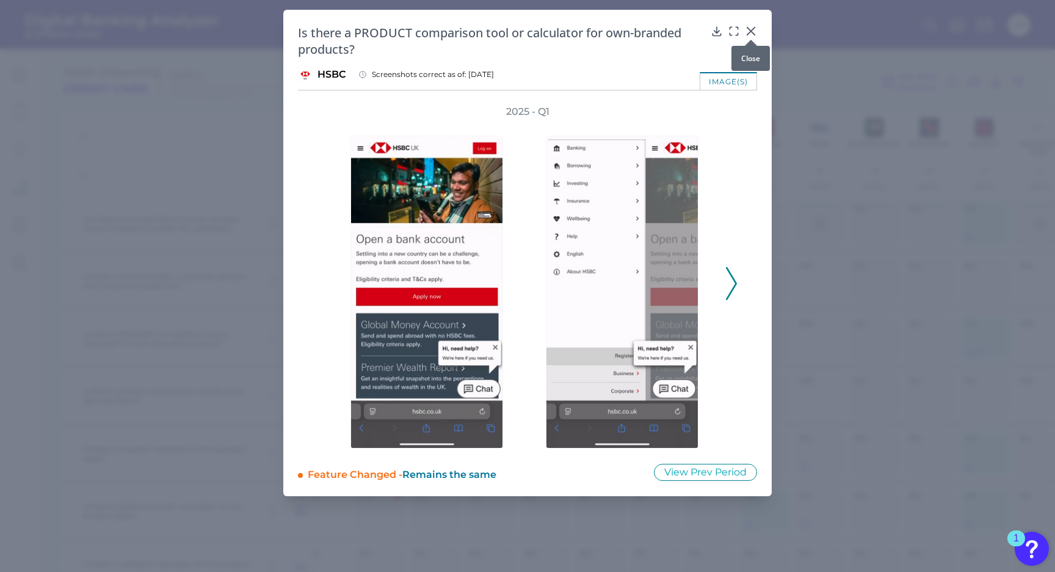
click at [747, 31] on icon at bounding box center [751, 31] width 12 height 12
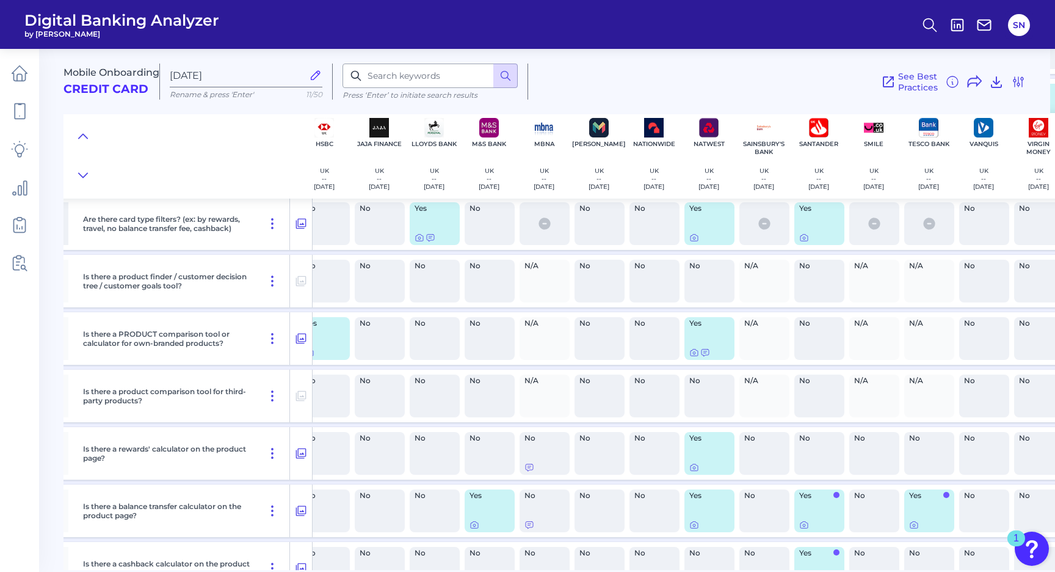
scroll to position [1272, 413]
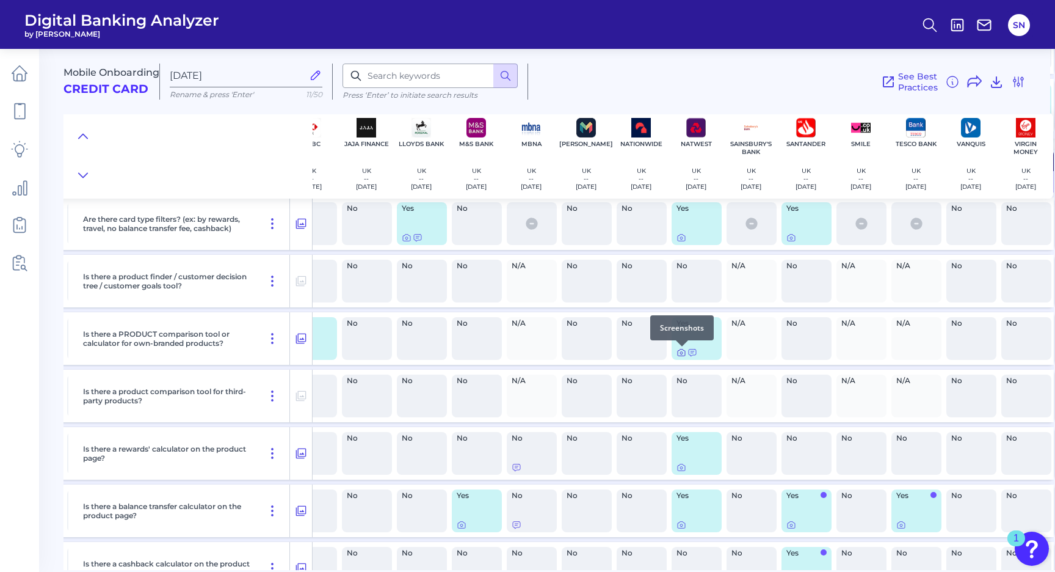
click at [684, 350] on div at bounding box center [682, 346] width 12 height 12
click at [699, 332] on div "Yes" at bounding box center [697, 338] width 50 height 43
click at [680, 354] on icon at bounding box center [681, 353] width 2 height 2
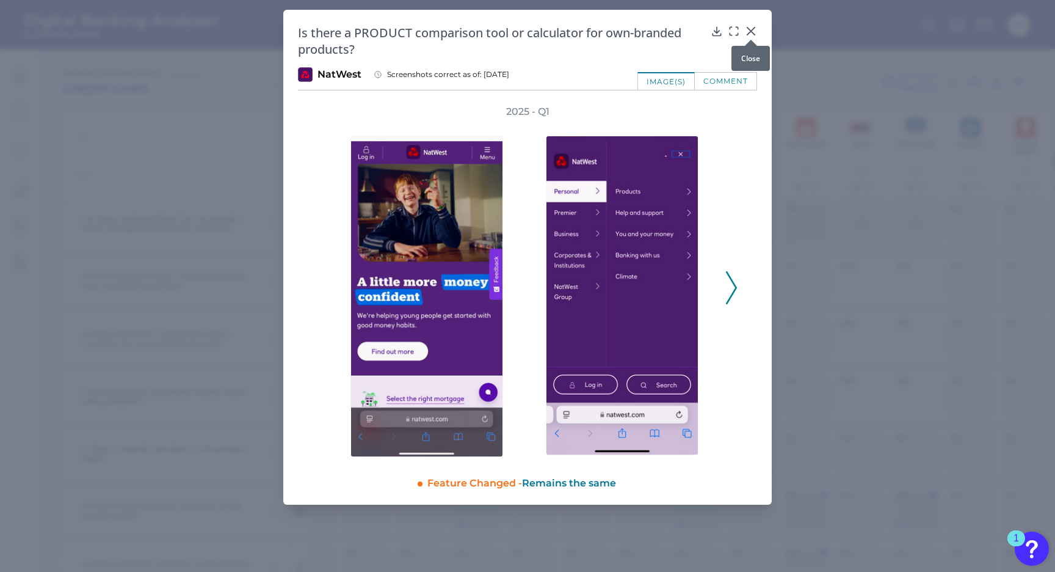
click at [755, 34] on div at bounding box center [751, 40] width 12 height 12
click at [752, 31] on icon at bounding box center [750, 30] width 7 height 7
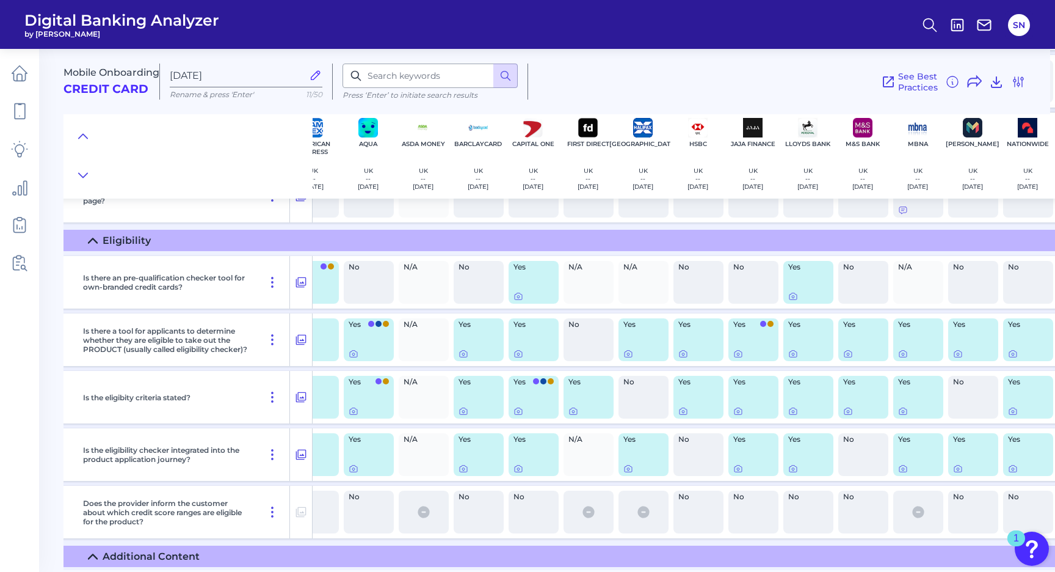
scroll to position [1644, 30]
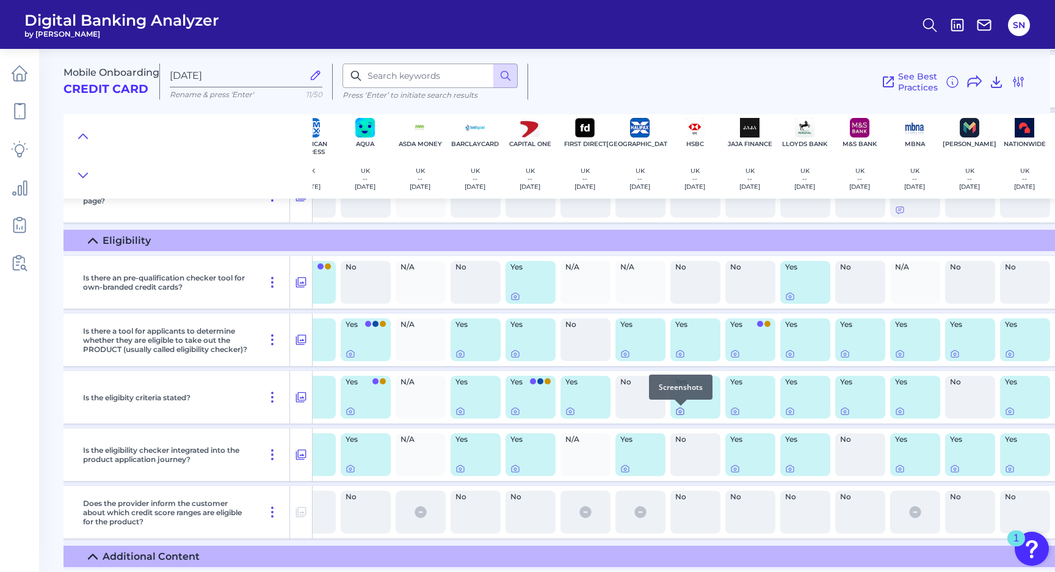
click at [677, 415] on icon at bounding box center [680, 411] width 10 height 10
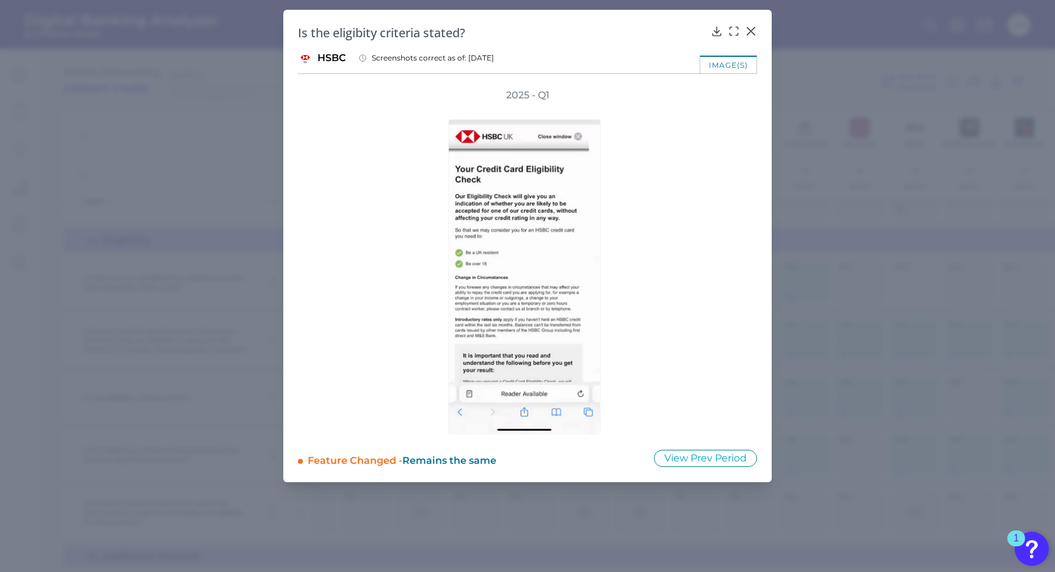
click at [754, 28] on icon at bounding box center [750, 30] width 7 height 7
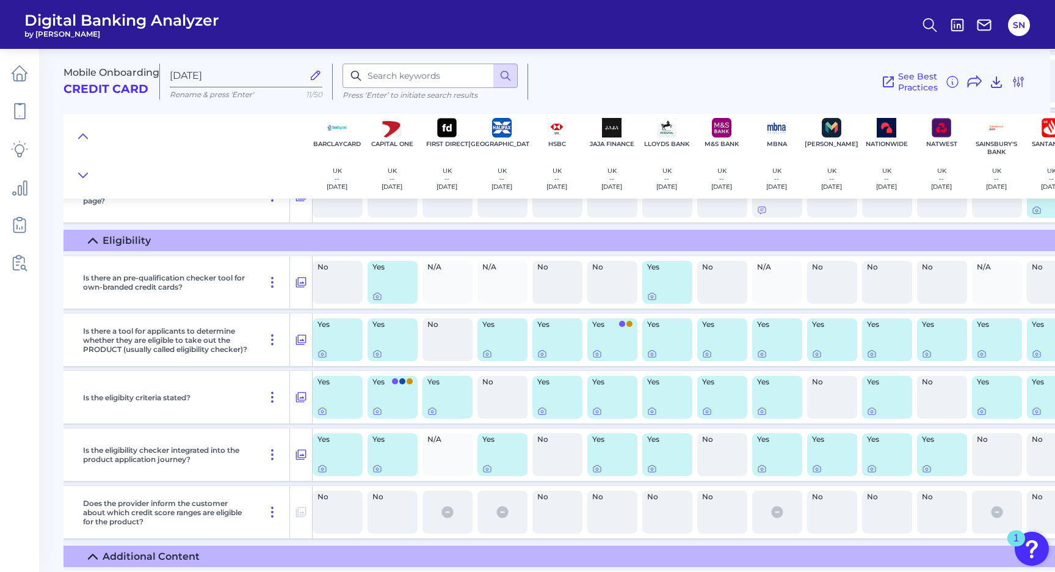
scroll to position [1644, 175]
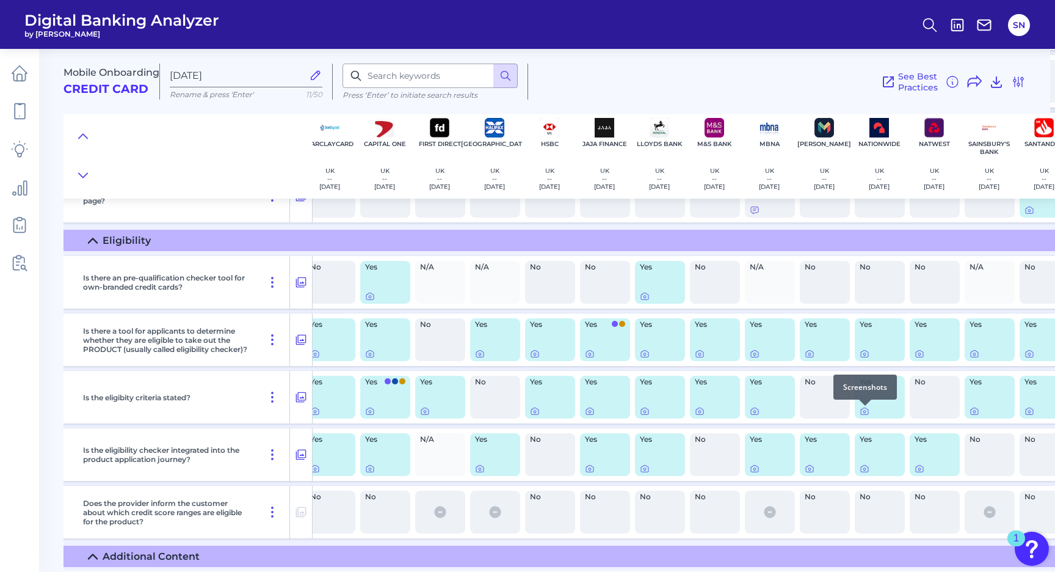
click at [865, 410] on div at bounding box center [865, 405] width 12 height 12
click at [864, 415] on icon at bounding box center [865, 411] width 10 height 10
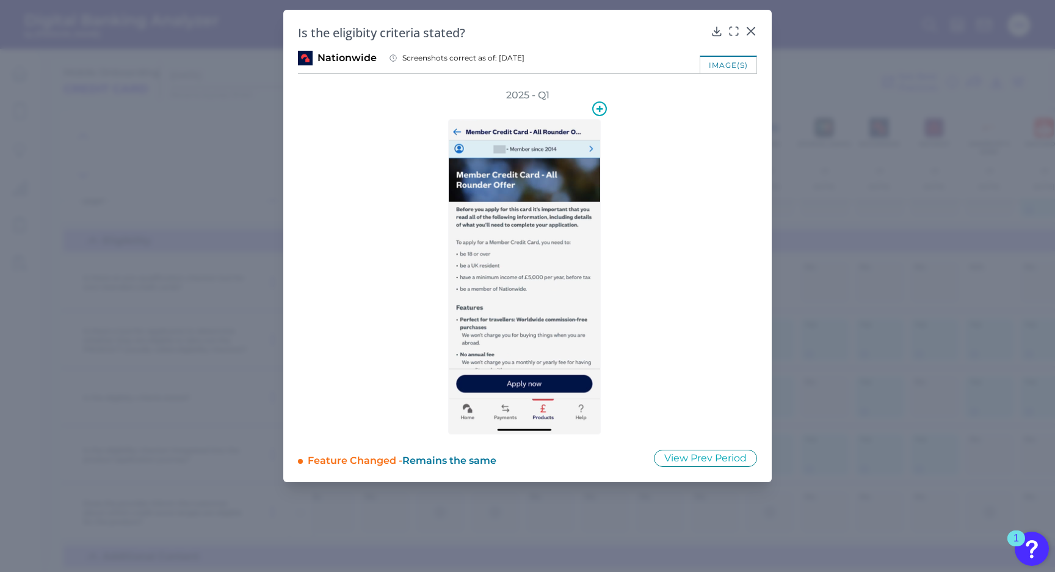
click at [564, 245] on img at bounding box center [524, 276] width 153 height 315
click at [750, 34] on div at bounding box center [751, 40] width 12 height 12
